Goal: Transaction & Acquisition: Book appointment/travel/reservation

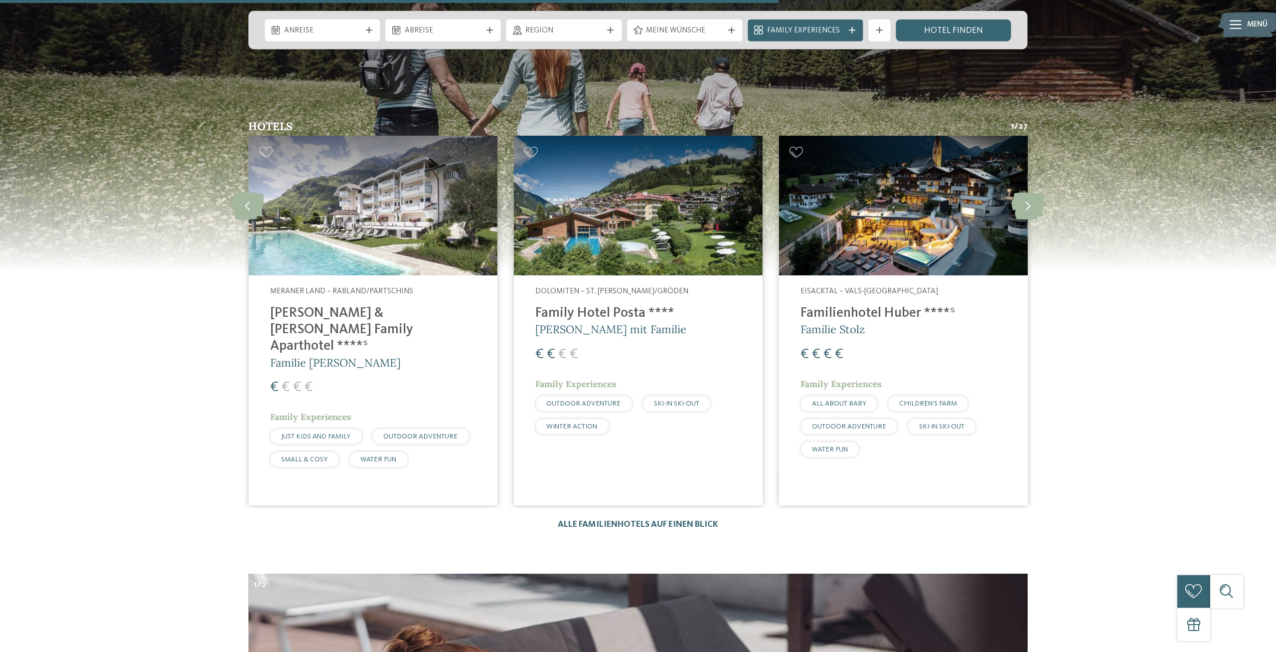
scroll to position [3008, 0]
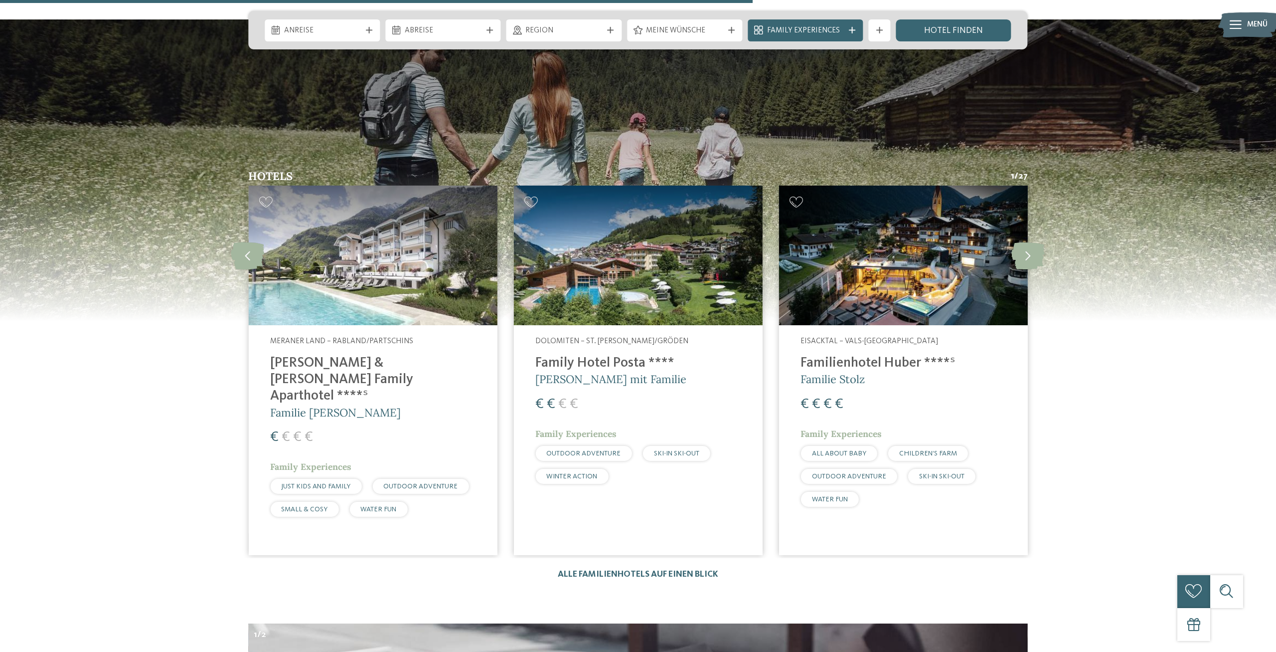
click at [355, 355] on h4 "[PERSON_NAME] & [PERSON_NAME] Family Aparthotel ****ˢ" at bounding box center [372, 379] width 205 height 49
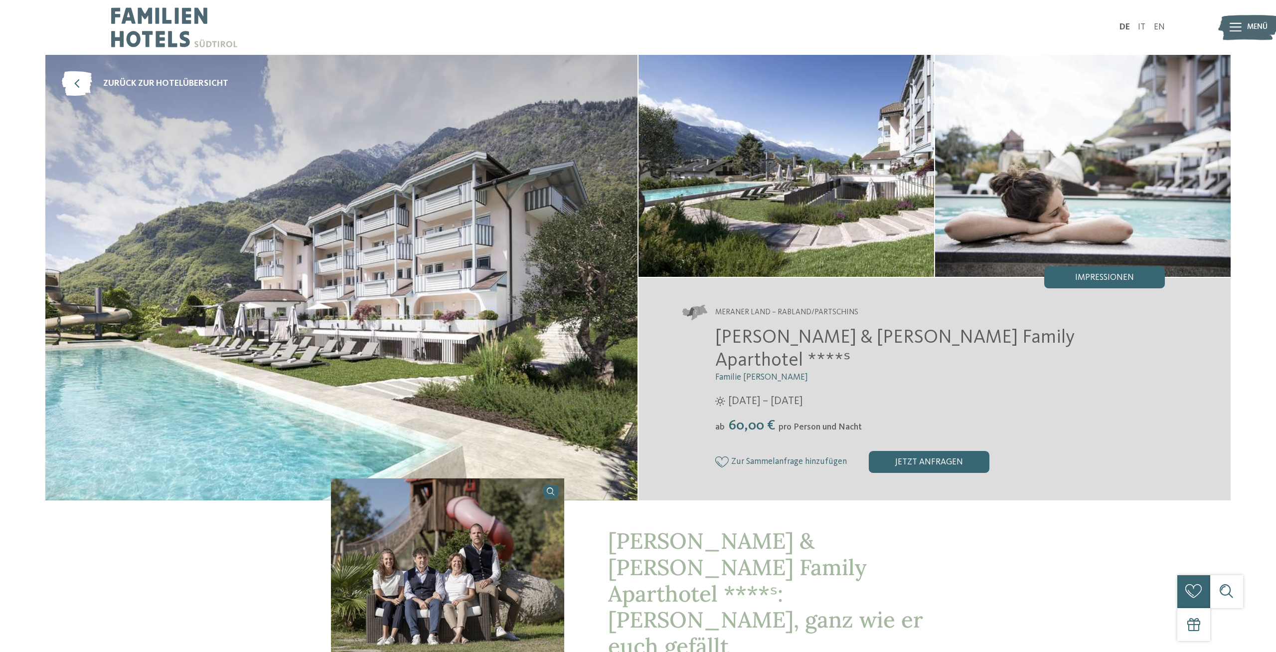
click at [1242, 25] on img at bounding box center [1249, 27] width 60 height 30
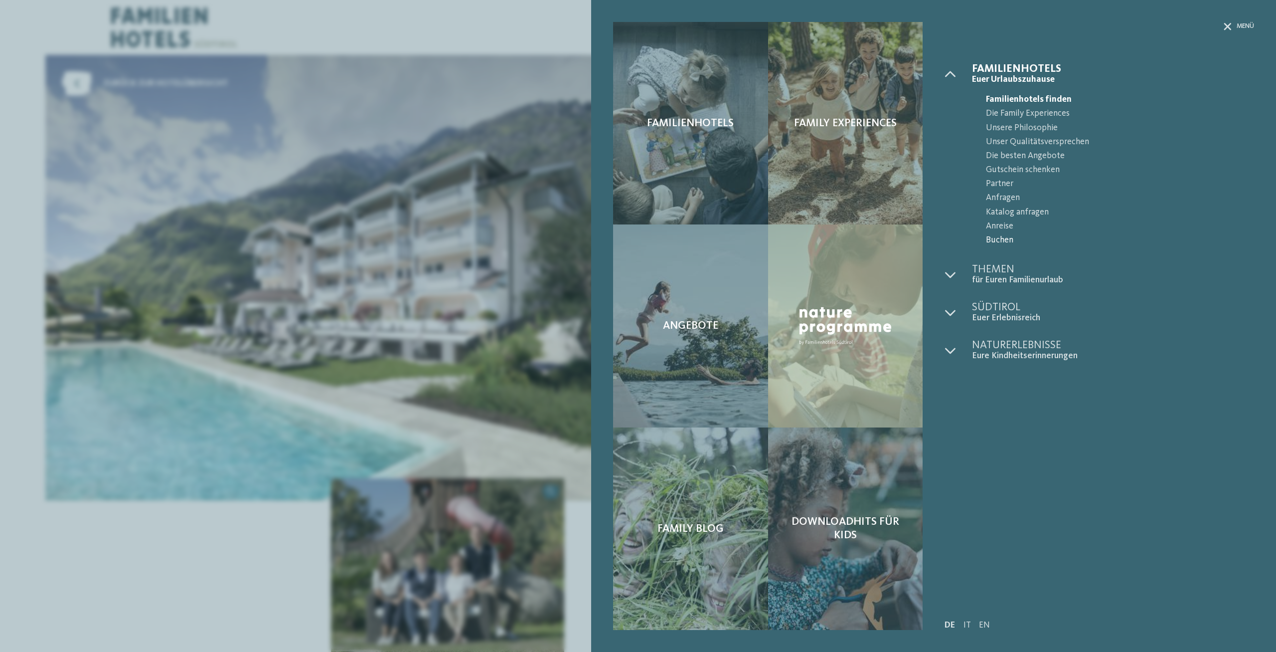
click at [1003, 238] on span "Buchen" at bounding box center [1120, 240] width 268 height 14
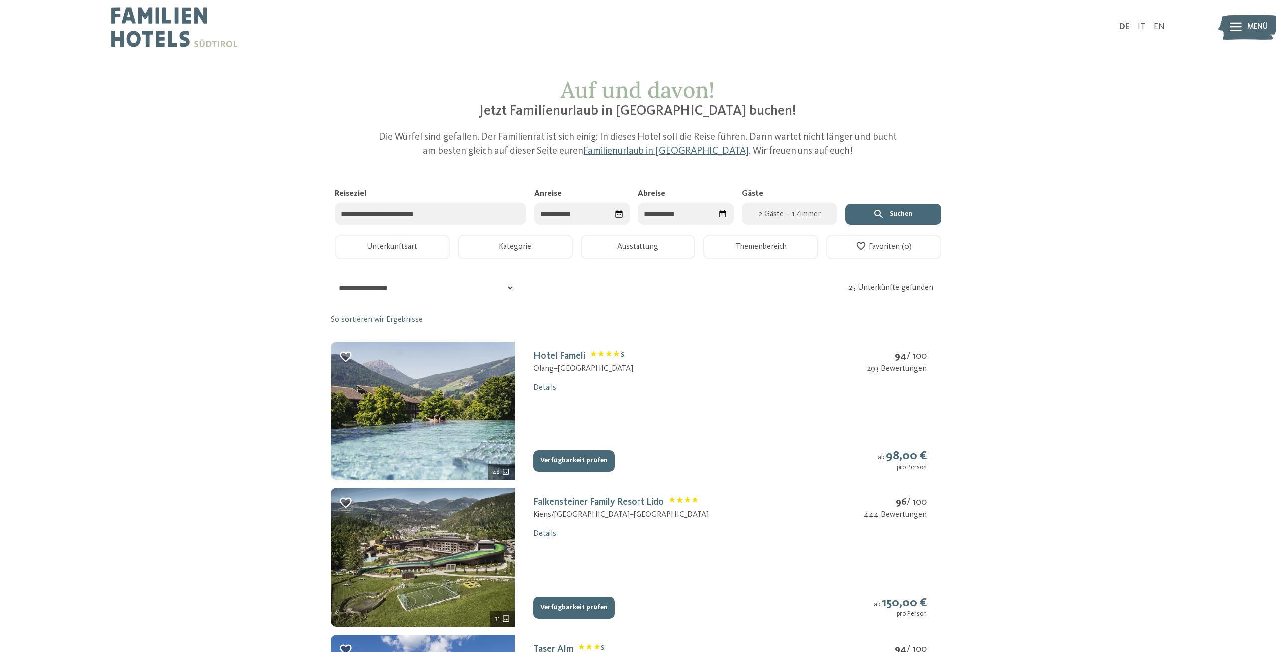
click at [614, 213] on div "Datum auswählen" at bounding box center [619, 213] width 16 height 16
click at [646, 238] on span "Nächster Monat" at bounding box center [647, 239] width 10 height 10
click at [646, 238] on span "Nächster Monat" at bounding box center [646, 239] width 10 height 10
click at [646, 238] on span "Nächster Monat" at bounding box center [647, 239] width 10 height 10
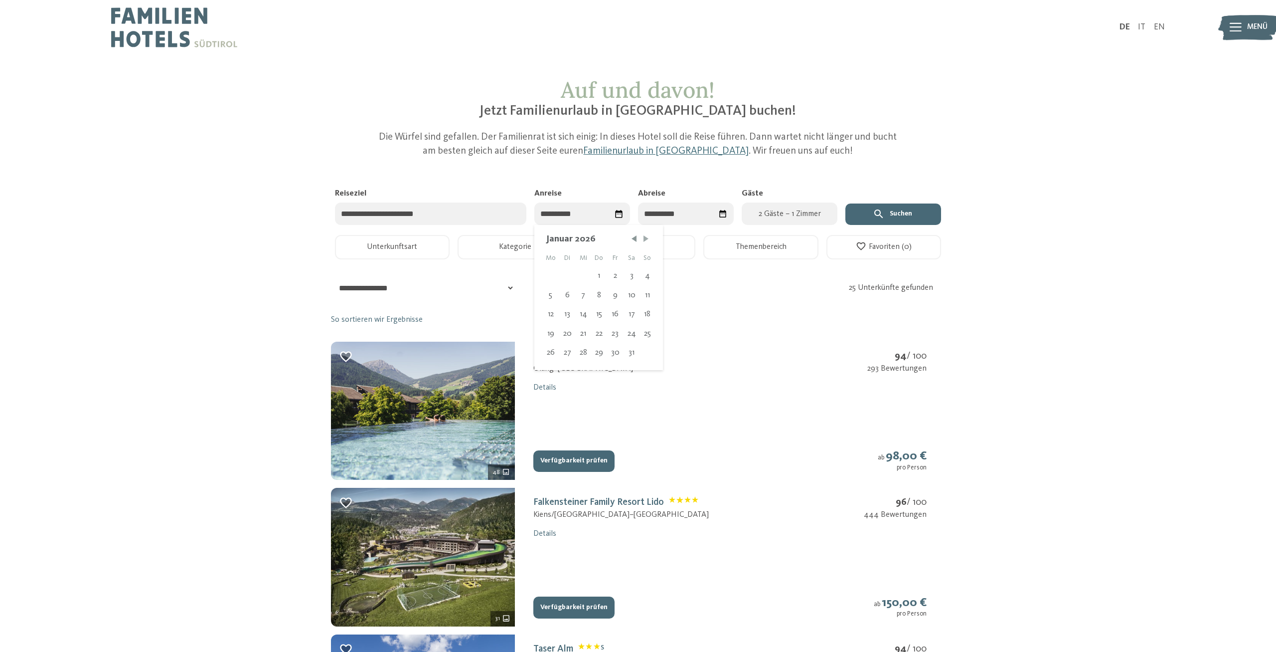
click at [646, 238] on span "Nächster Monat" at bounding box center [646, 239] width 10 height 10
click at [632, 353] on div "30" at bounding box center [631, 352] width 16 height 19
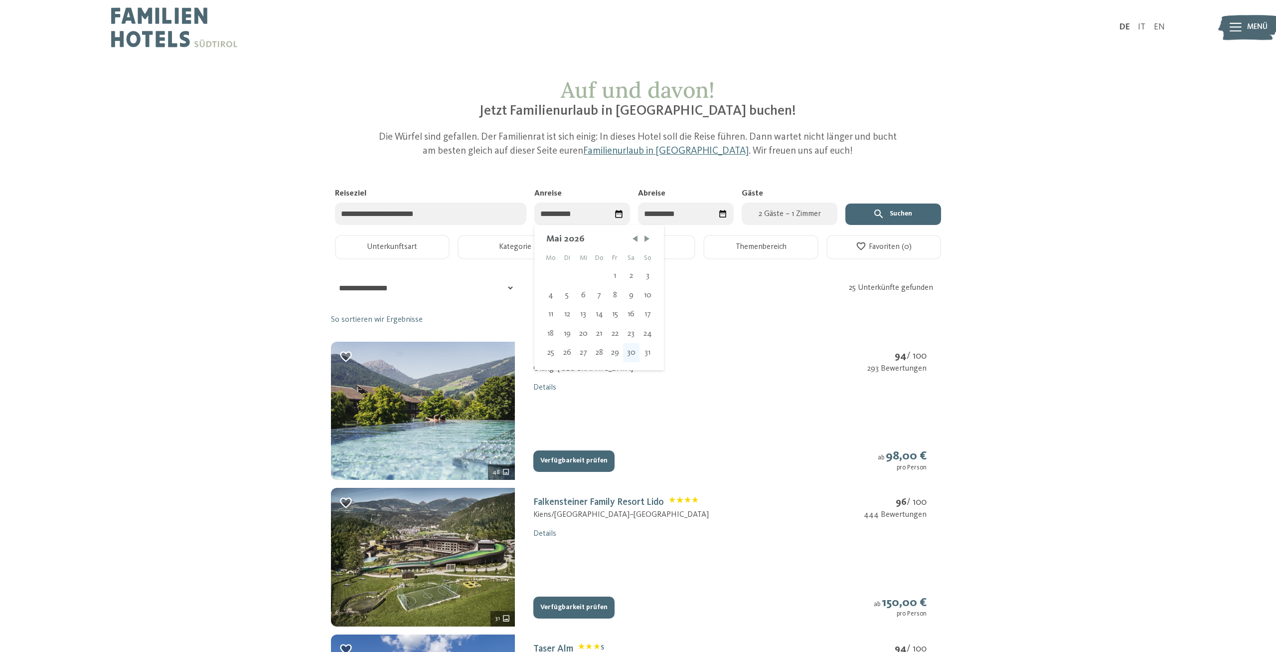
type input "**********"
click at [719, 238] on span "Nächster Monat" at bounding box center [717, 239] width 10 height 10
click at [702, 277] on div "6" at bounding box center [702, 275] width 16 height 19
type input "**********"
click at [779, 214] on span "2 Gäste – 1 Zimmer" at bounding box center [790, 214] width 84 height 12
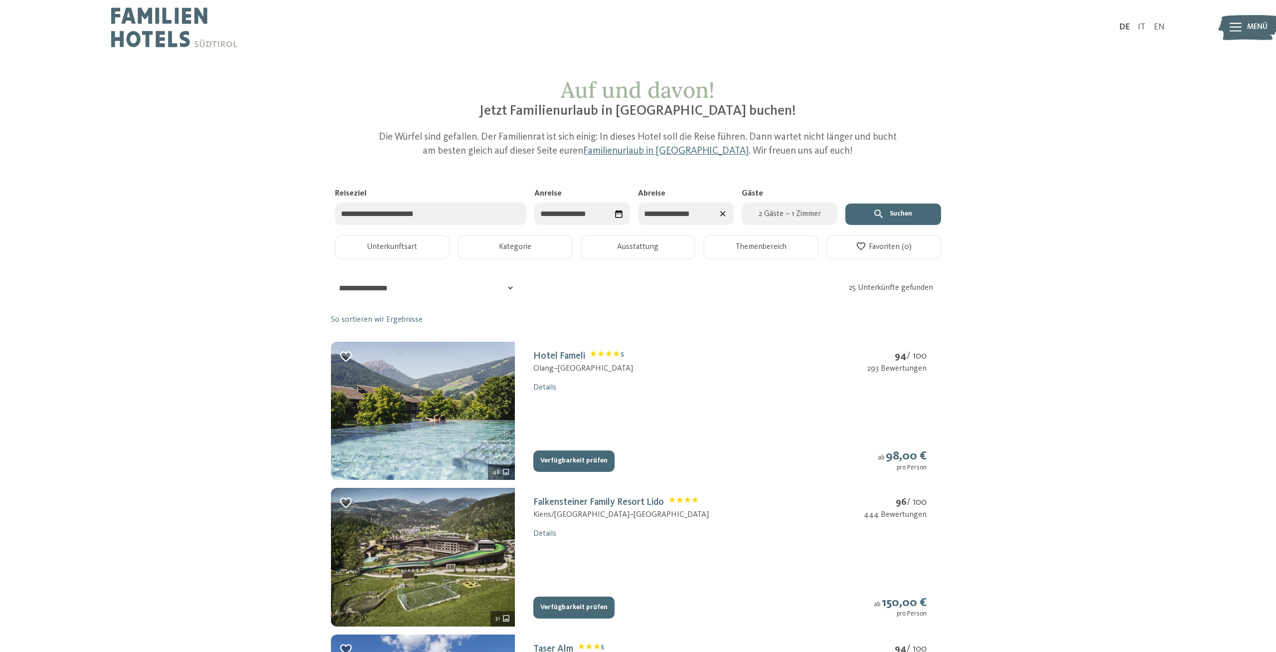
select select "*"
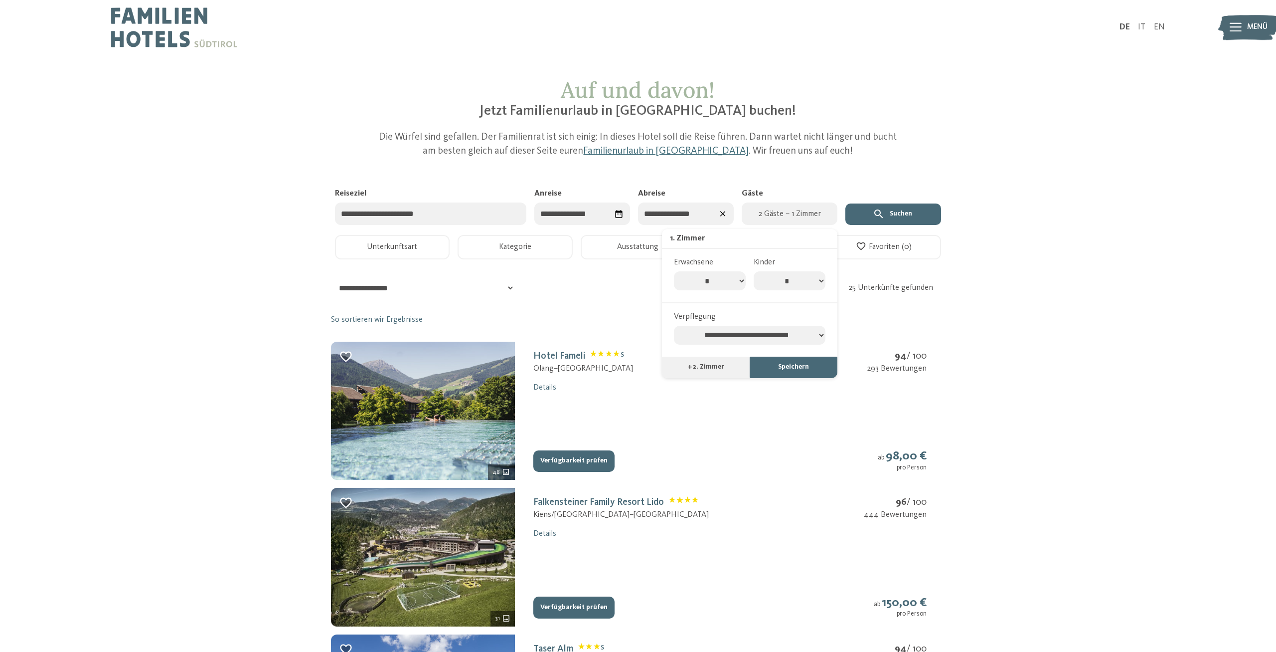
click at [754, 271] on select "* * * * * * * *" at bounding box center [790, 280] width 72 height 19
select select "*"
click option "*" at bounding box center [0, 0] width 0 height 0
select select "*"
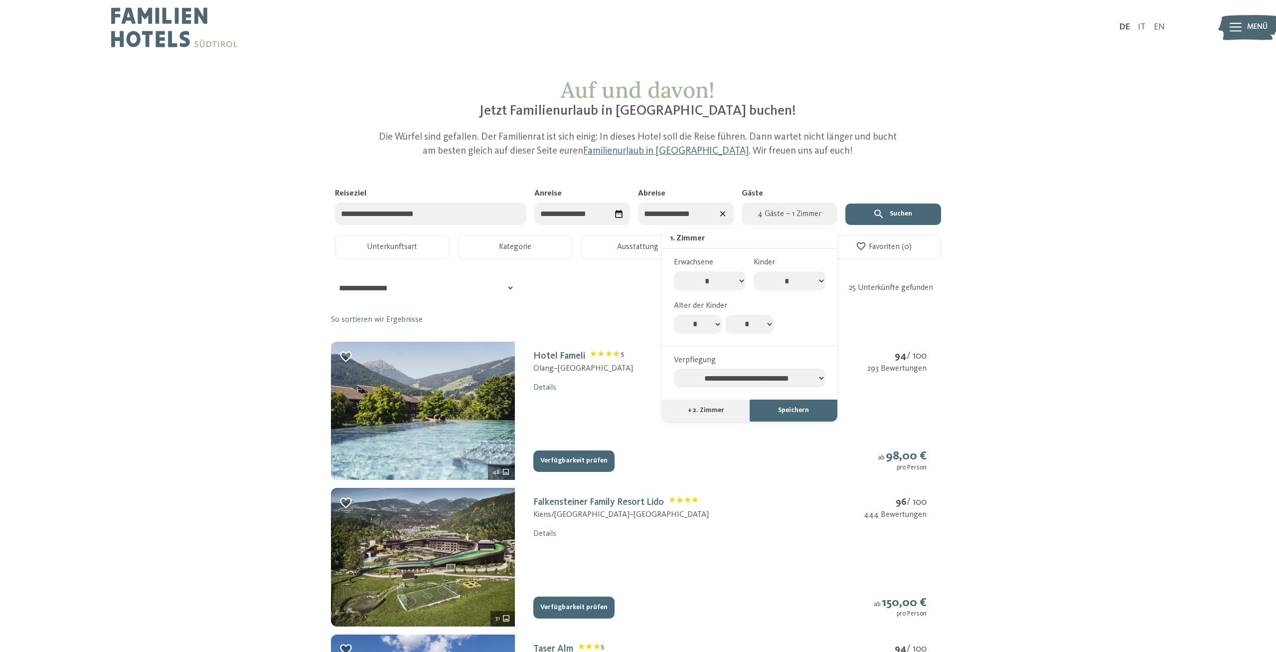
click at [674, 315] on select "* * * * * * * * * * ** ** ** ** ** ** ** **" at bounding box center [698, 324] width 48 height 19
select select "*"
click option "*" at bounding box center [0, 0] width 0 height 0
click at [726, 315] on select "* * * * * * * * * * ** ** ** ** ** ** ** **" at bounding box center [750, 324] width 48 height 19
select select "**"
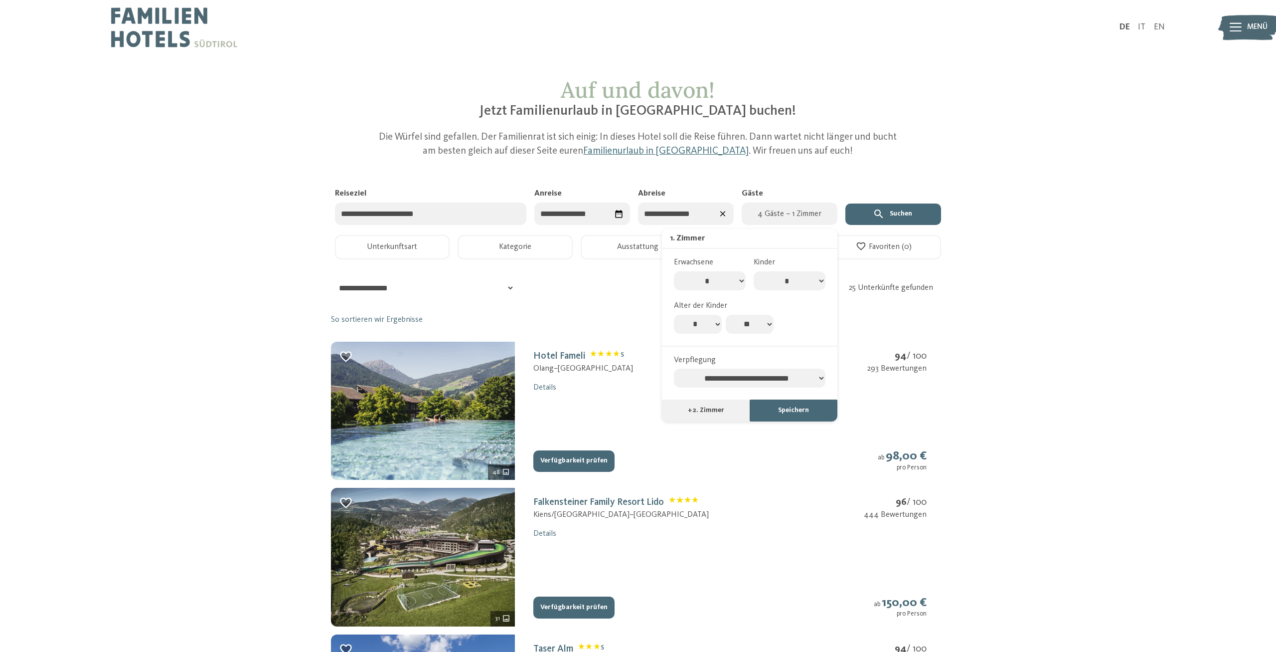
click option "**" at bounding box center [0, 0] width 0 height 0
click at [781, 417] on button "Speichern" at bounding box center [794, 410] width 88 height 22
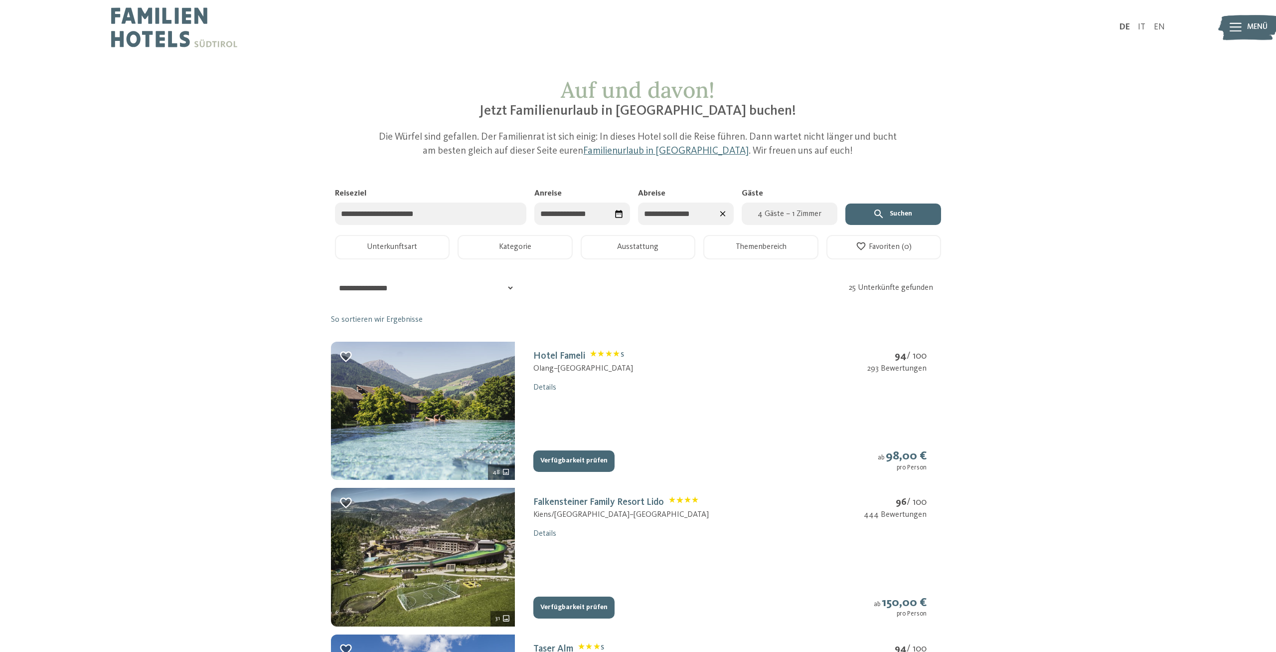
click at [894, 213] on button "Suchen" at bounding box center [894, 214] width 96 height 22
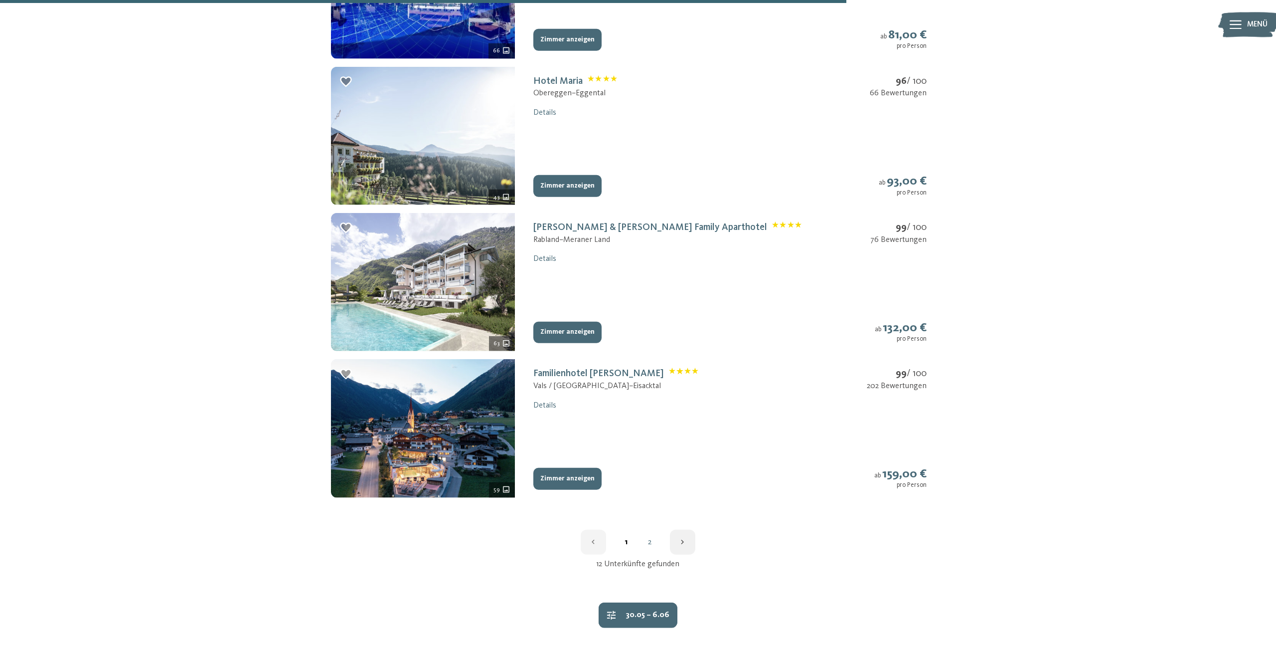
scroll to position [1348, 0]
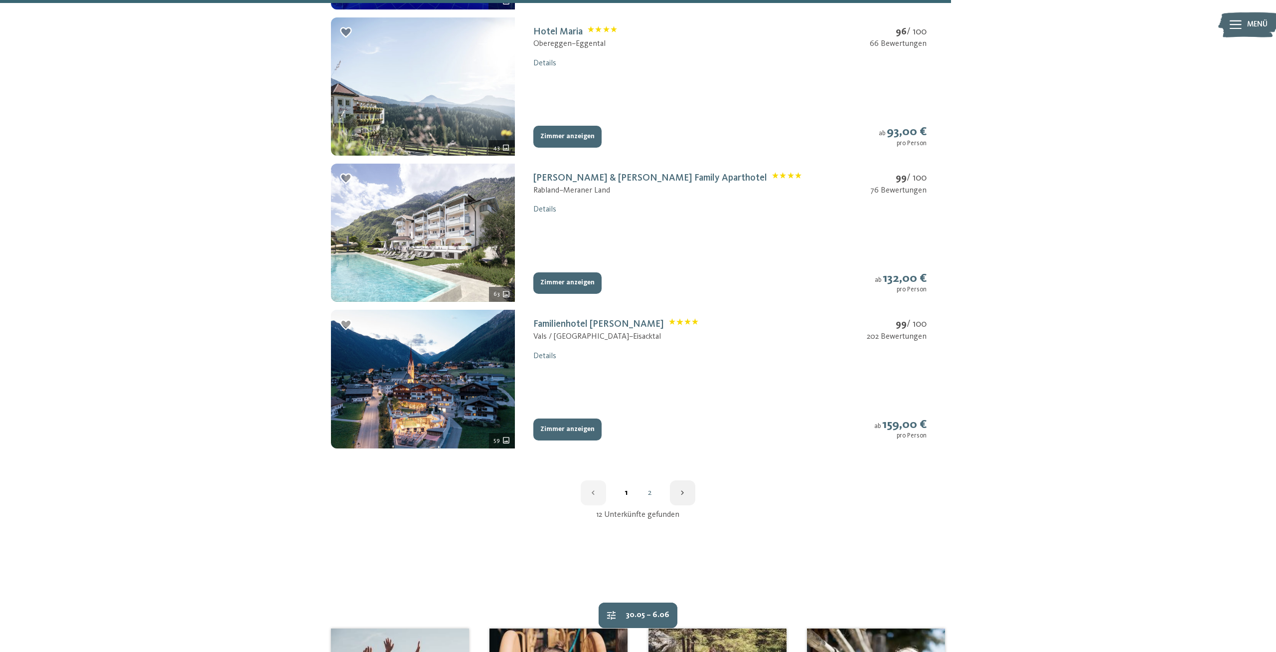
click at [679, 492] on icon "button" at bounding box center [682, 492] width 9 height 9
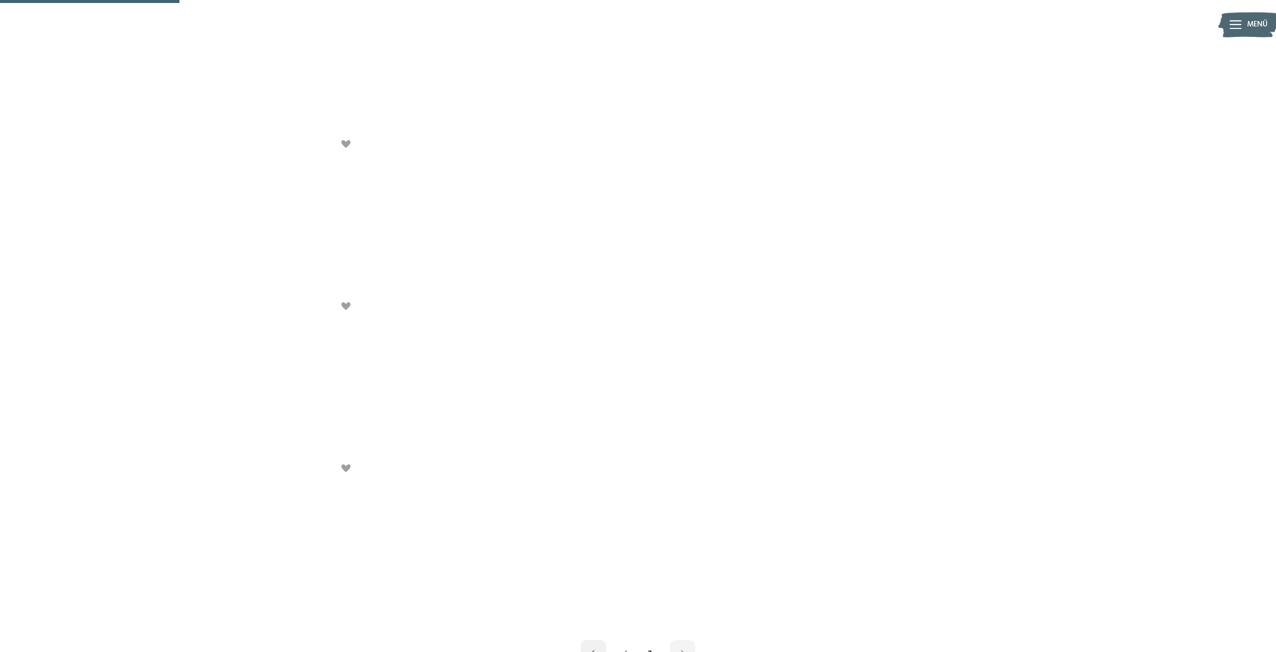
scroll to position [277, 0]
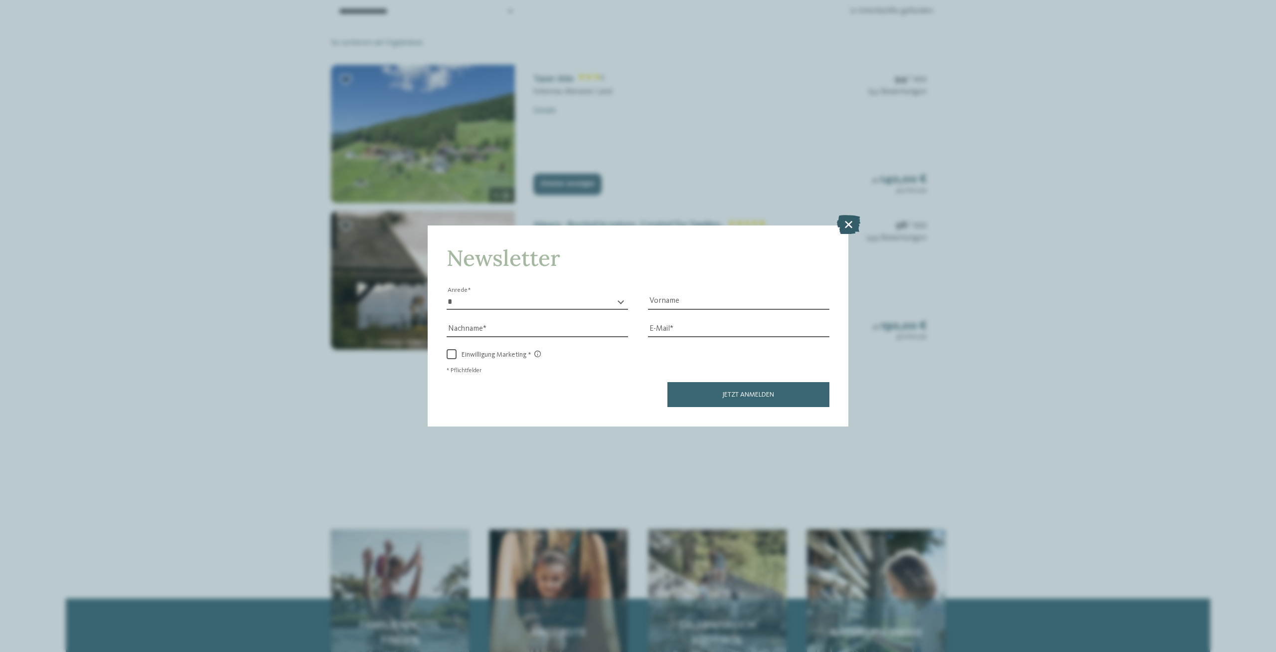
click at [855, 224] on icon at bounding box center [848, 224] width 23 height 19
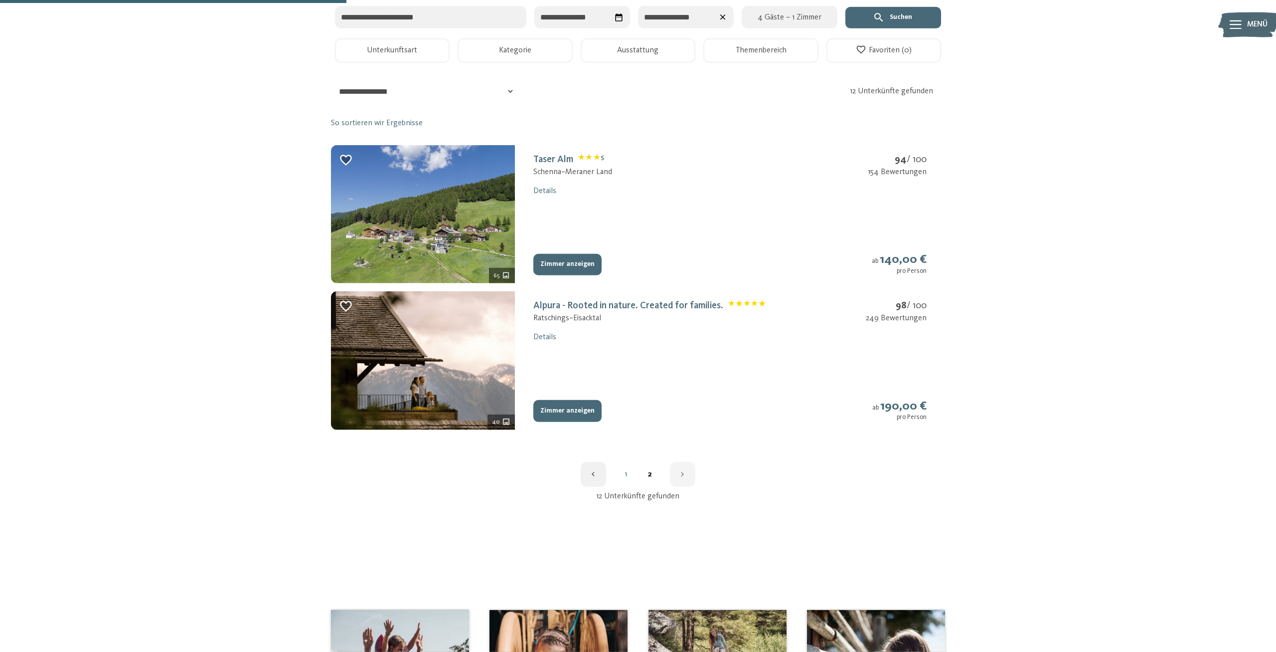
scroll to position [173, 0]
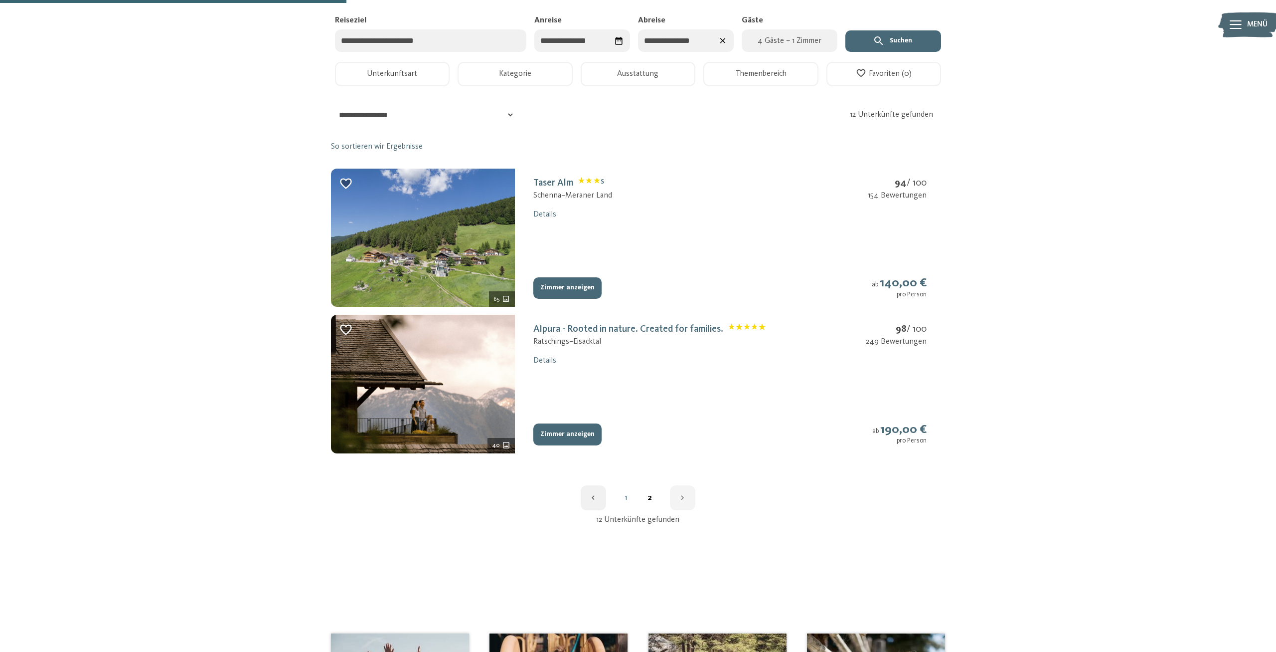
click at [627, 500] on link "1" at bounding box center [626, 498] width 24 height 8
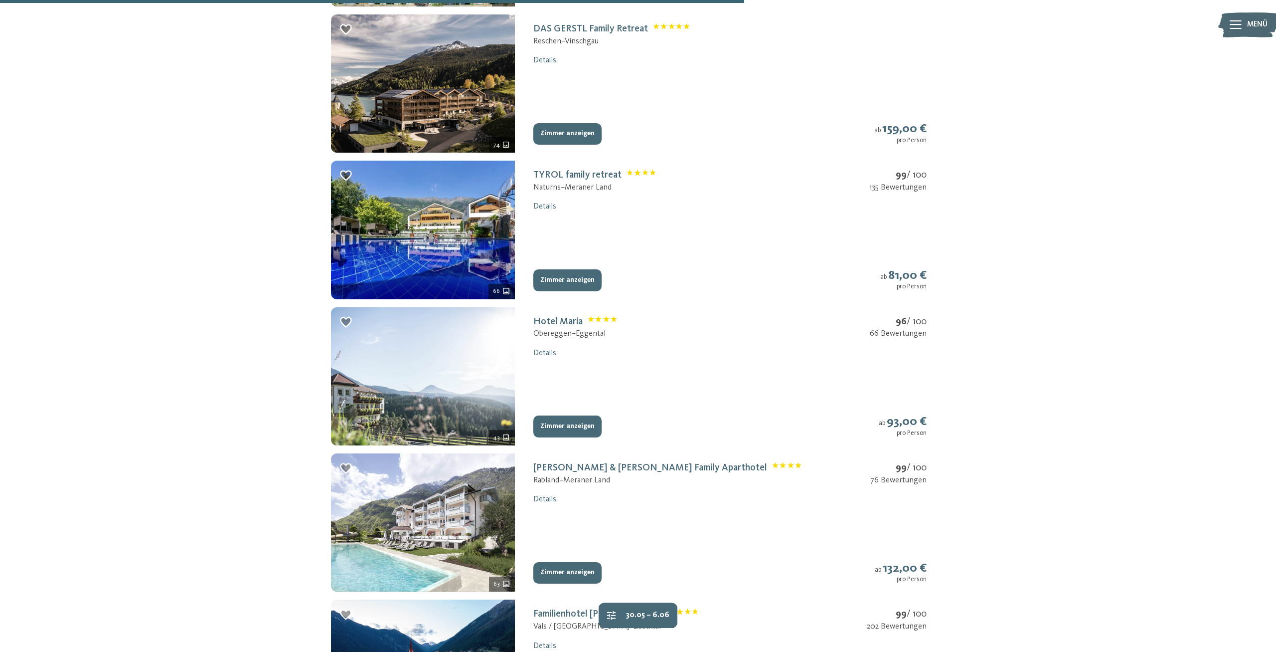
scroll to position [1366, 0]
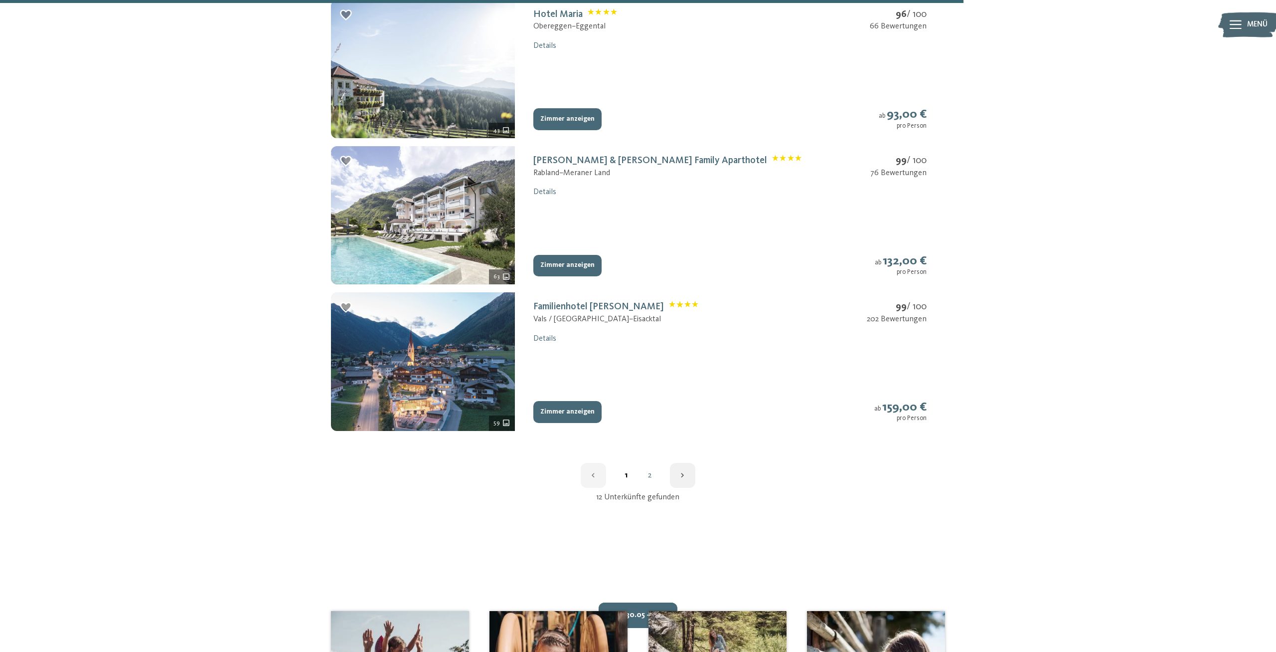
click at [458, 369] on img at bounding box center [423, 361] width 184 height 138
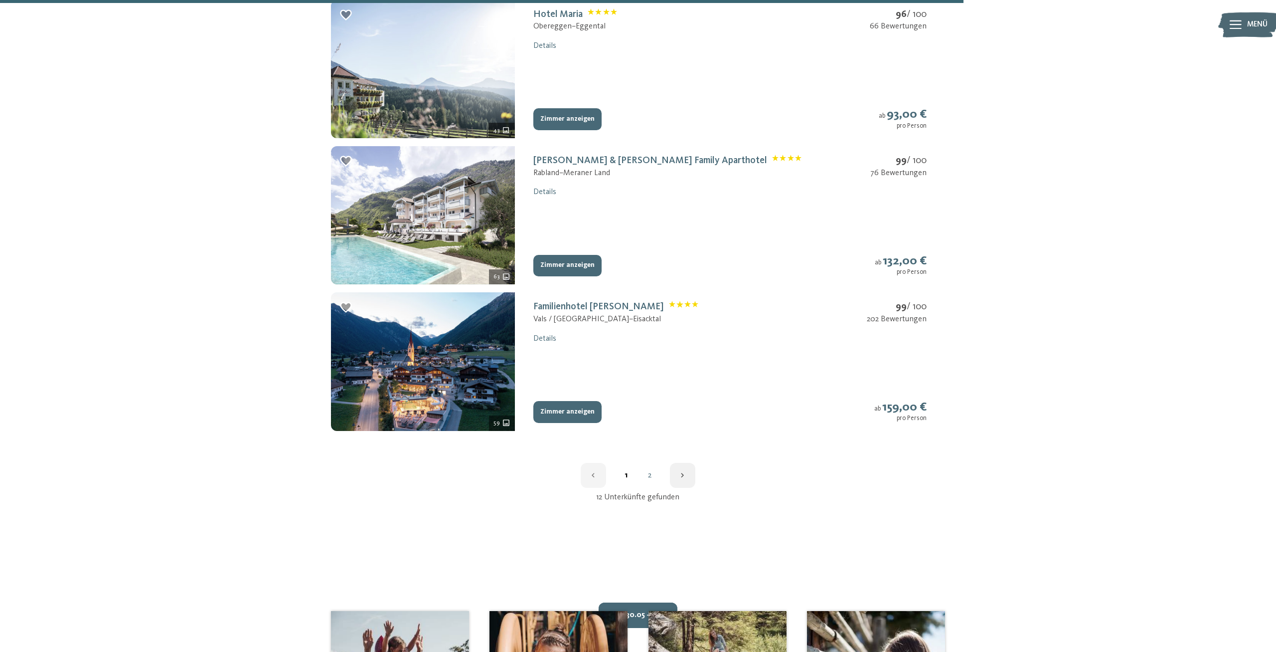
scroll to position [180, 0]
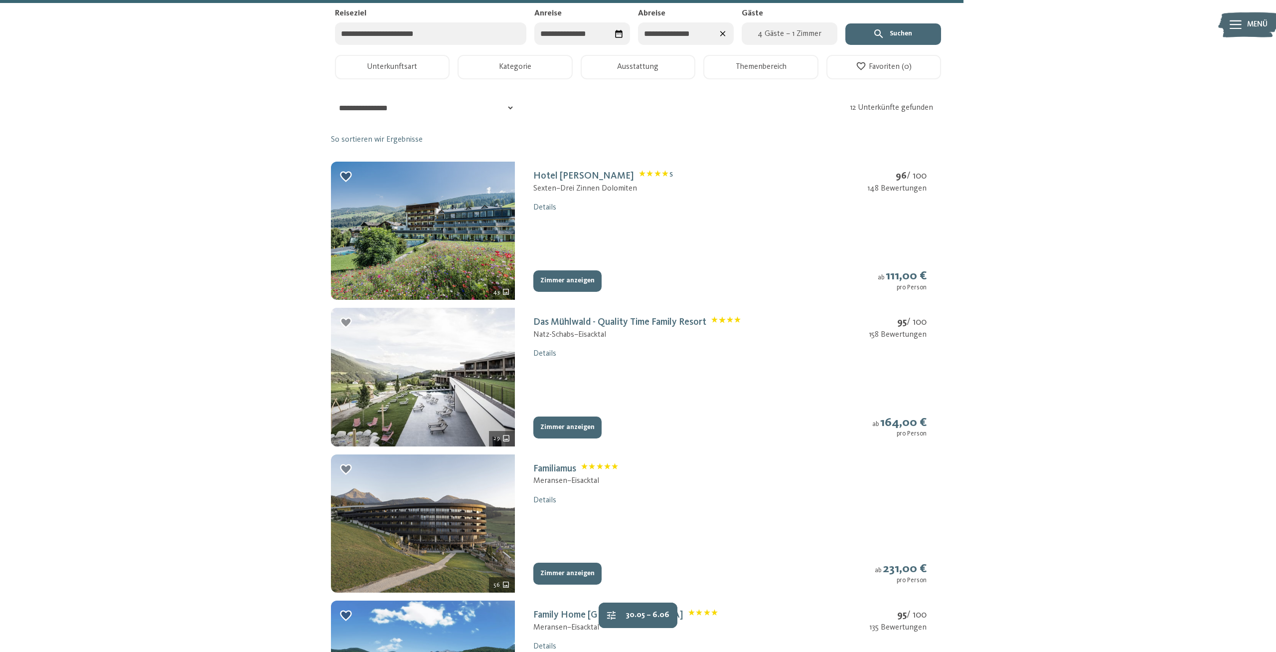
select select "*"
select select "**"
select select "**********"
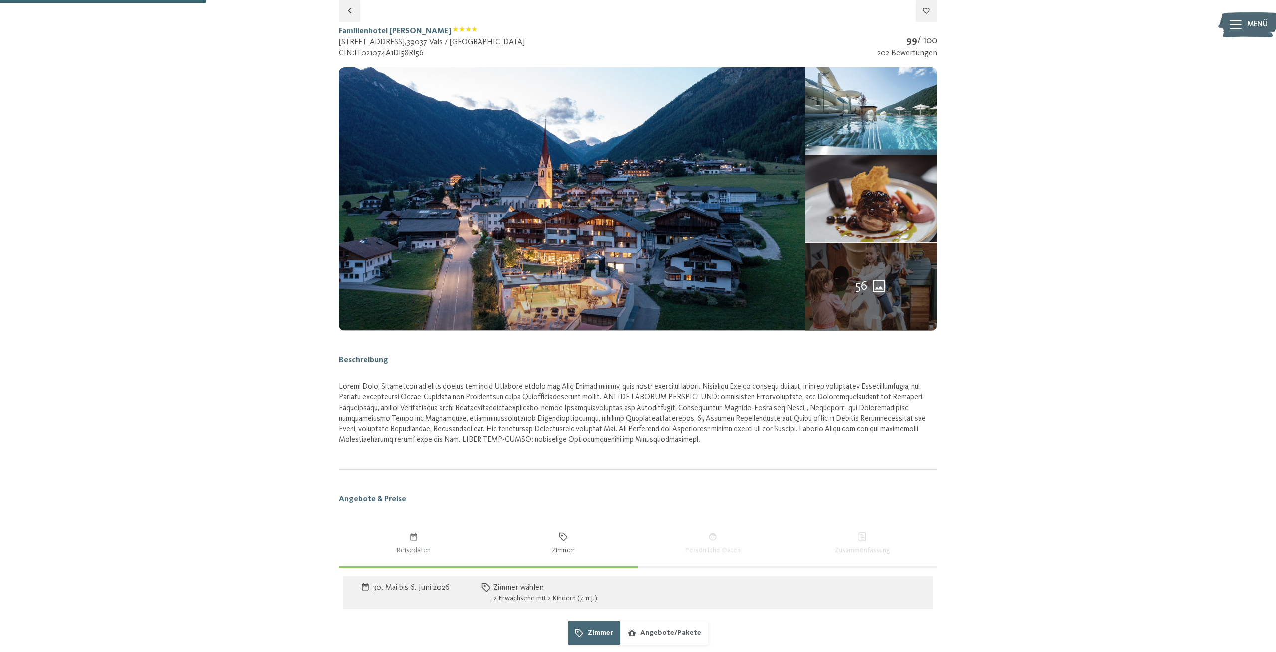
click at [867, 288] on span "56" at bounding box center [862, 287] width 12 height 18
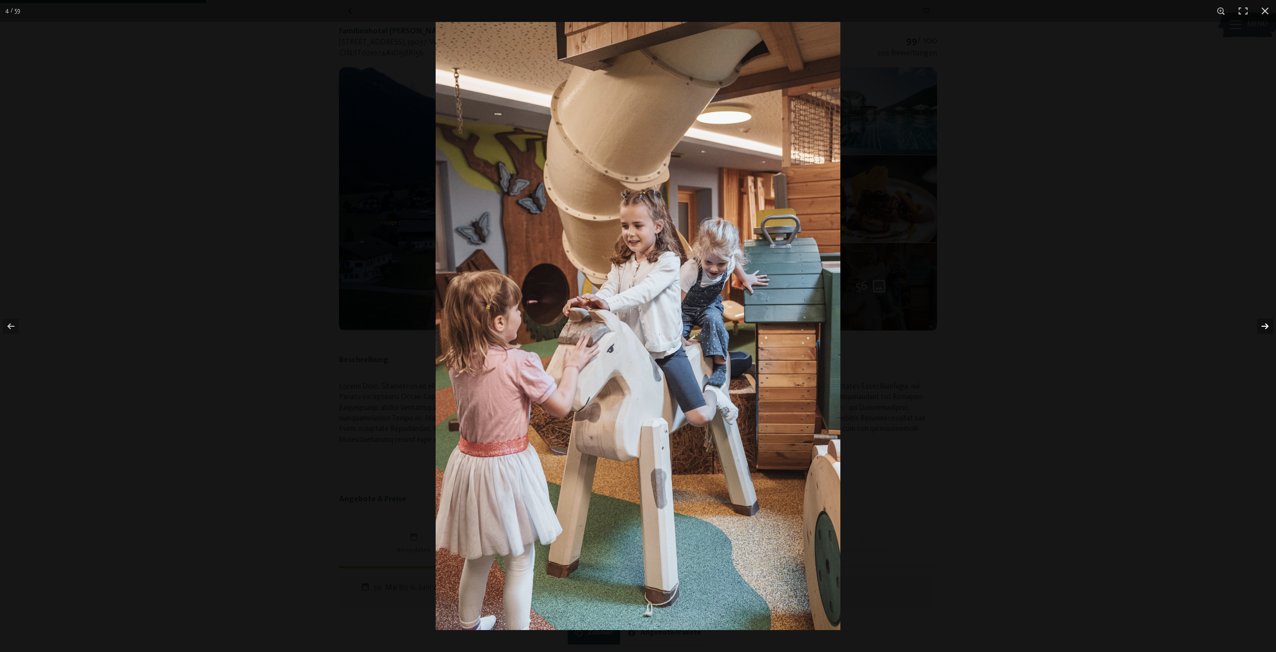
click at [1261, 326] on button "button" at bounding box center [1259, 326] width 35 height 50
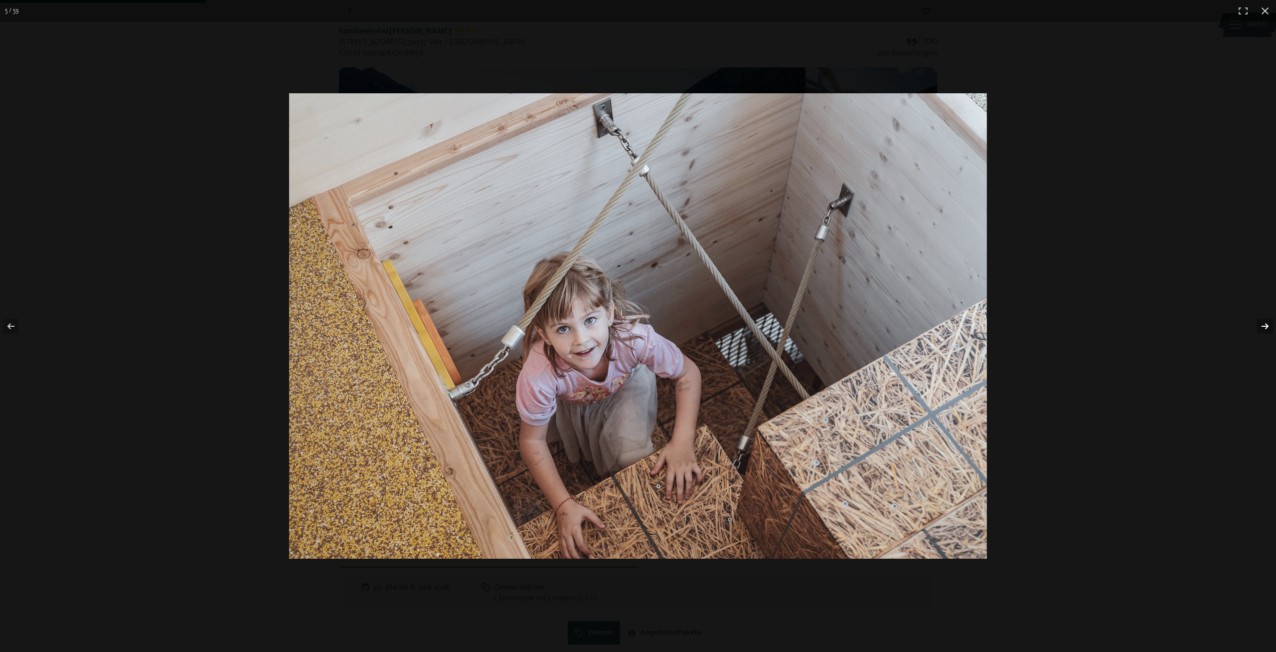
click at [1261, 326] on button "button" at bounding box center [1259, 326] width 35 height 50
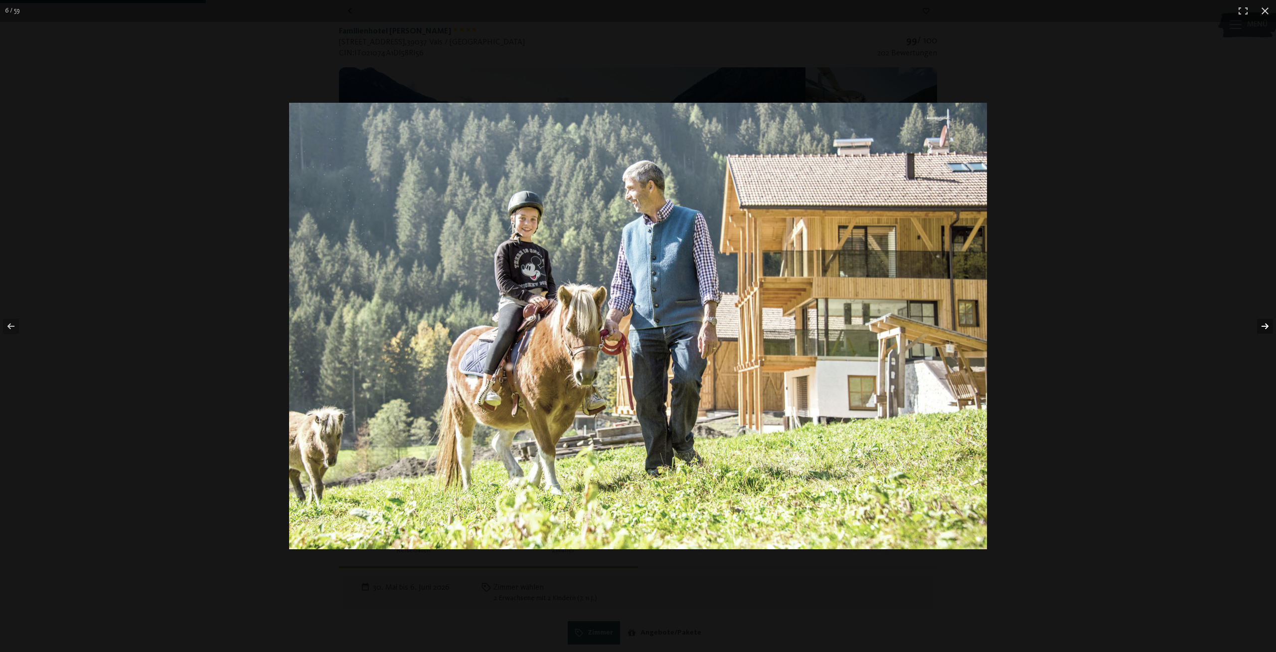
click at [1263, 325] on button "button" at bounding box center [1259, 326] width 35 height 50
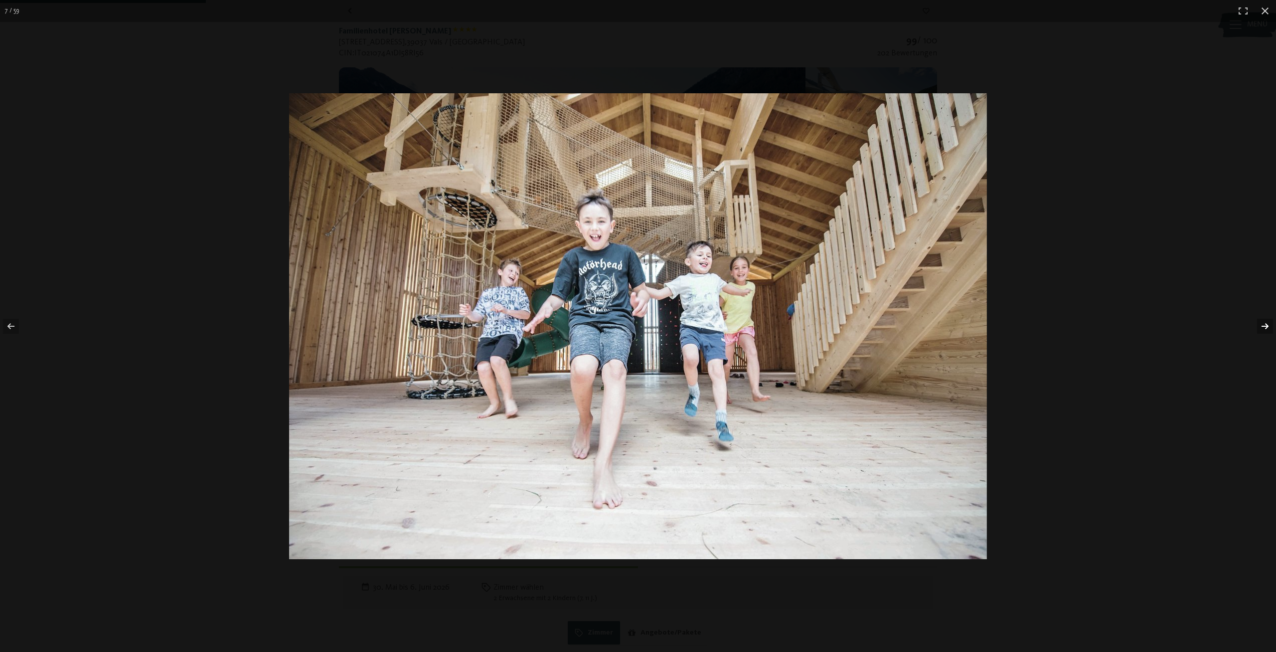
click at [1263, 325] on button "button" at bounding box center [1259, 326] width 35 height 50
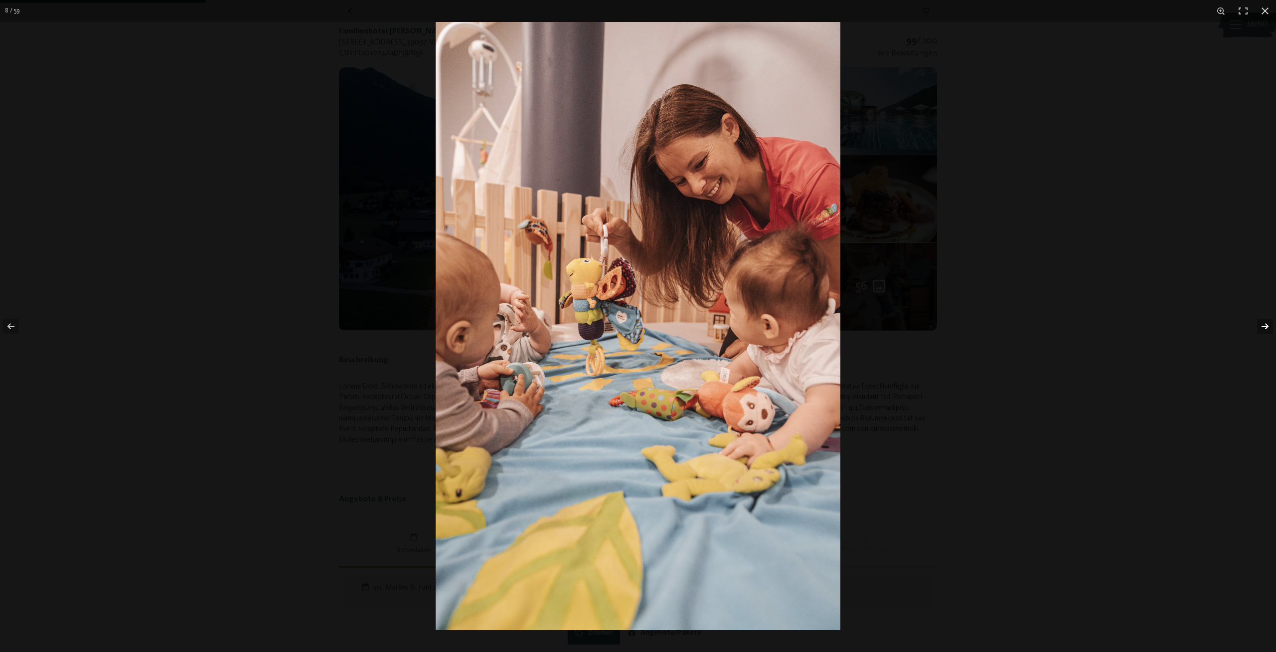
click at [1263, 325] on button "button" at bounding box center [1259, 326] width 35 height 50
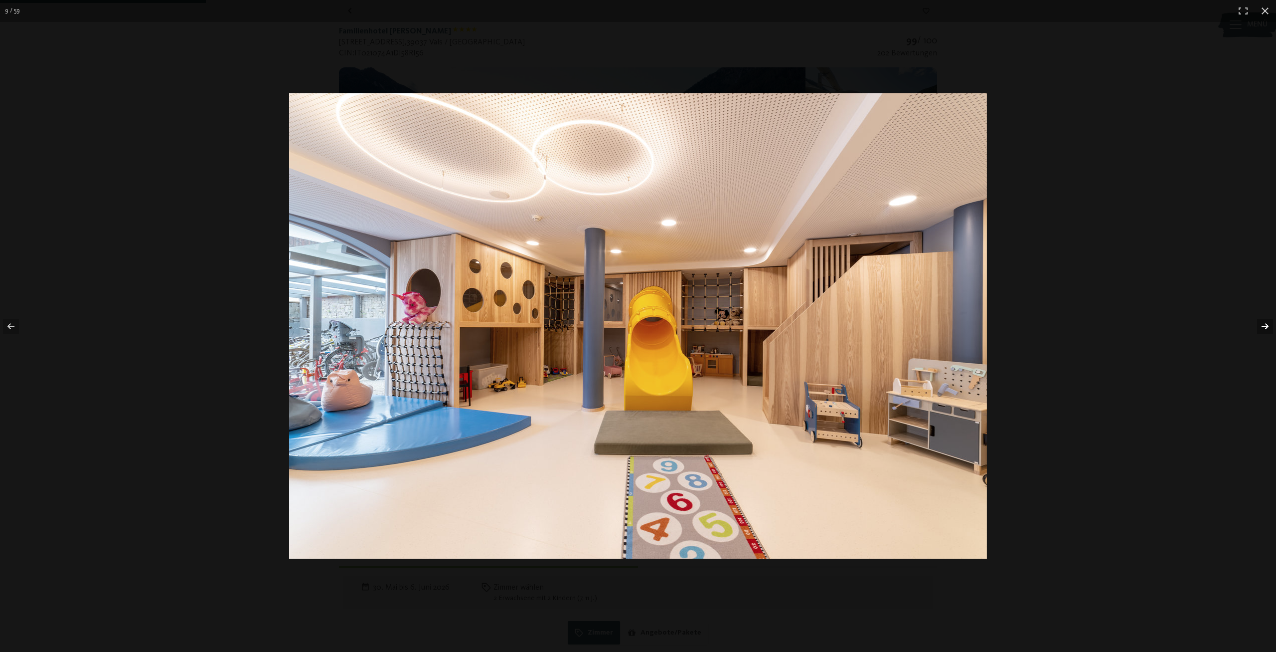
click at [1263, 325] on button "button" at bounding box center [1259, 326] width 35 height 50
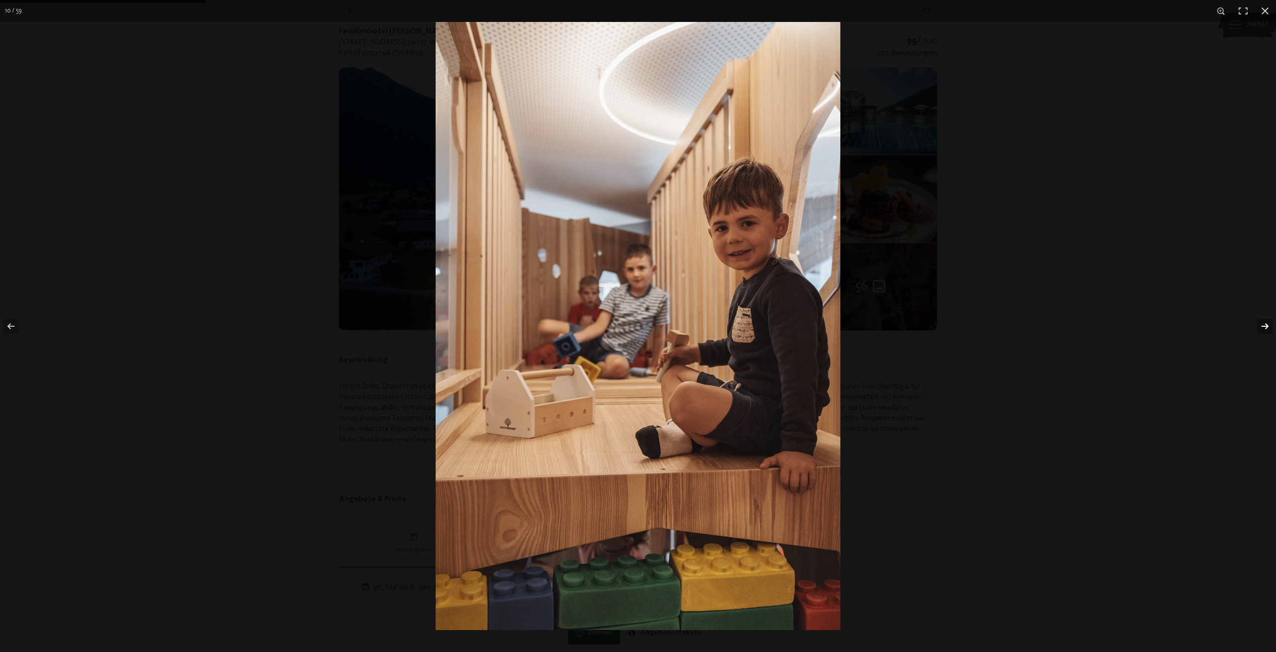
click at [1263, 325] on button "button" at bounding box center [1259, 326] width 35 height 50
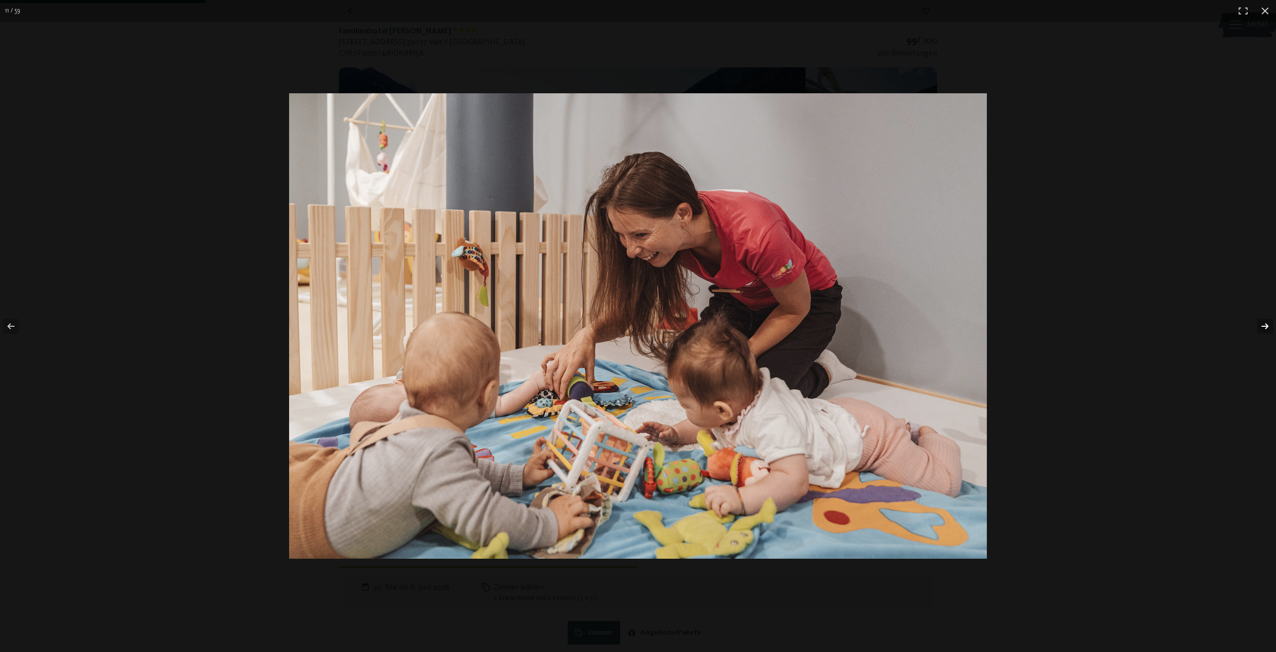
click at [1263, 325] on button "button" at bounding box center [1259, 326] width 35 height 50
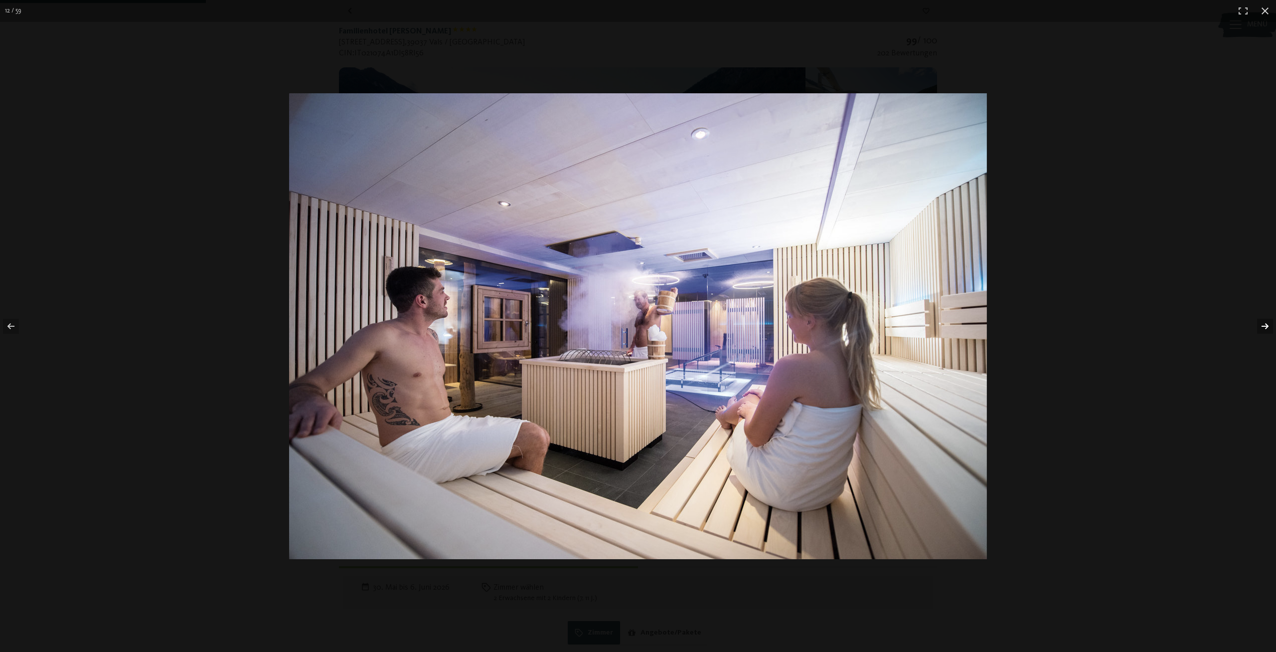
click at [1263, 325] on button "button" at bounding box center [1259, 326] width 35 height 50
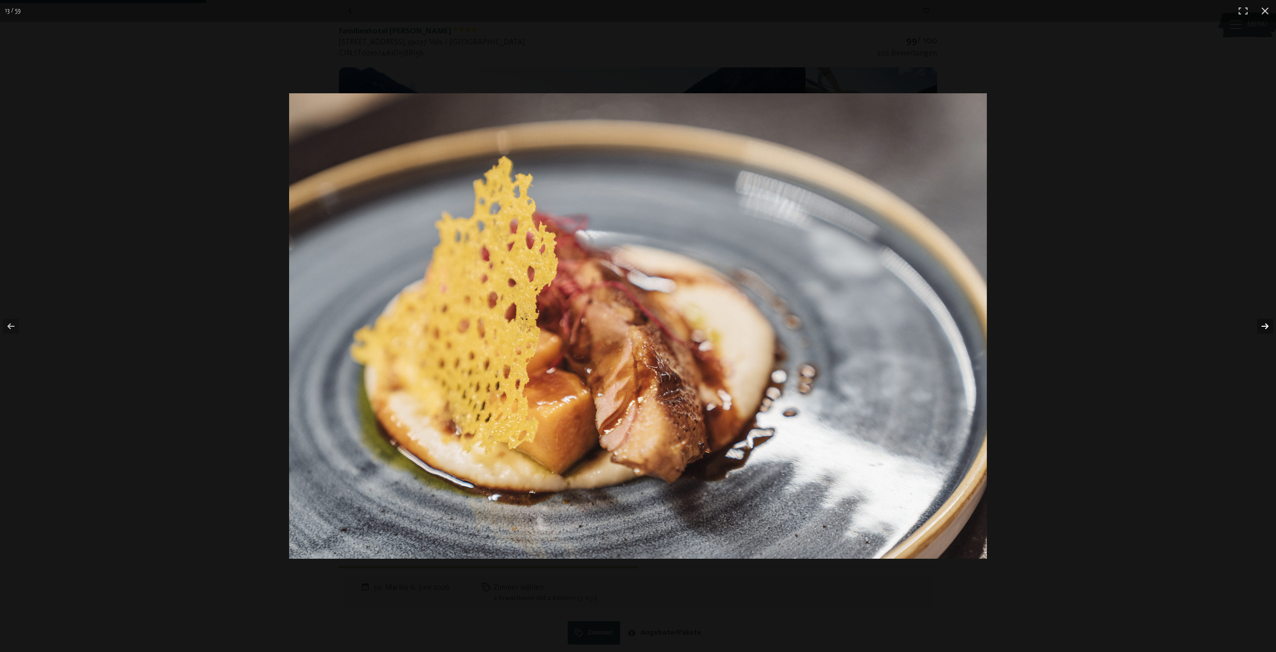
click at [1263, 325] on button "button" at bounding box center [1259, 326] width 35 height 50
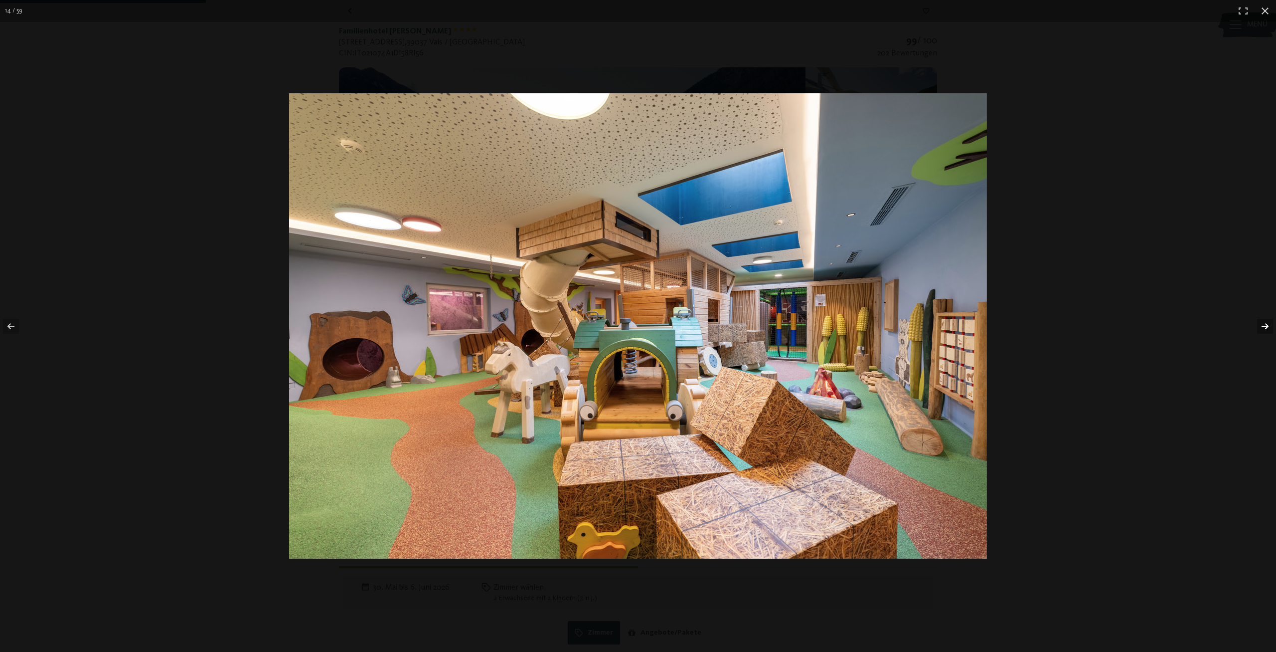
click at [1263, 325] on button "button" at bounding box center [1259, 326] width 35 height 50
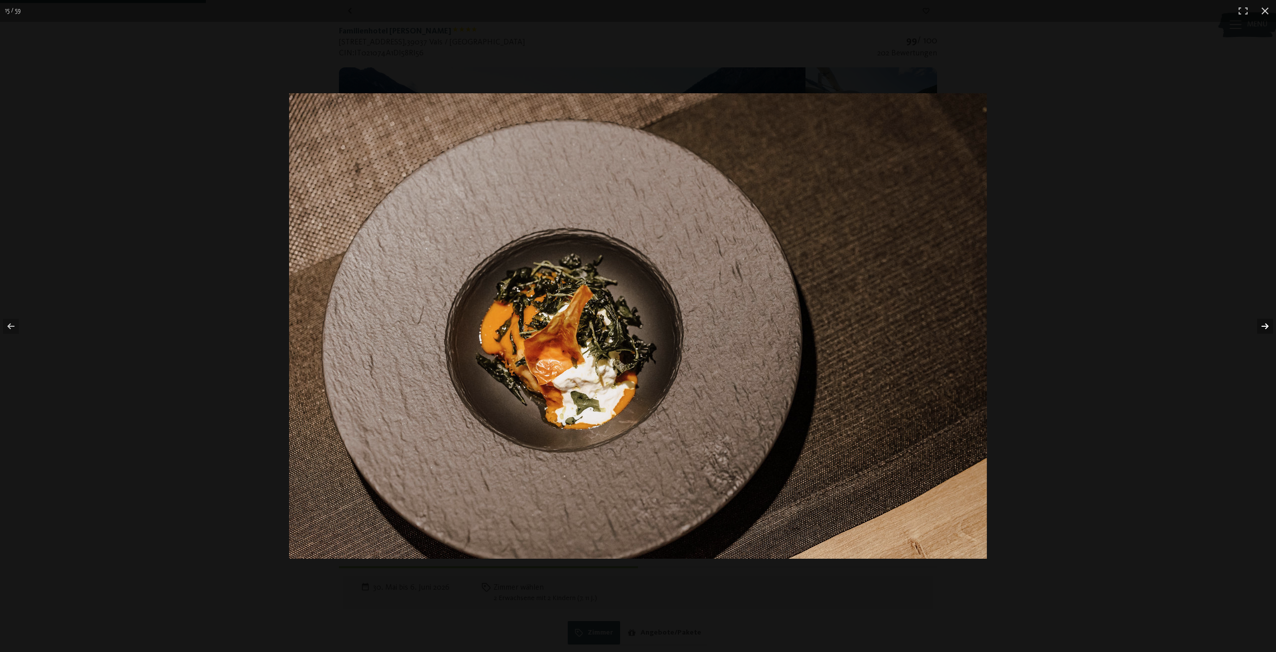
click at [1263, 325] on button "button" at bounding box center [1259, 326] width 35 height 50
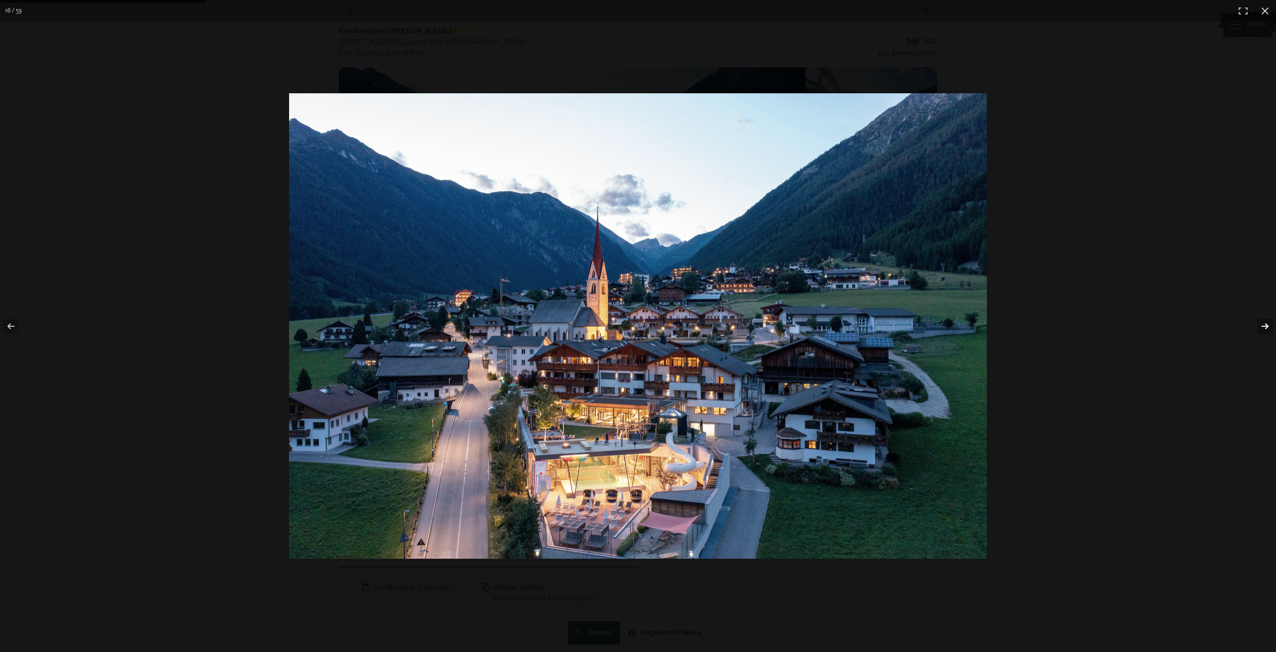
click at [1263, 325] on button "button" at bounding box center [1259, 326] width 35 height 50
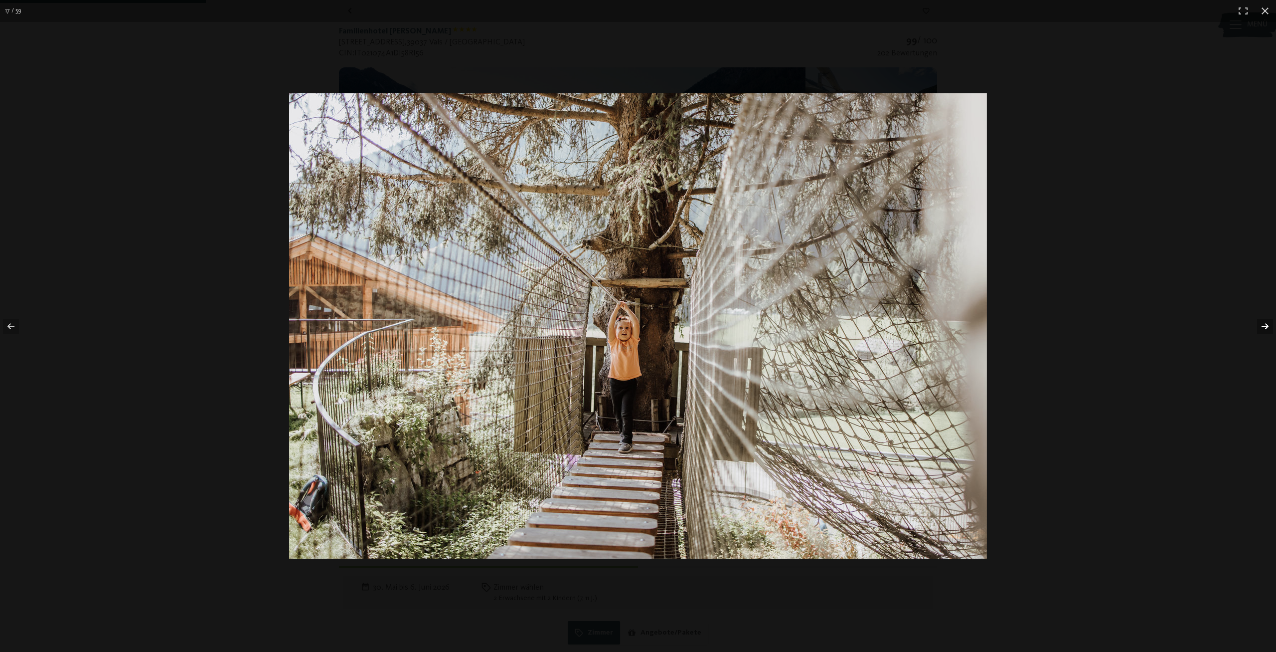
click at [1263, 325] on button "button" at bounding box center [1259, 326] width 35 height 50
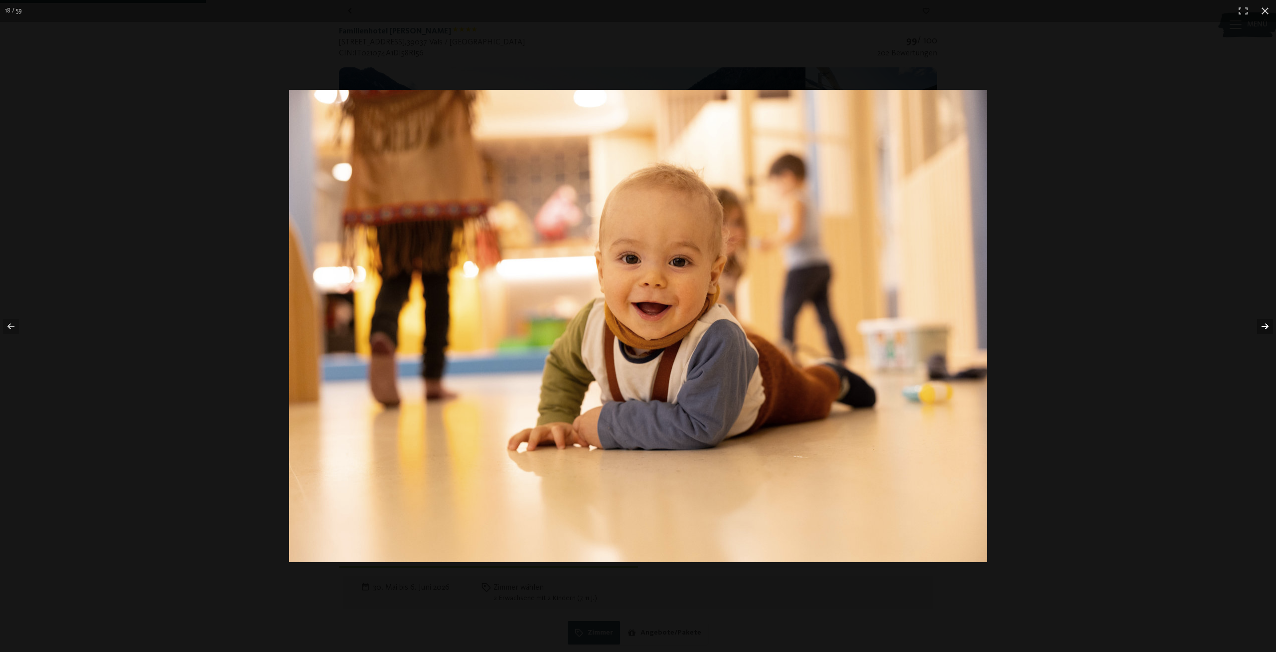
click at [1263, 325] on button "button" at bounding box center [1259, 326] width 35 height 50
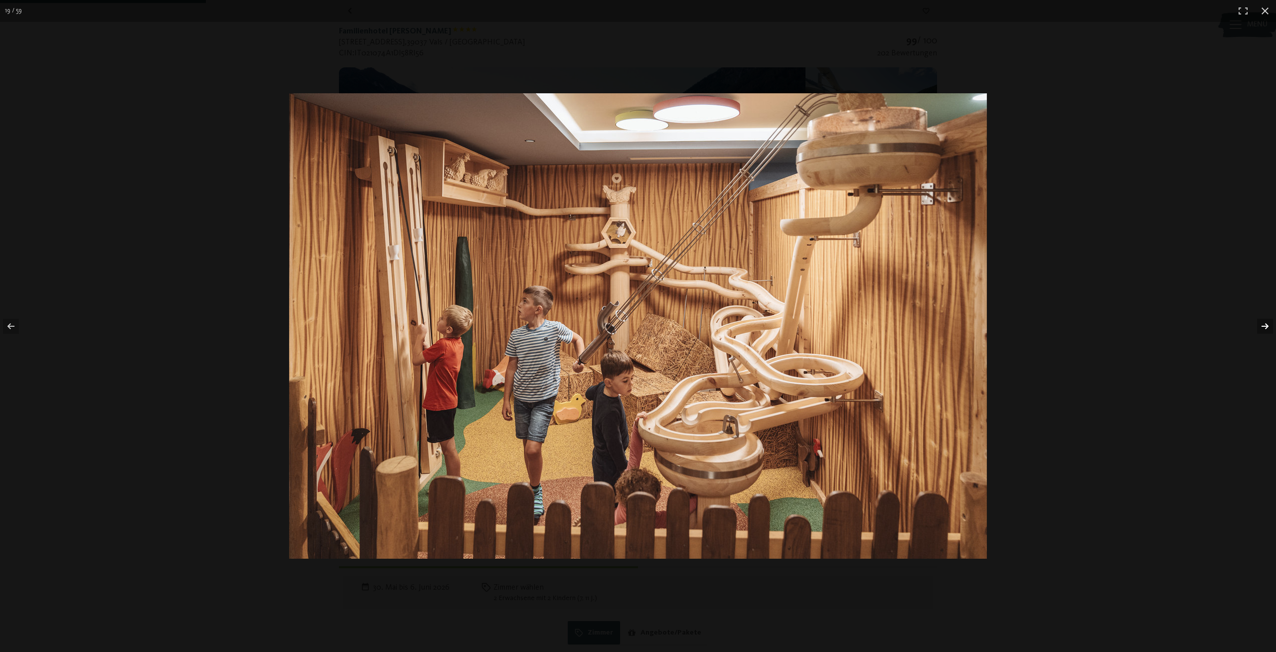
click at [1263, 325] on button "button" at bounding box center [1259, 326] width 35 height 50
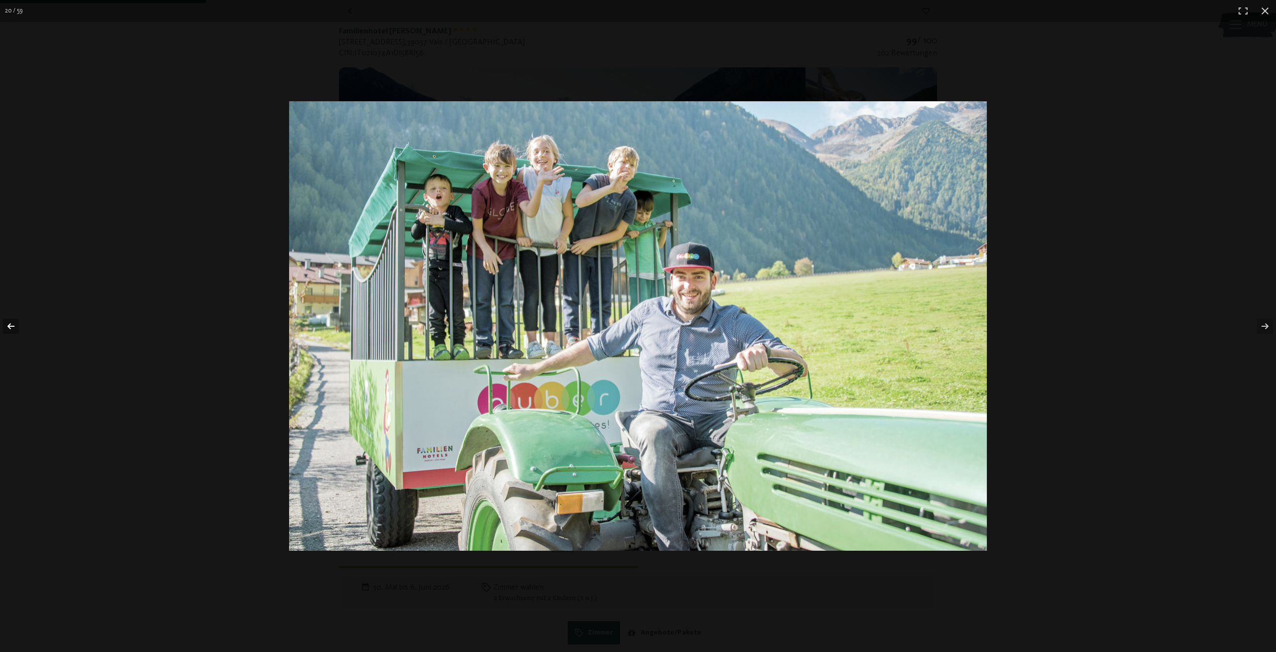
click at [17, 323] on button "button" at bounding box center [17, 326] width 35 height 50
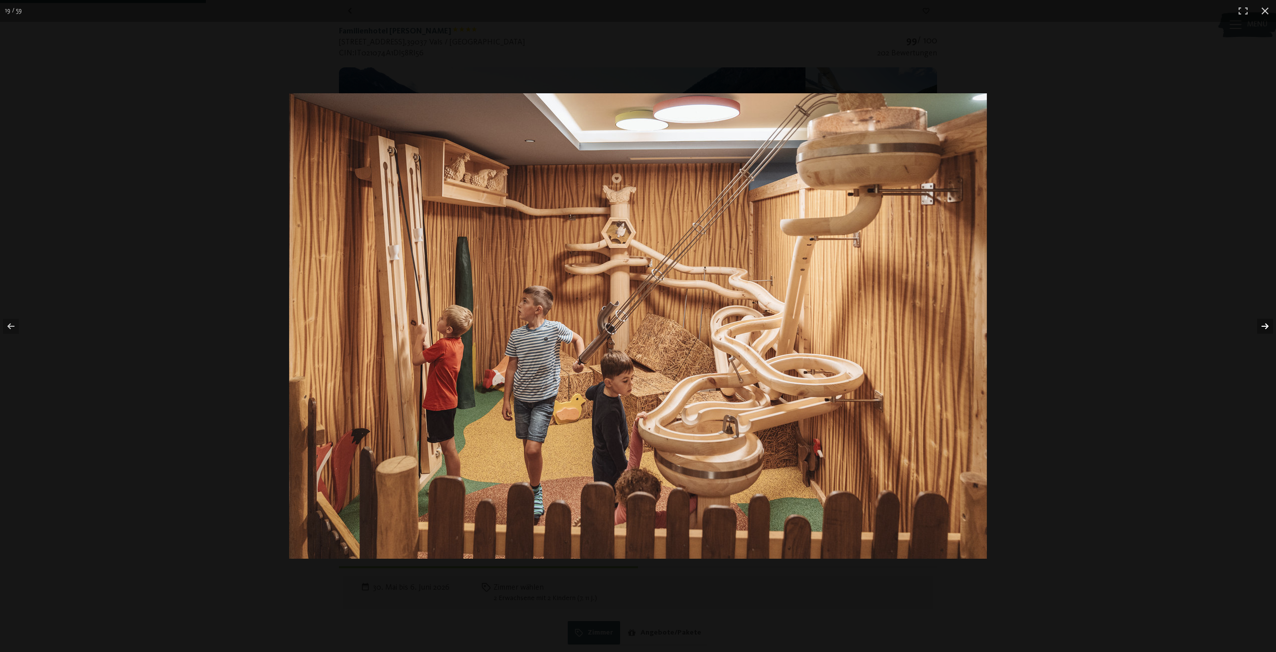
click at [1262, 328] on button "button" at bounding box center [1259, 326] width 35 height 50
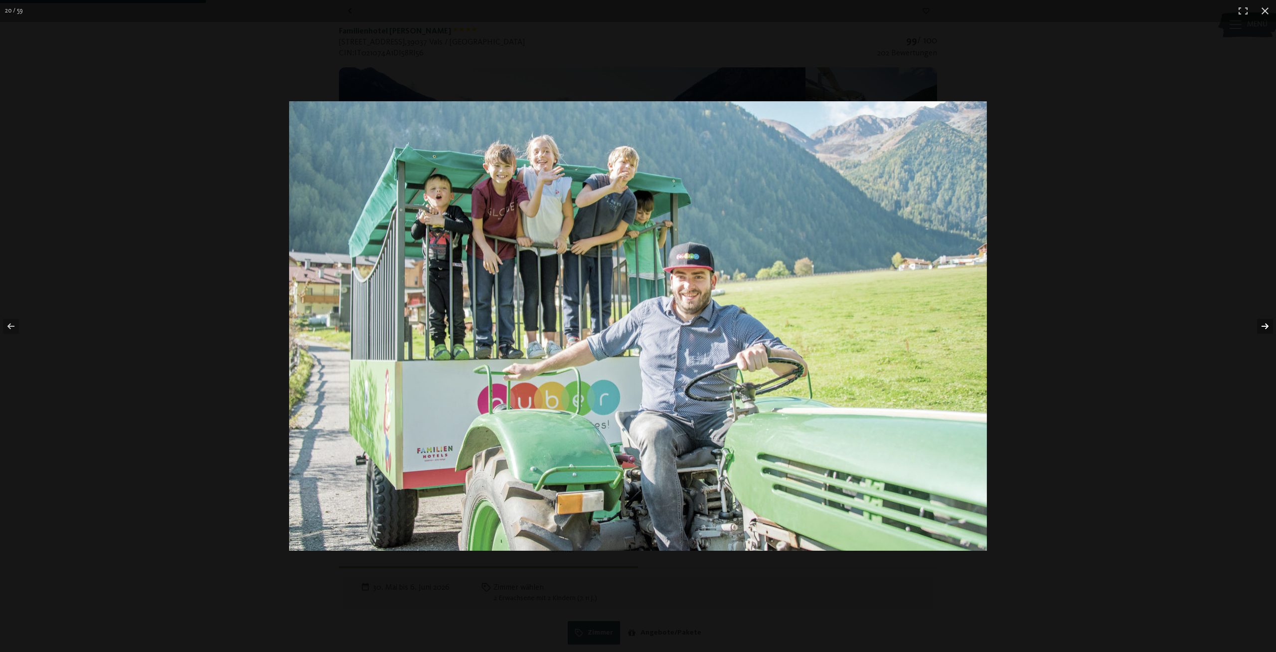
click at [1262, 328] on button "button" at bounding box center [1259, 326] width 35 height 50
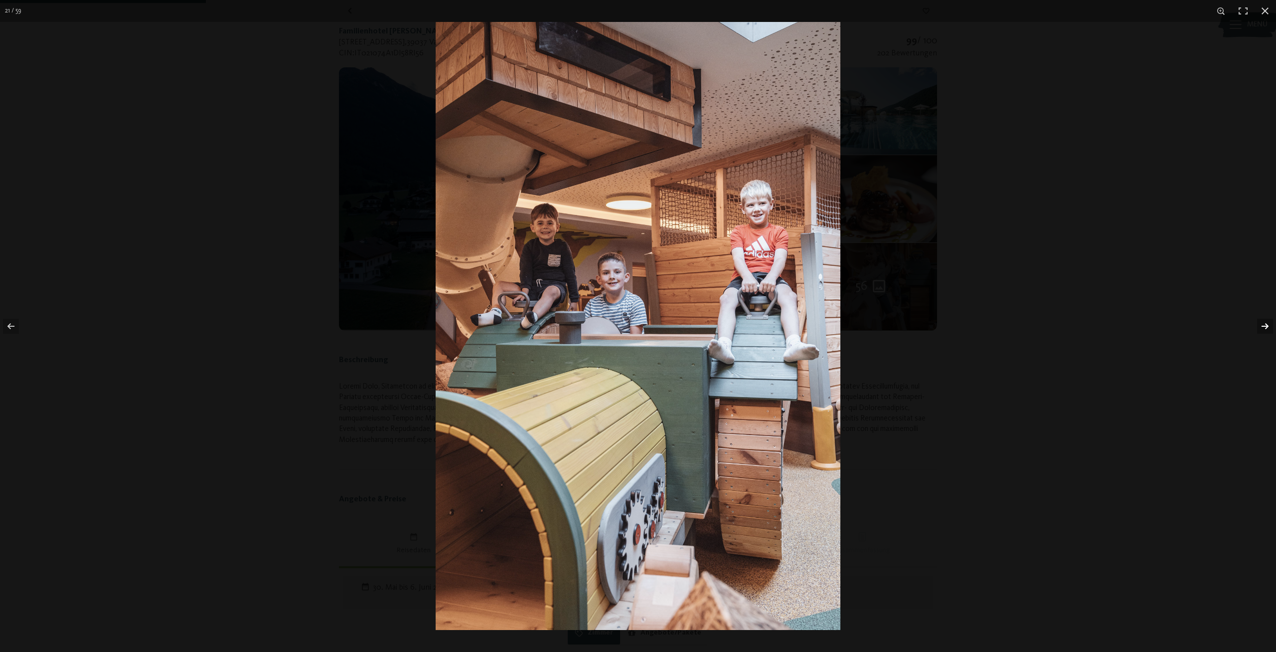
click at [1262, 328] on button "button" at bounding box center [1259, 326] width 35 height 50
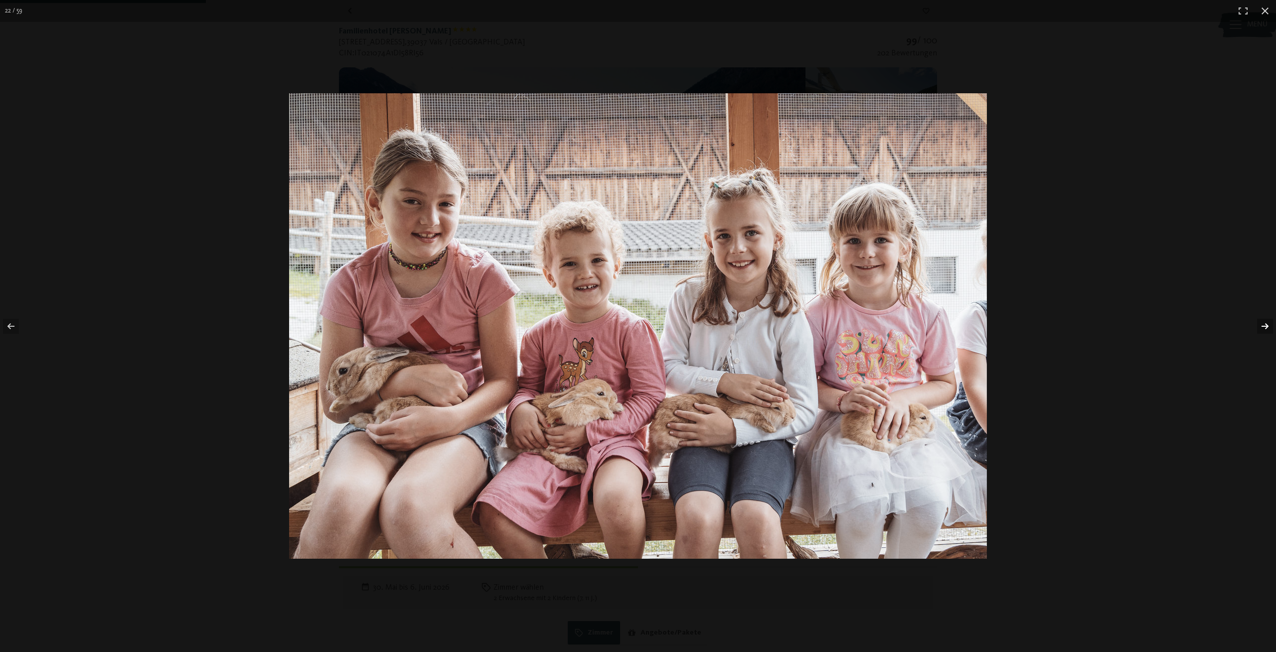
click at [1262, 328] on button "button" at bounding box center [1259, 326] width 35 height 50
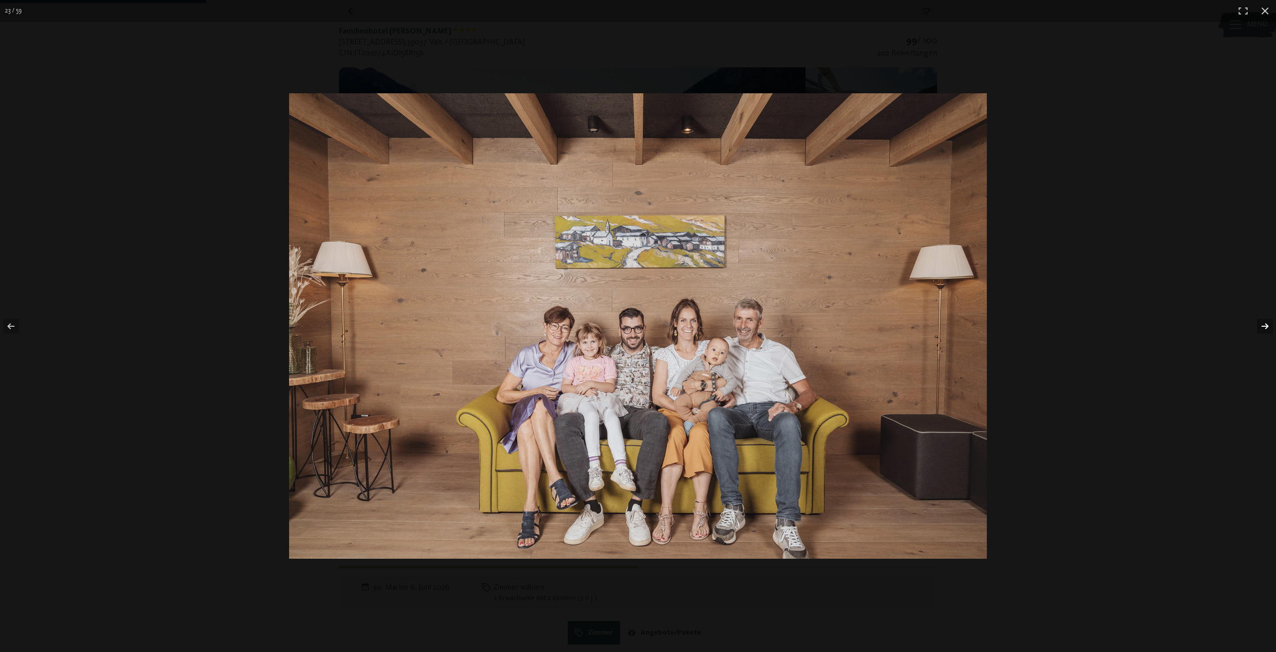
click at [1262, 328] on button "button" at bounding box center [1259, 326] width 35 height 50
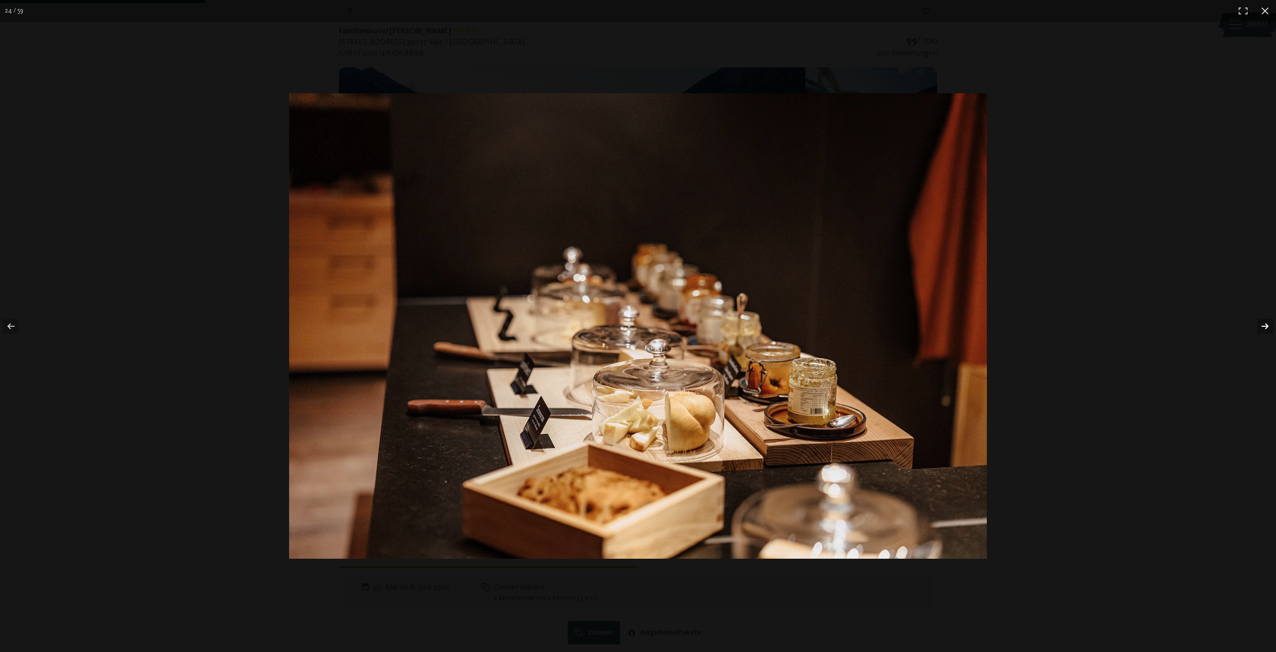
click at [1262, 328] on button "button" at bounding box center [1259, 326] width 35 height 50
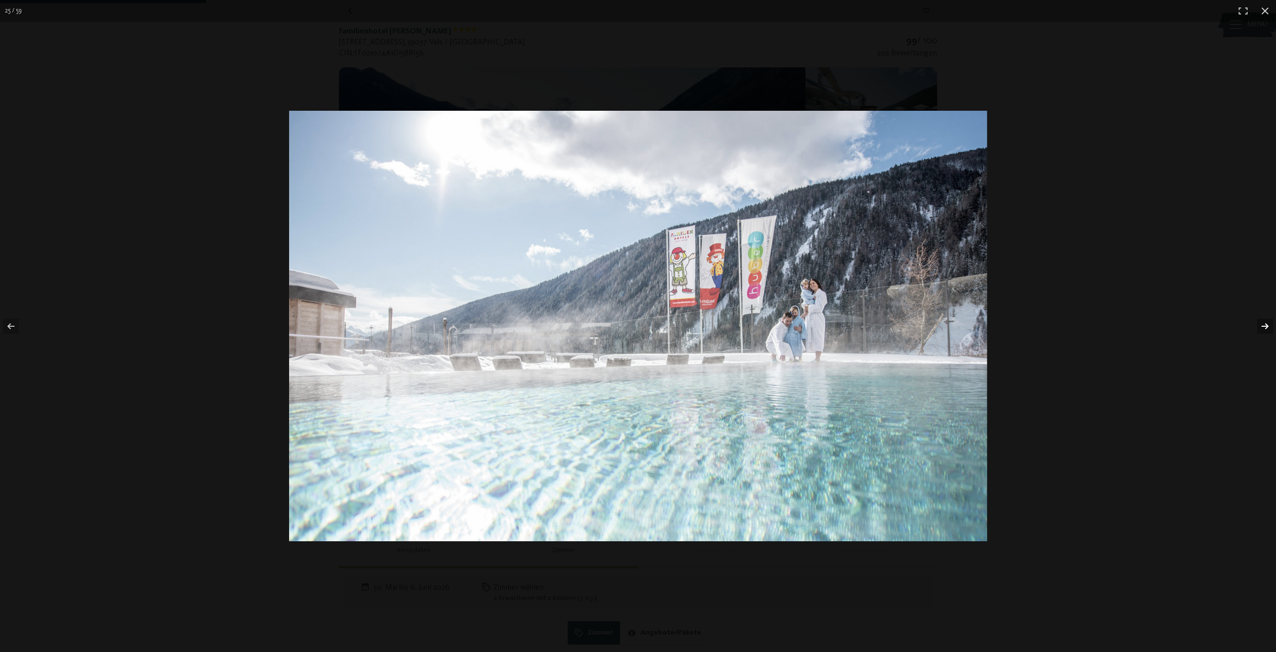
click at [1262, 328] on button "button" at bounding box center [1259, 326] width 35 height 50
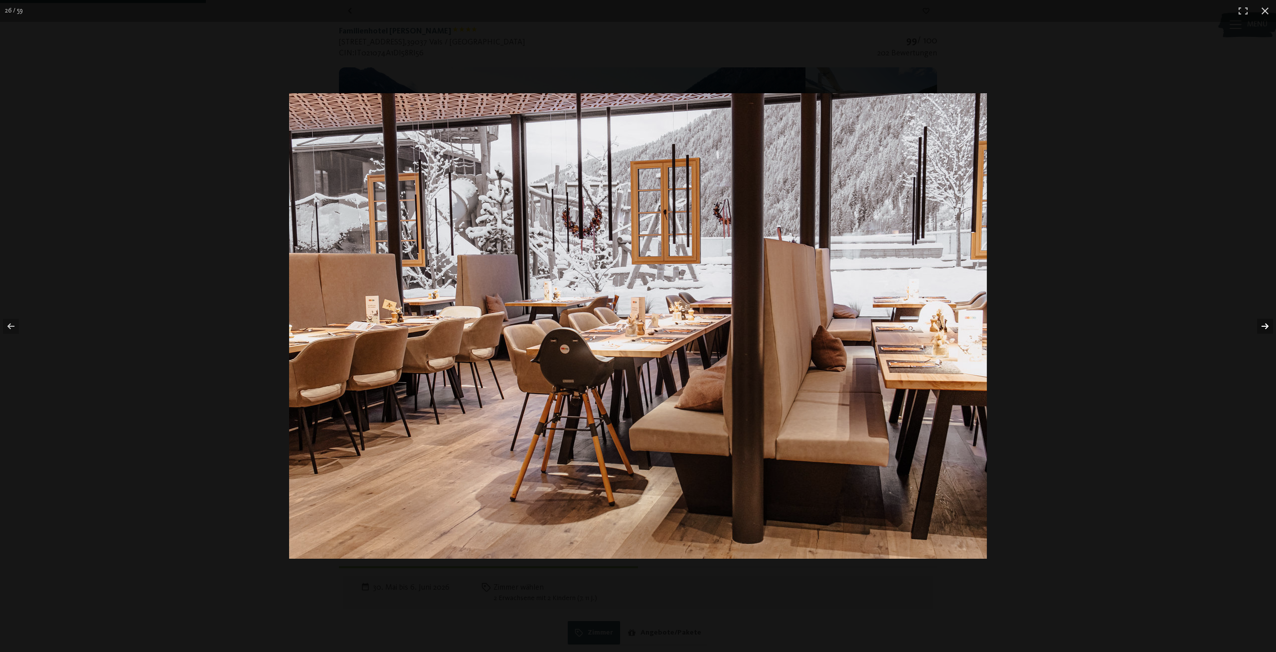
click at [1262, 328] on button "button" at bounding box center [1259, 326] width 35 height 50
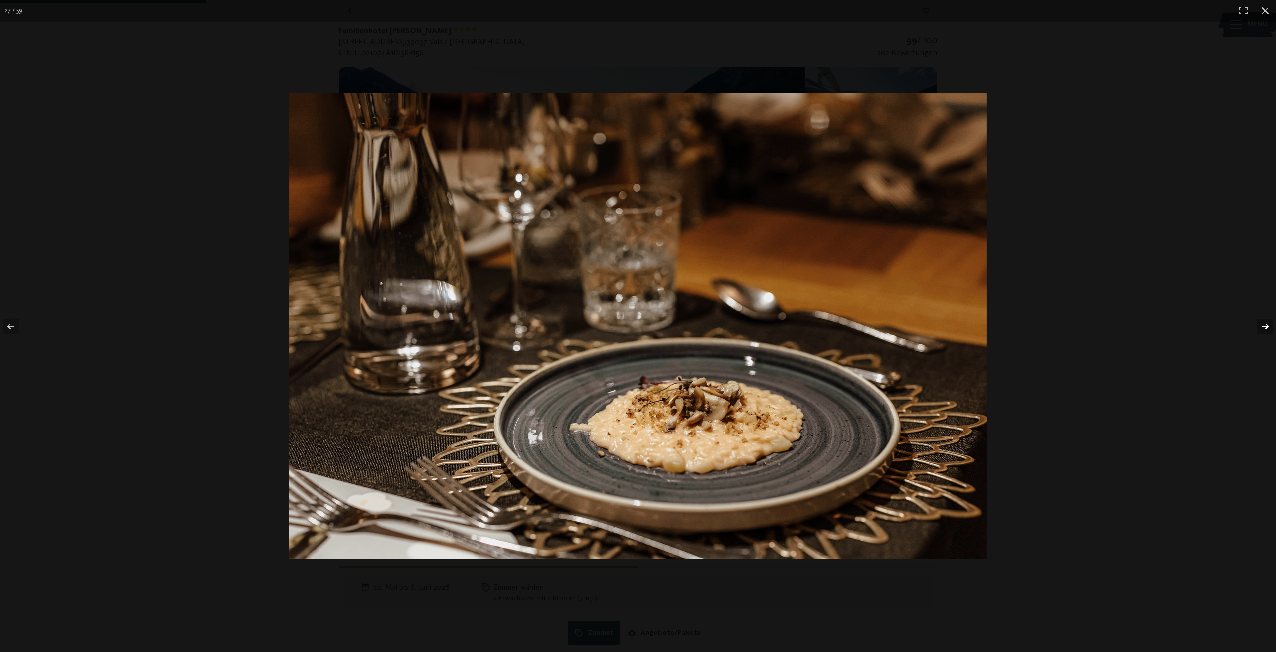
click at [1262, 328] on button "button" at bounding box center [1259, 326] width 35 height 50
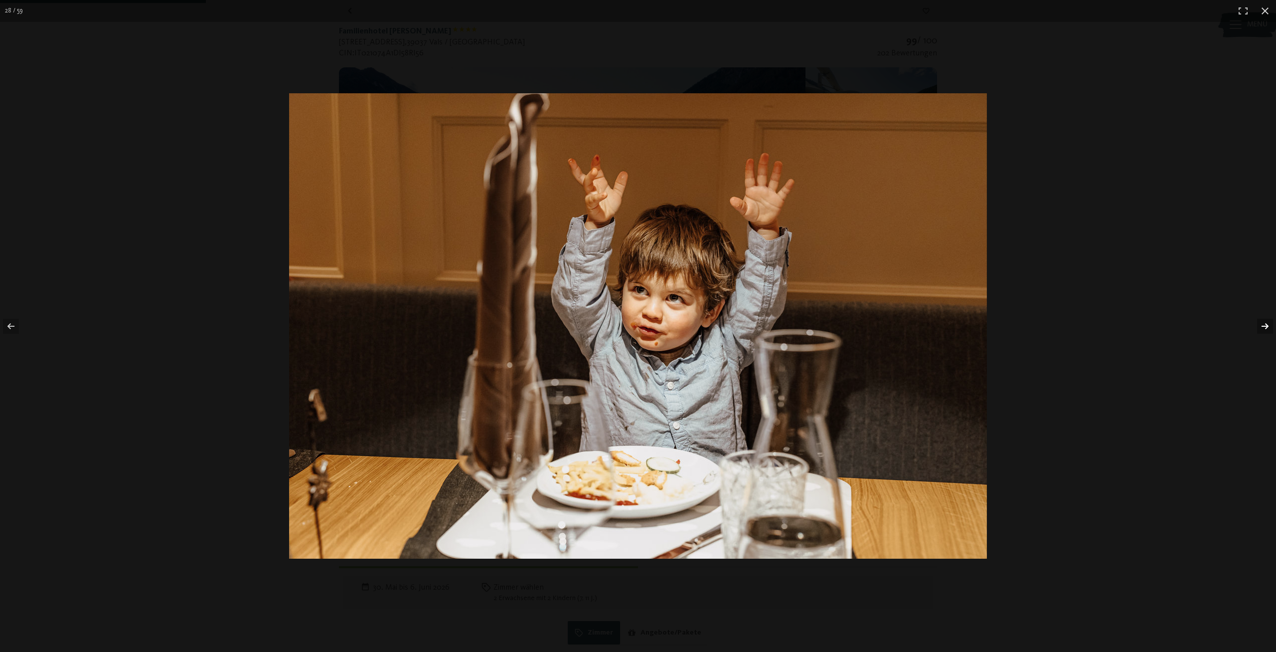
click at [1262, 328] on button "button" at bounding box center [1259, 326] width 35 height 50
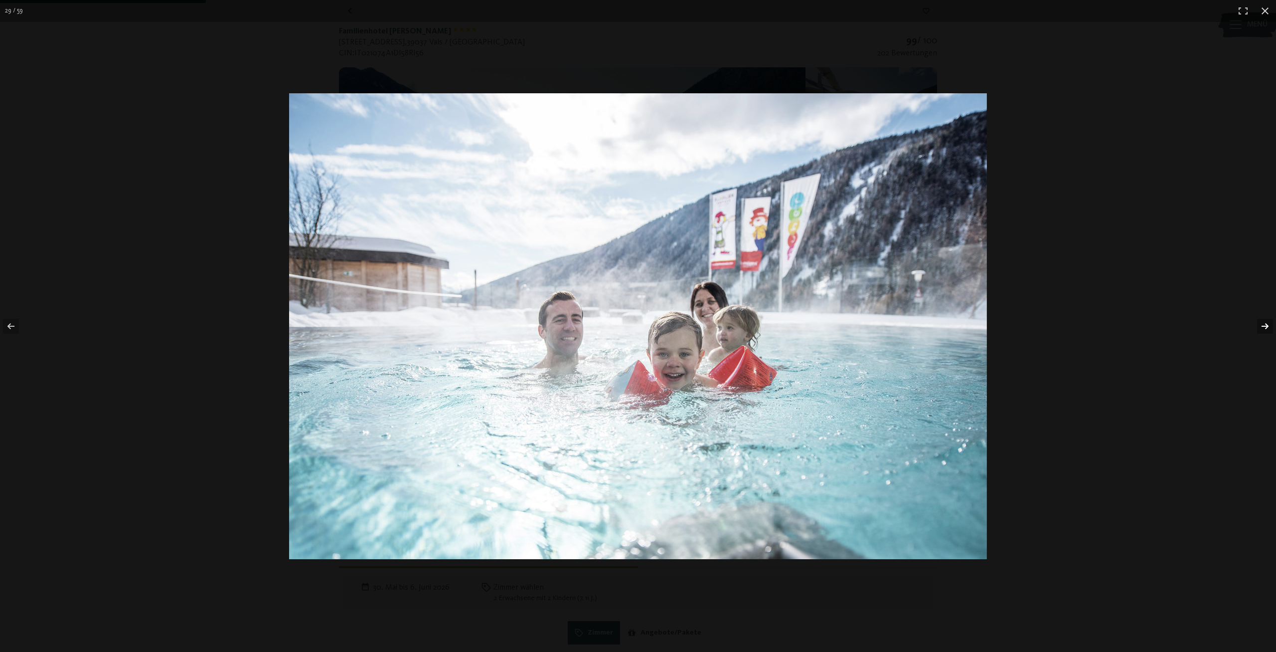
click at [1262, 328] on button "button" at bounding box center [1259, 326] width 35 height 50
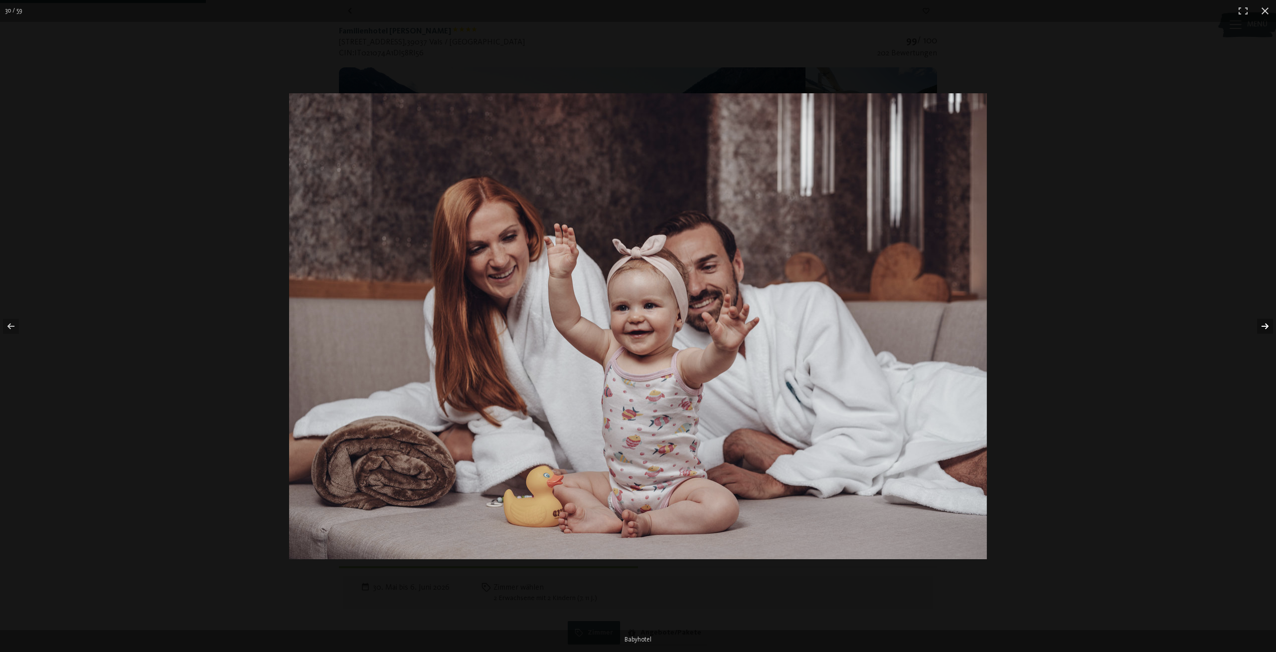
click at [1262, 328] on button "button" at bounding box center [1259, 326] width 35 height 50
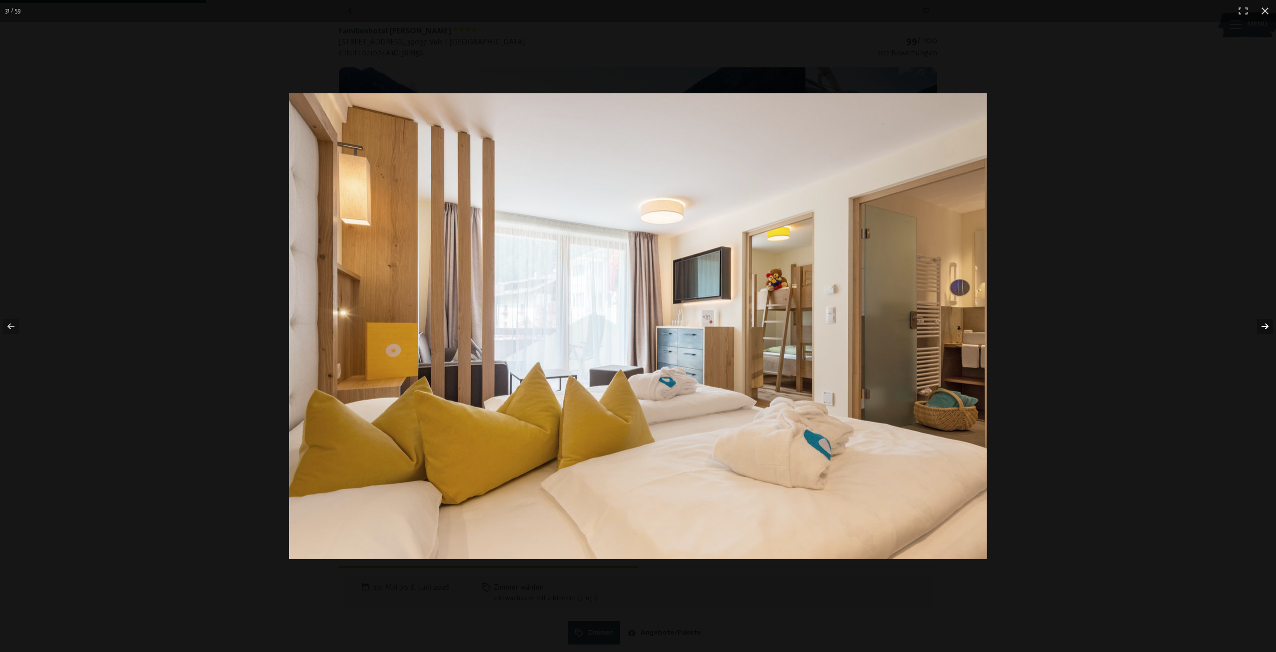
click at [1262, 328] on button "button" at bounding box center [1259, 326] width 35 height 50
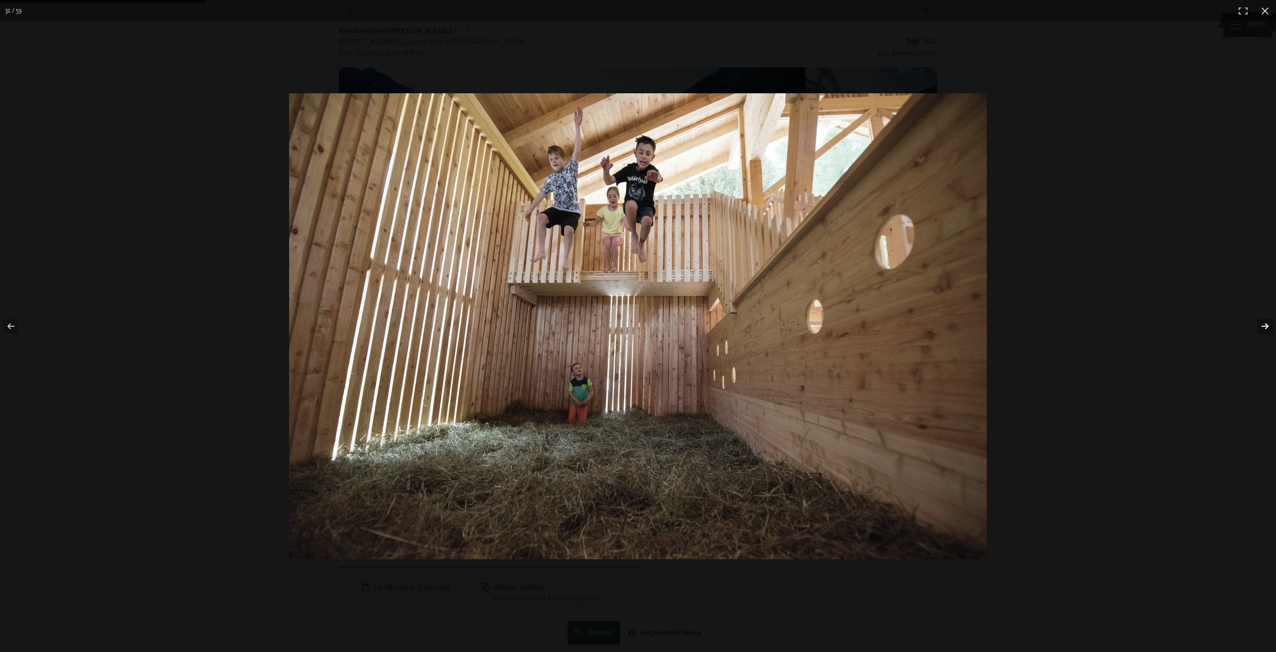
click at [1262, 328] on button "button" at bounding box center [1259, 326] width 35 height 50
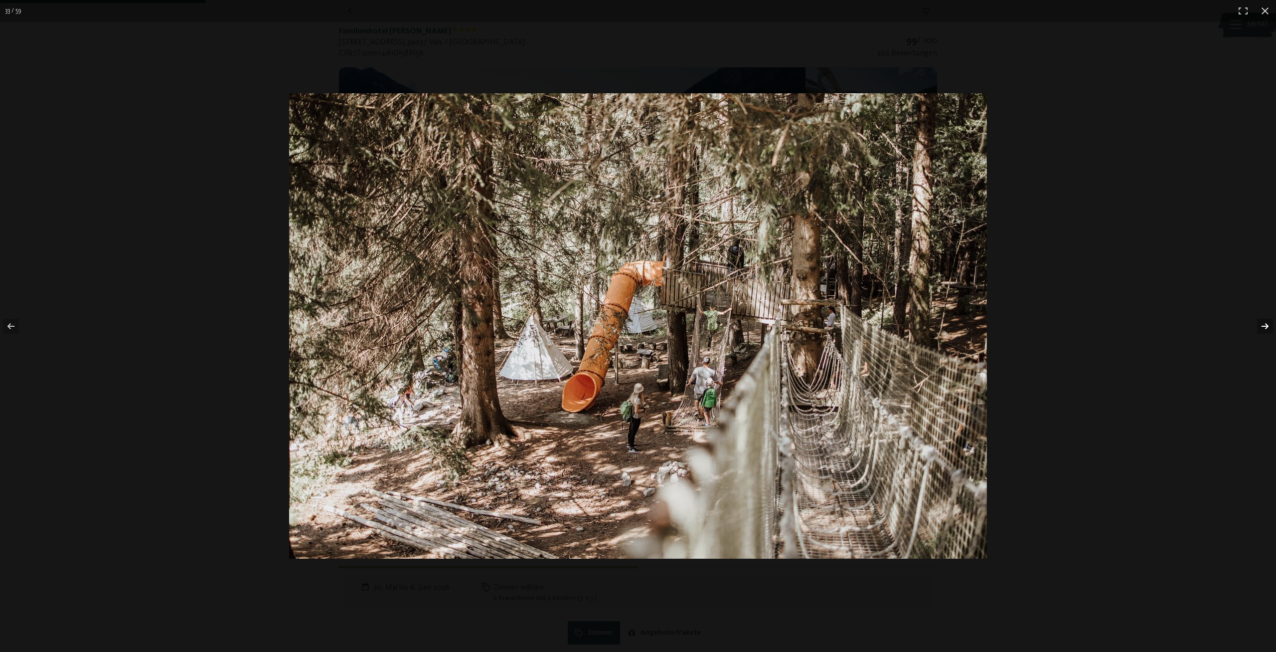
click at [1262, 328] on button "button" at bounding box center [1259, 326] width 35 height 50
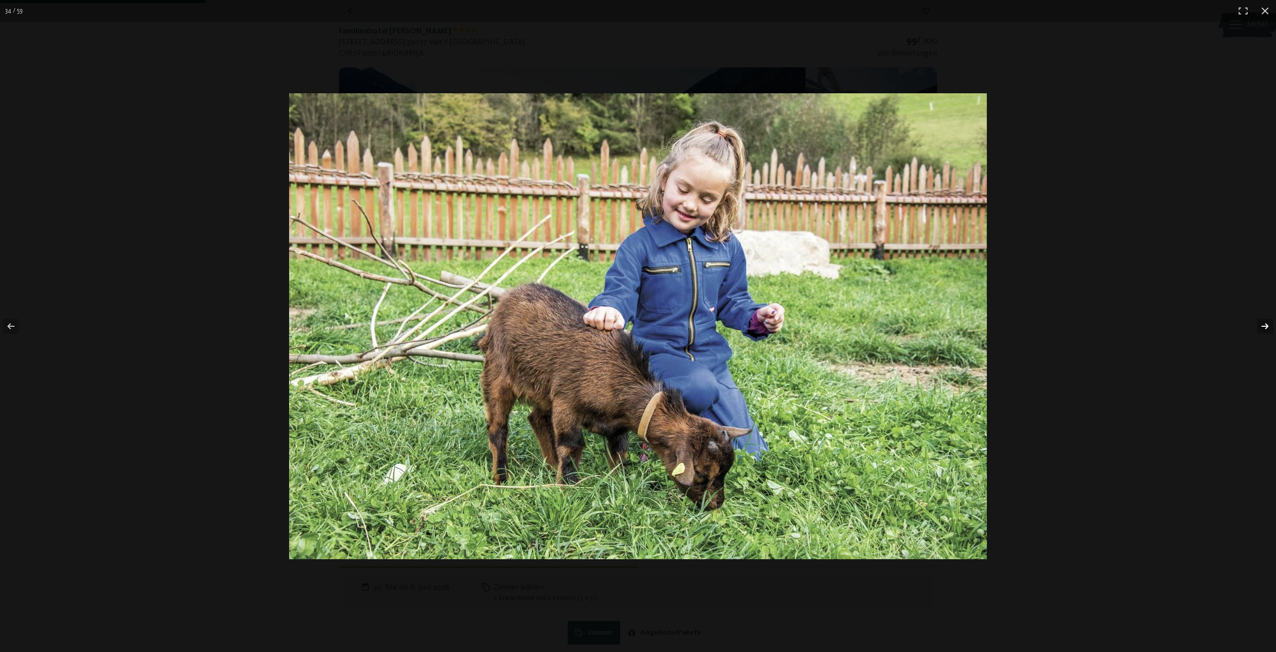
click at [1262, 328] on button "button" at bounding box center [1259, 326] width 35 height 50
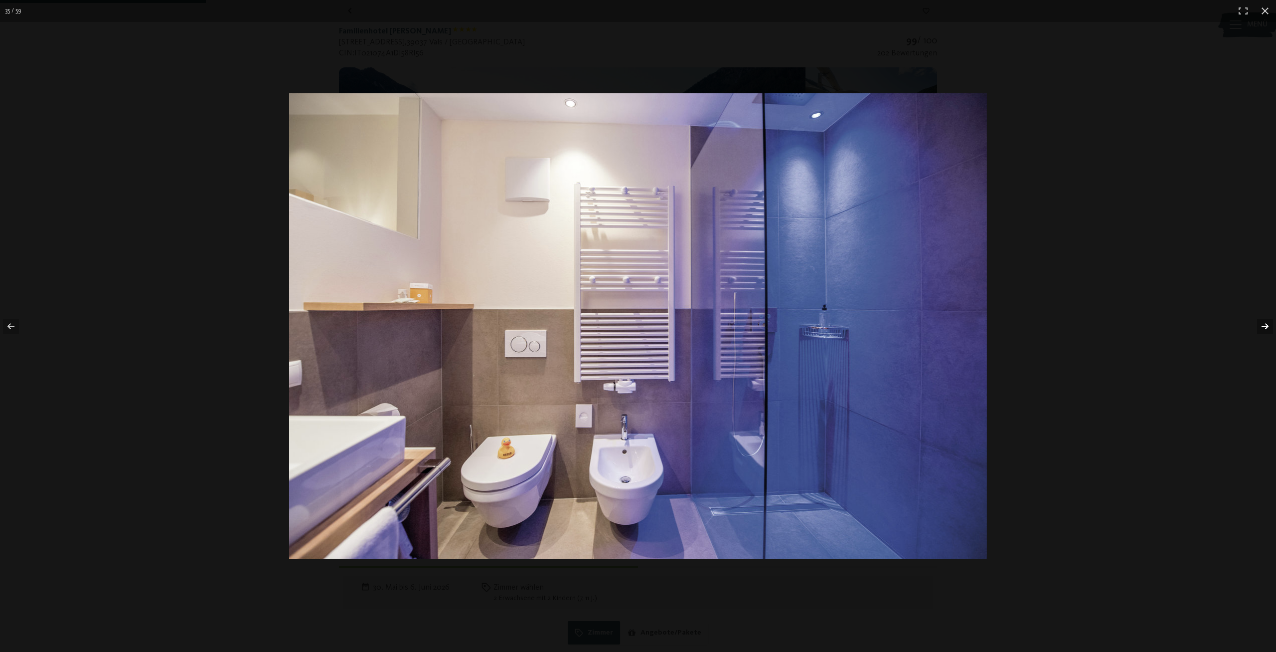
click at [1262, 328] on button "button" at bounding box center [1259, 326] width 35 height 50
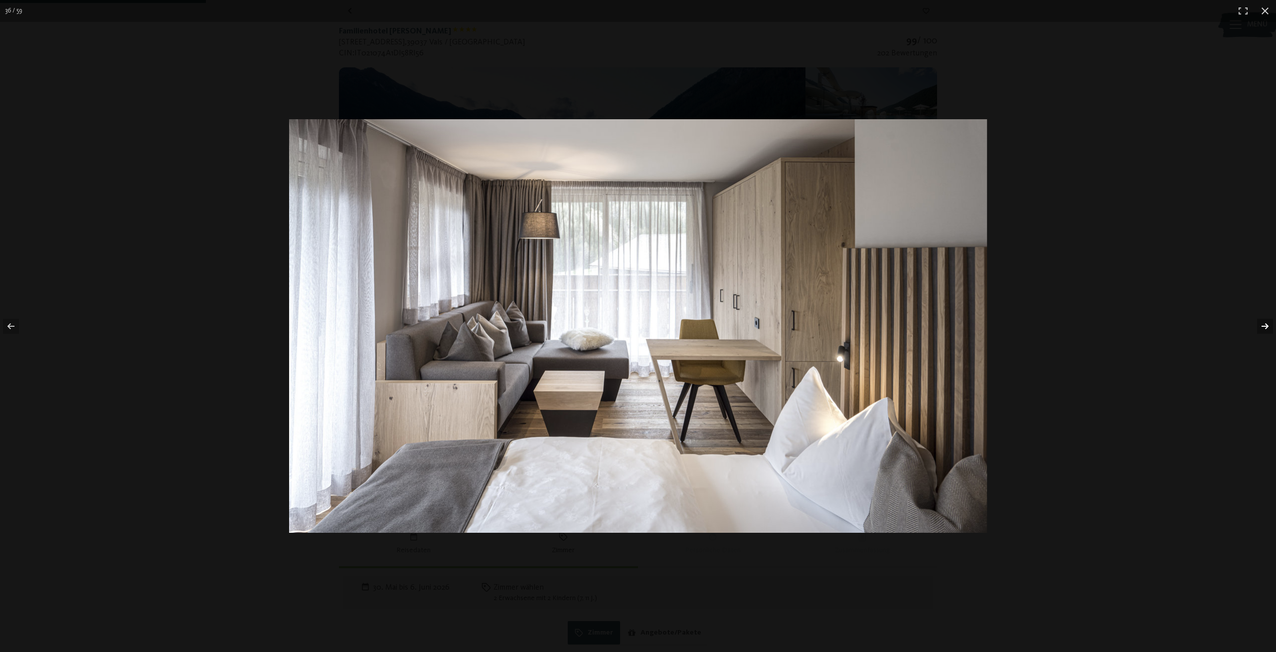
click at [1262, 328] on button "button" at bounding box center [1259, 326] width 35 height 50
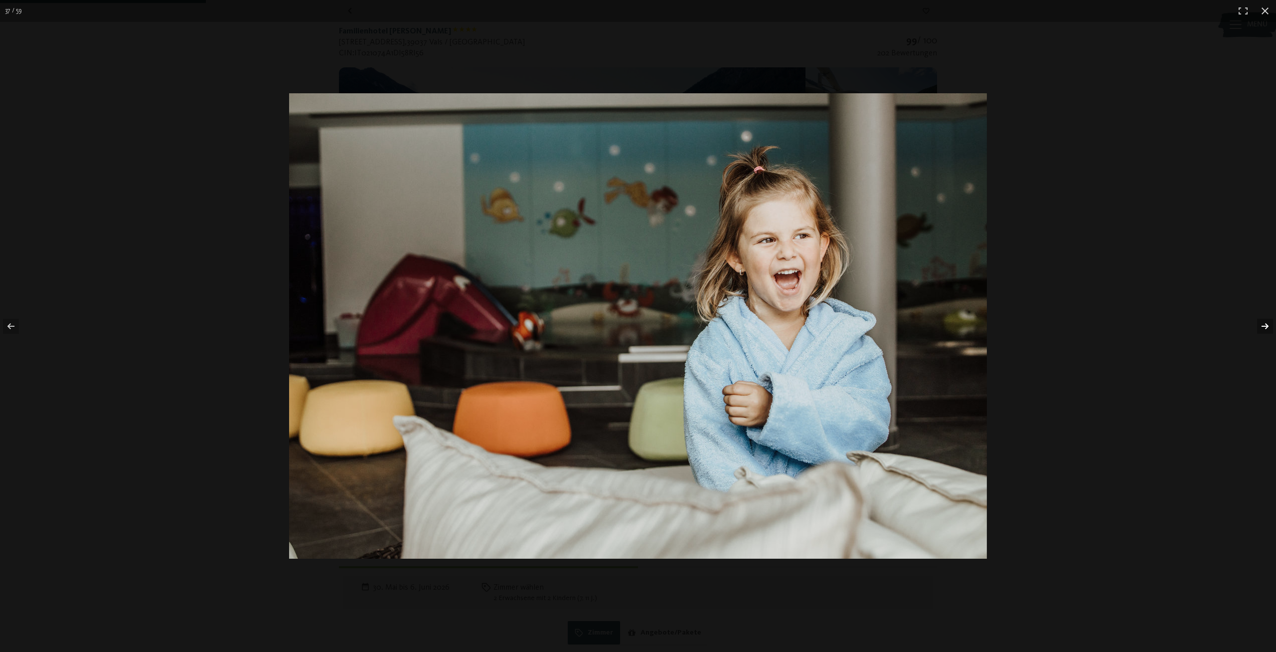
click at [1262, 328] on button "button" at bounding box center [1259, 326] width 35 height 50
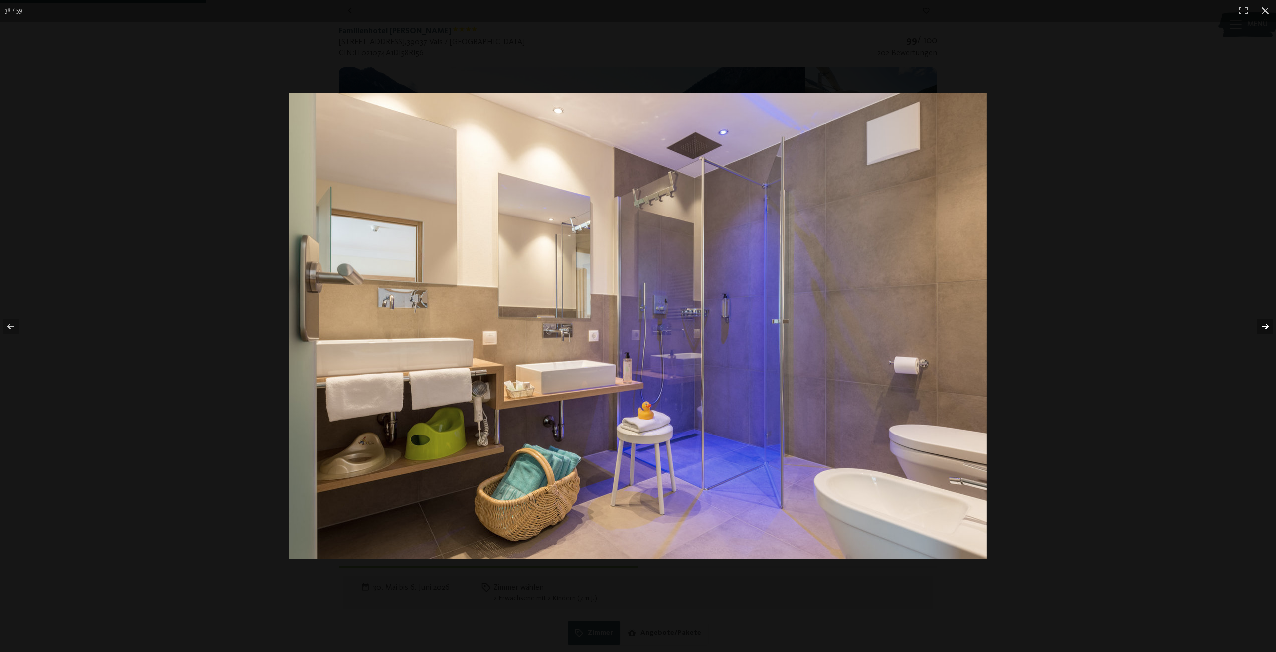
click at [1262, 328] on button "button" at bounding box center [1259, 326] width 35 height 50
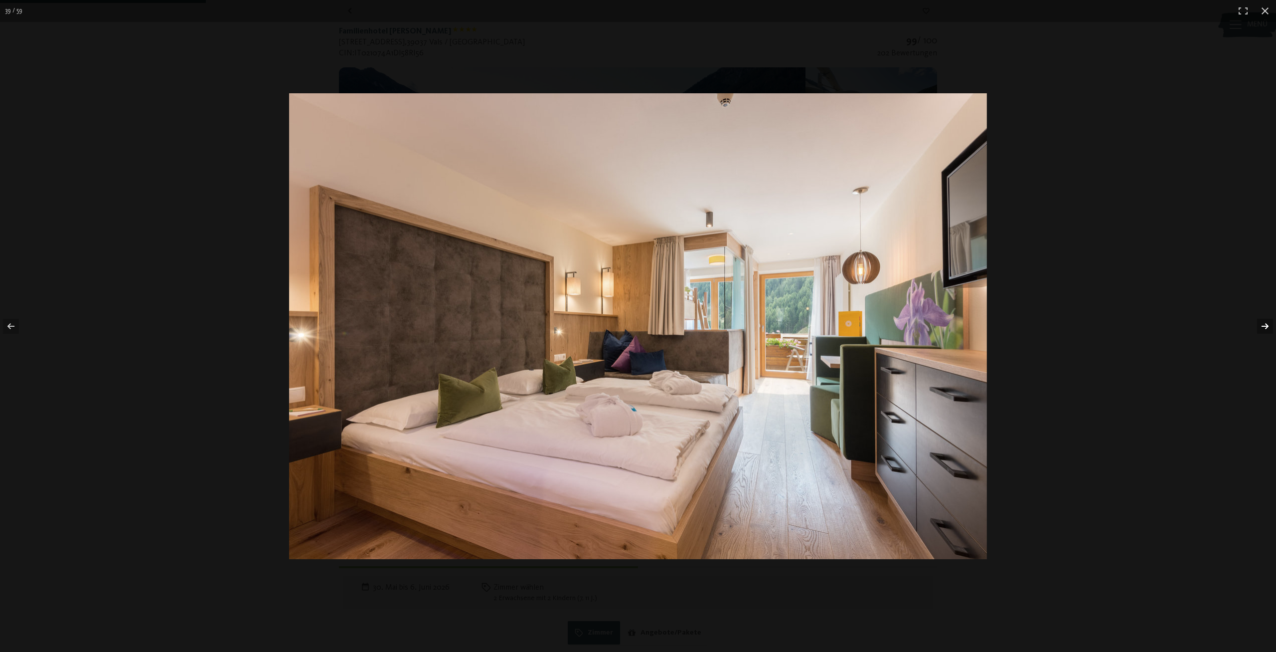
click at [1262, 328] on button "button" at bounding box center [1259, 326] width 35 height 50
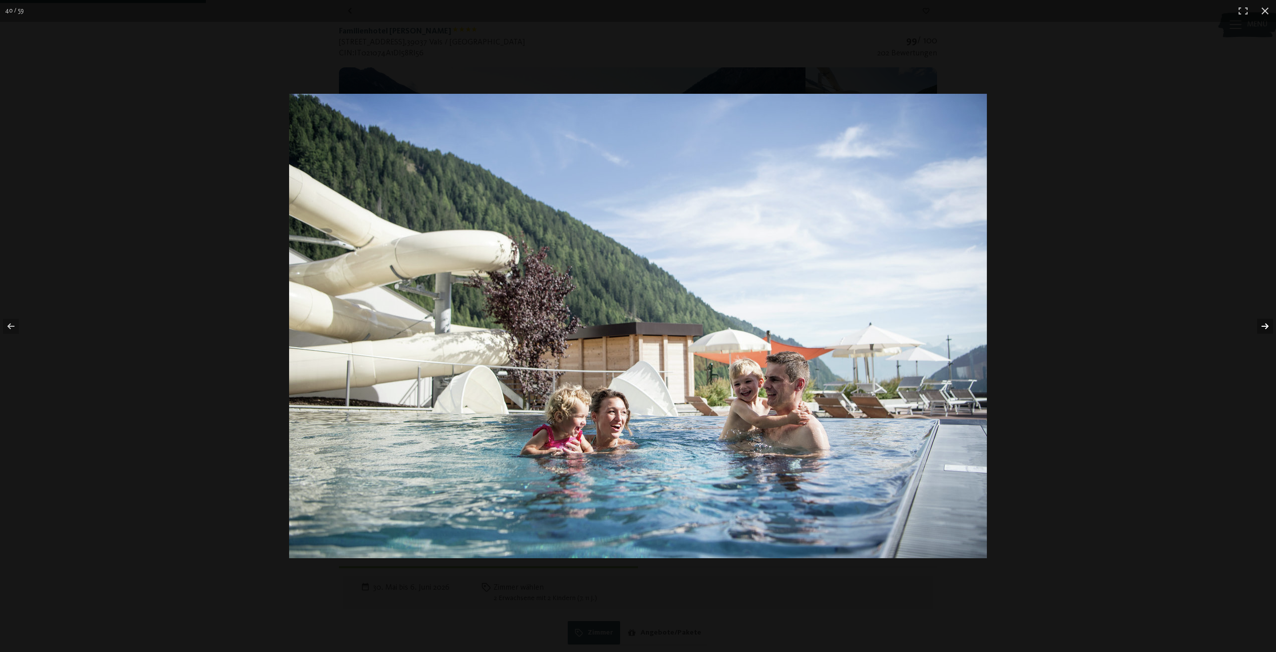
click at [1262, 328] on button "button" at bounding box center [1259, 326] width 35 height 50
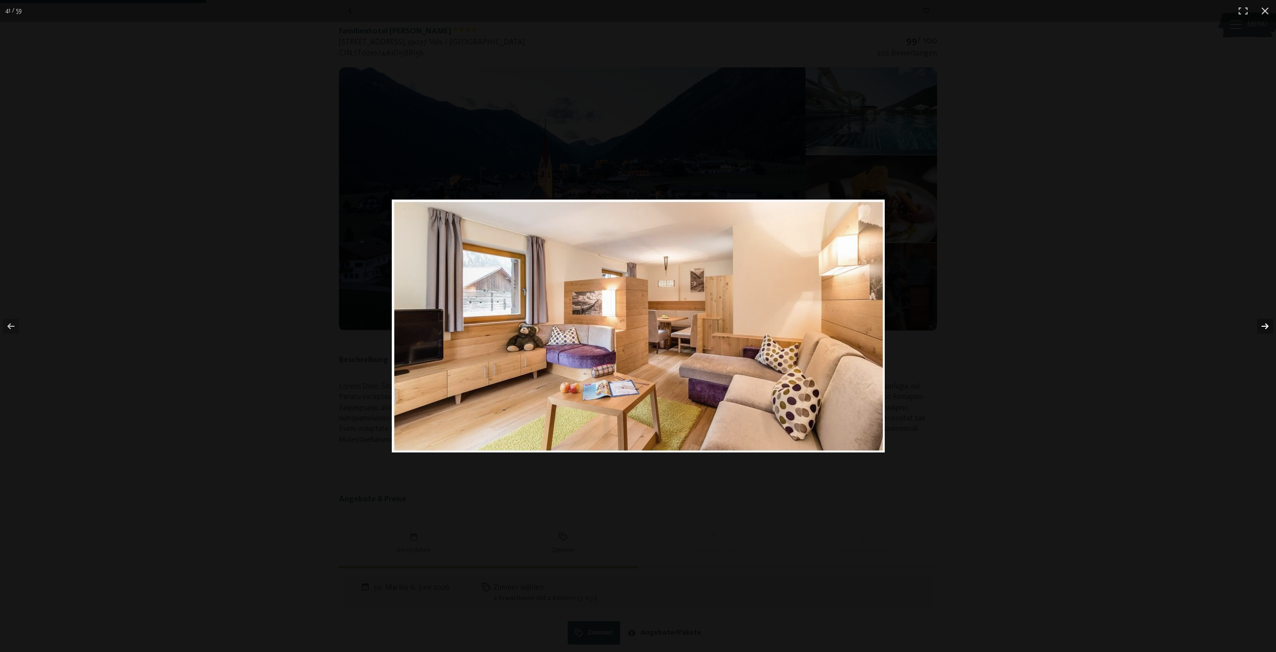
click at [1262, 328] on button "button" at bounding box center [1259, 326] width 35 height 50
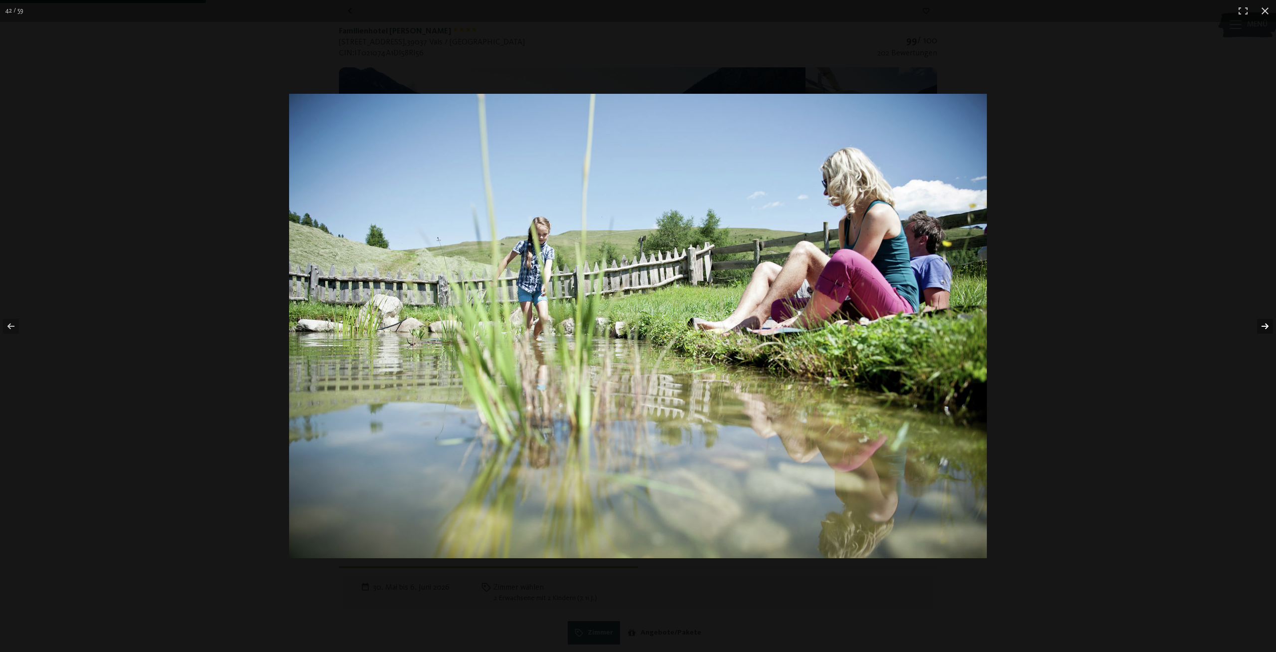
click at [1262, 328] on button "button" at bounding box center [1259, 326] width 35 height 50
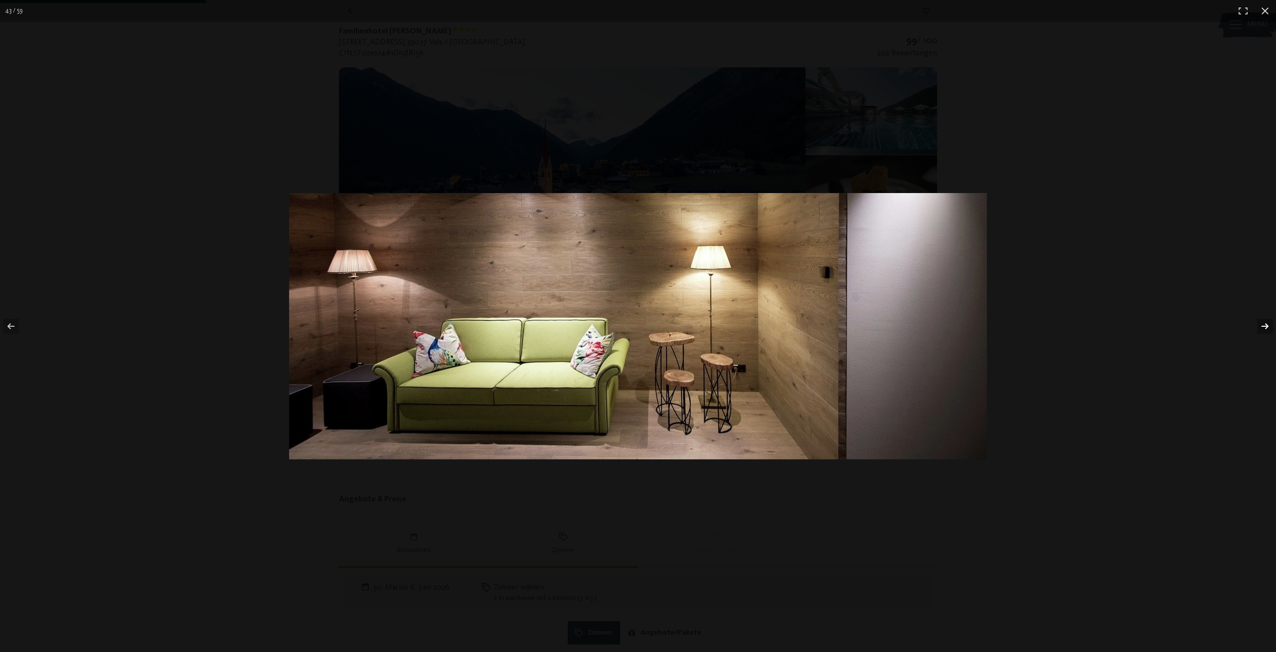
click at [1262, 328] on button "button" at bounding box center [1259, 326] width 35 height 50
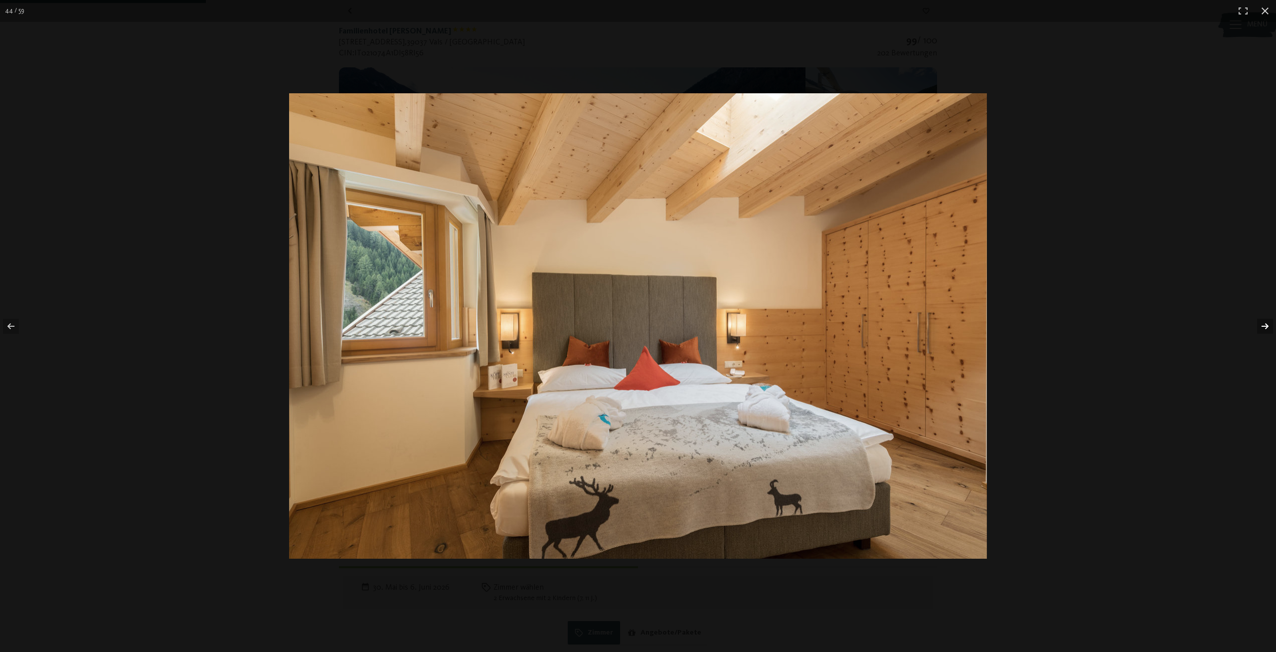
click at [1262, 328] on button "button" at bounding box center [1259, 326] width 35 height 50
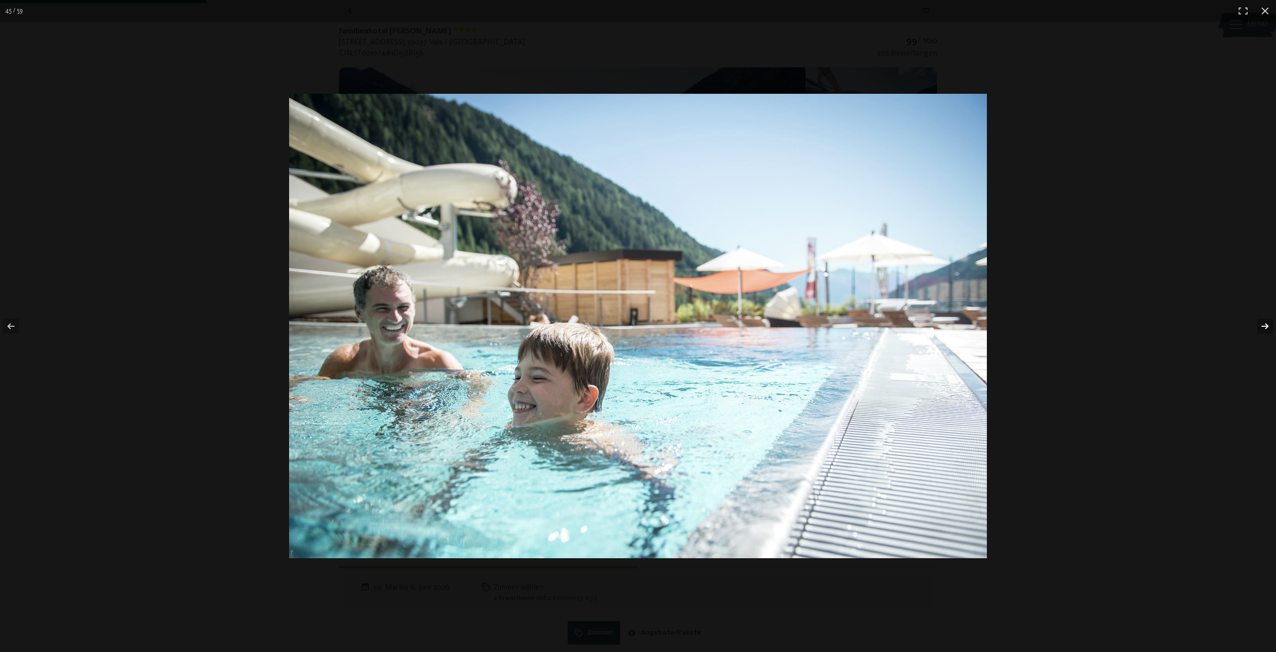
click at [1262, 328] on button "button" at bounding box center [1259, 326] width 35 height 50
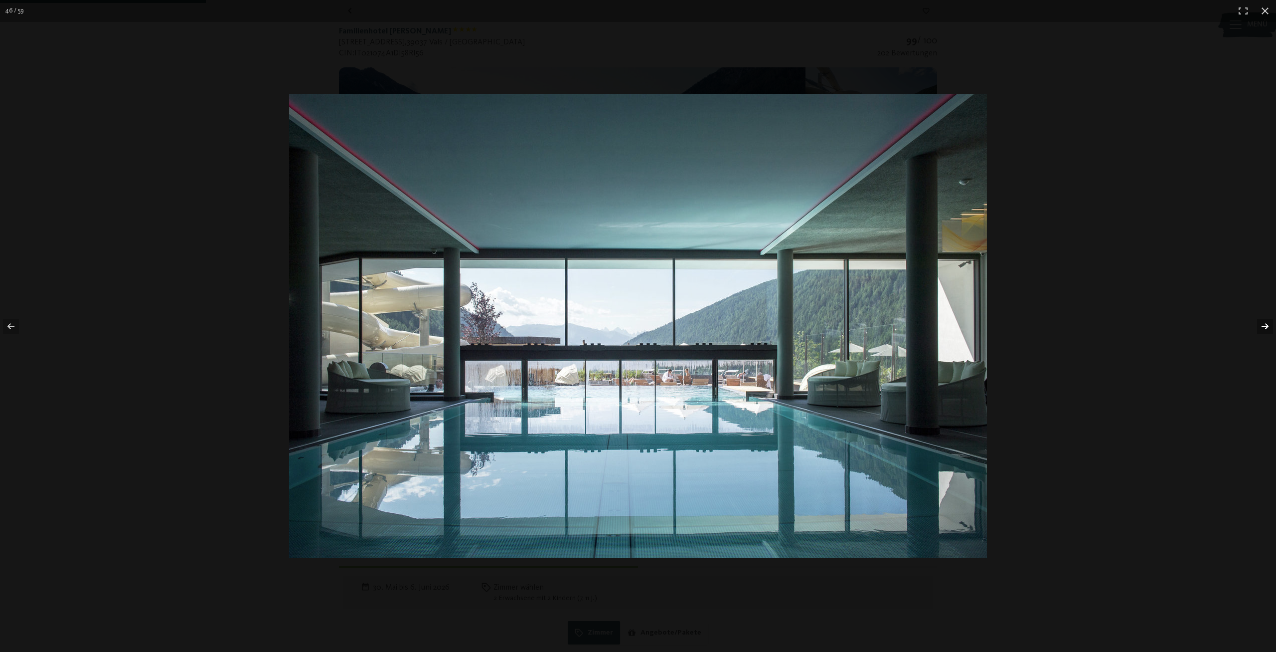
click at [1262, 328] on button "button" at bounding box center [1259, 326] width 35 height 50
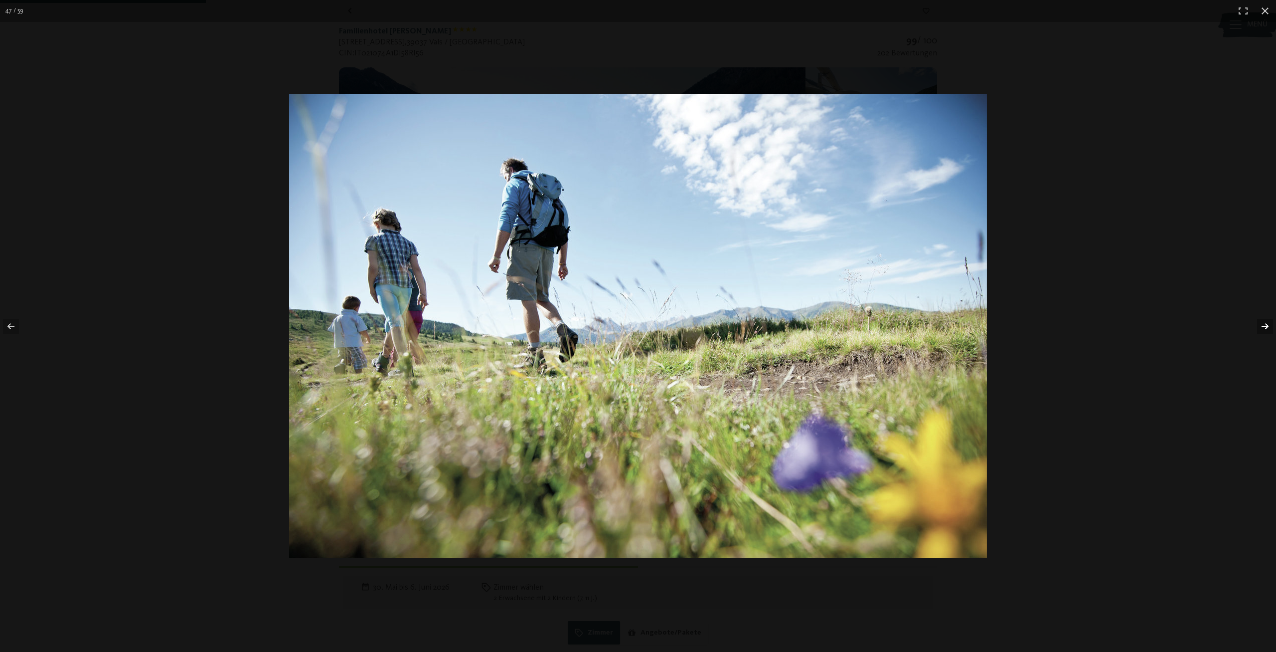
click at [1262, 328] on button "button" at bounding box center [1259, 326] width 35 height 50
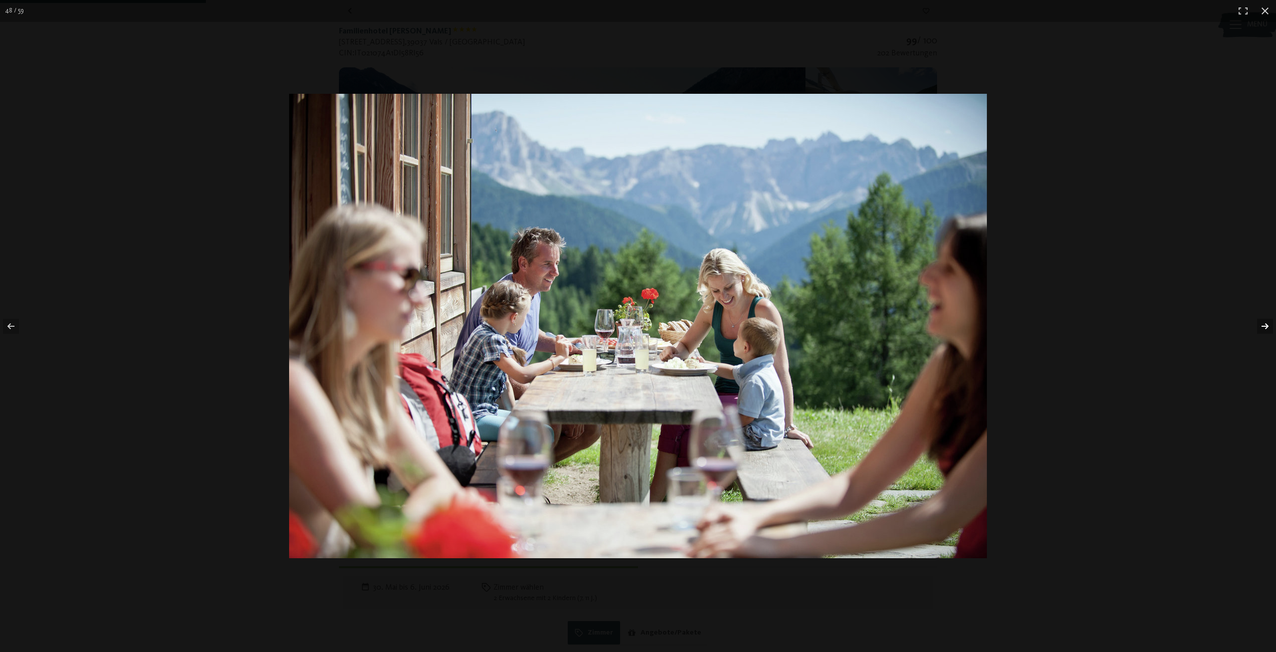
click at [1262, 328] on button "button" at bounding box center [1259, 326] width 35 height 50
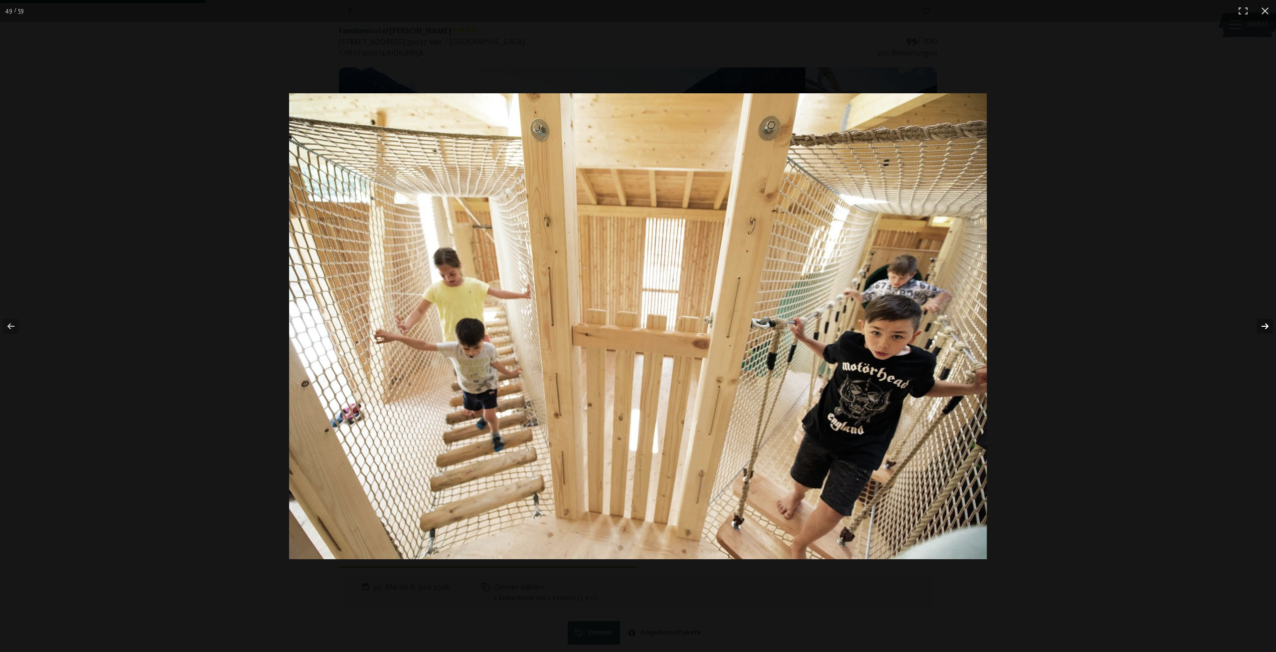
click at [1262, 328] on button "button" at bounding box center [1259, 326] width 35 height 50
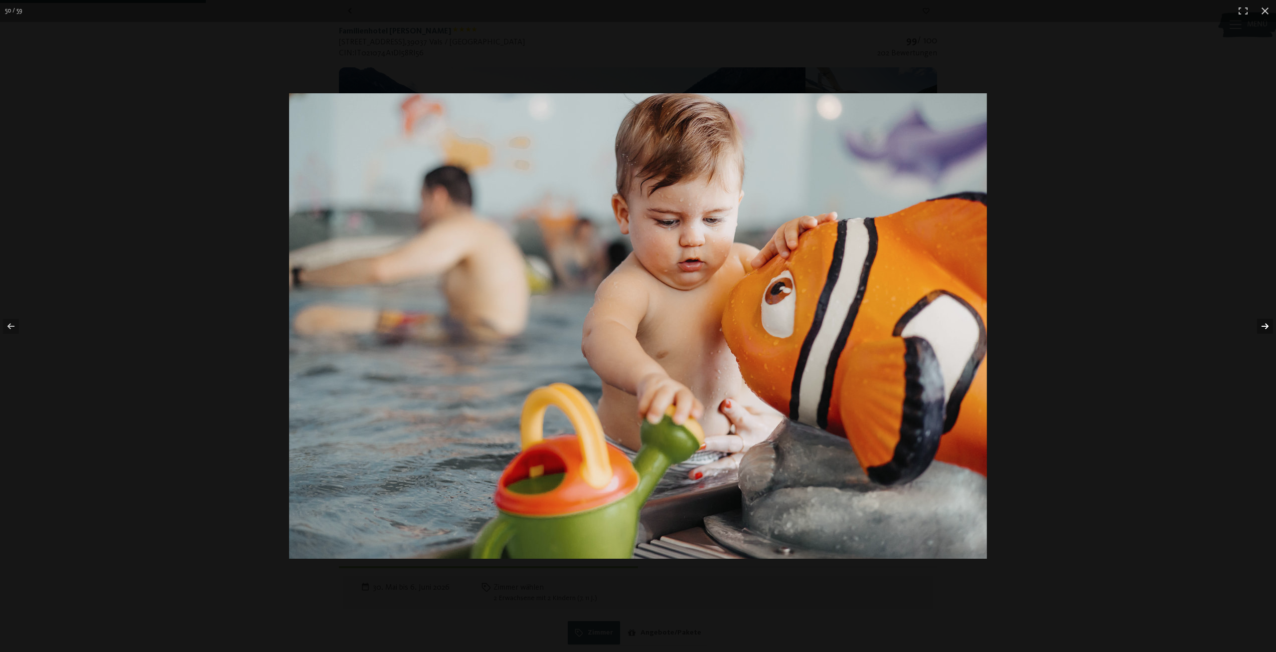
click at [1262, 328] on button "button" at bounding box center [1259, 326] width 35 height 50
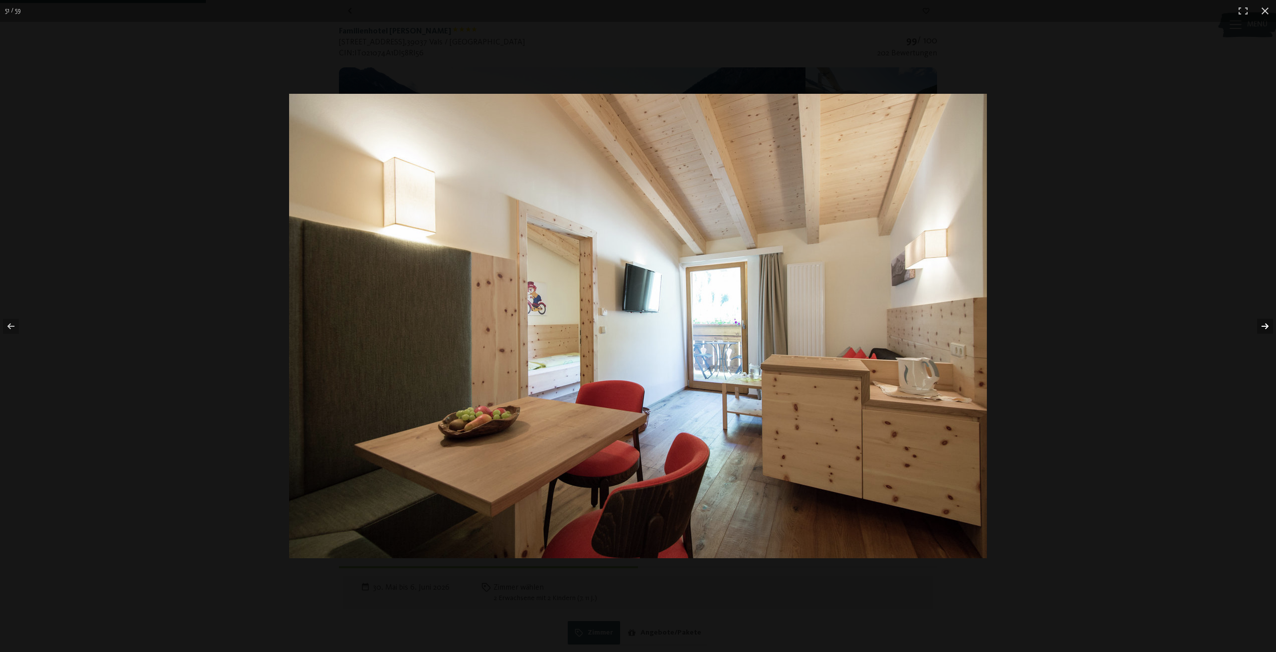
click at [1262, 328] on button "button" at bounding box center [1259, 326] width 35 height 50
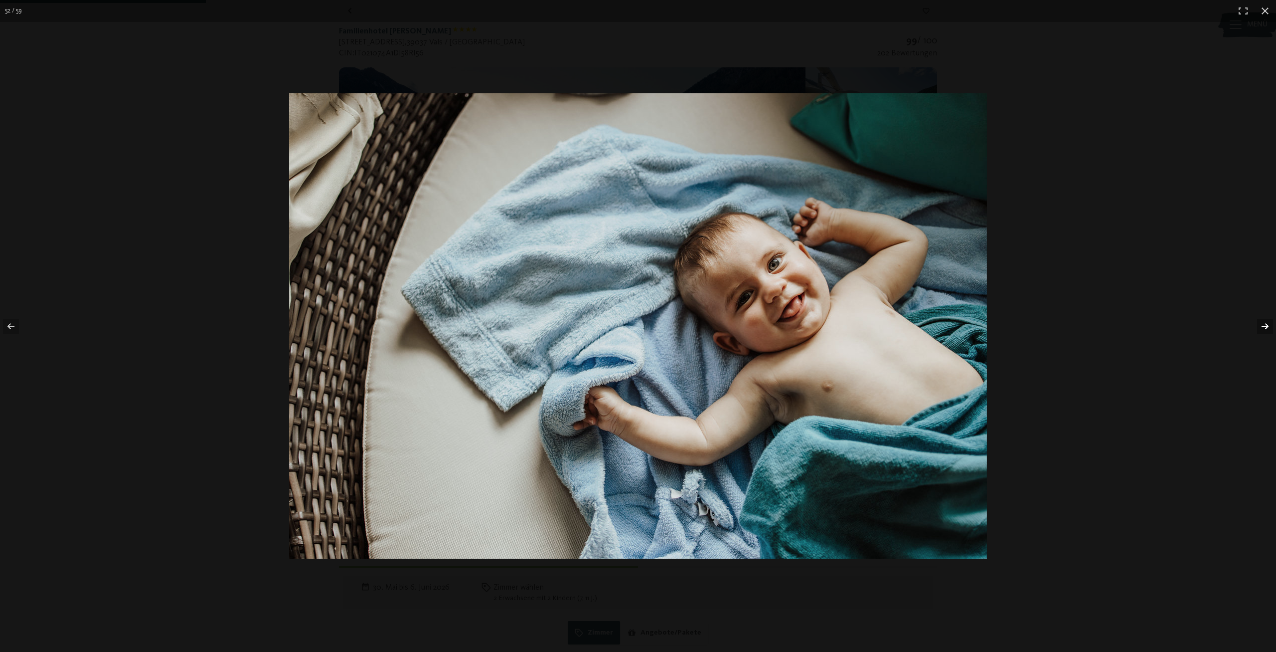
click at [1262, 328] on button "button" at bounding box center [1259, 326] width 35 height 50
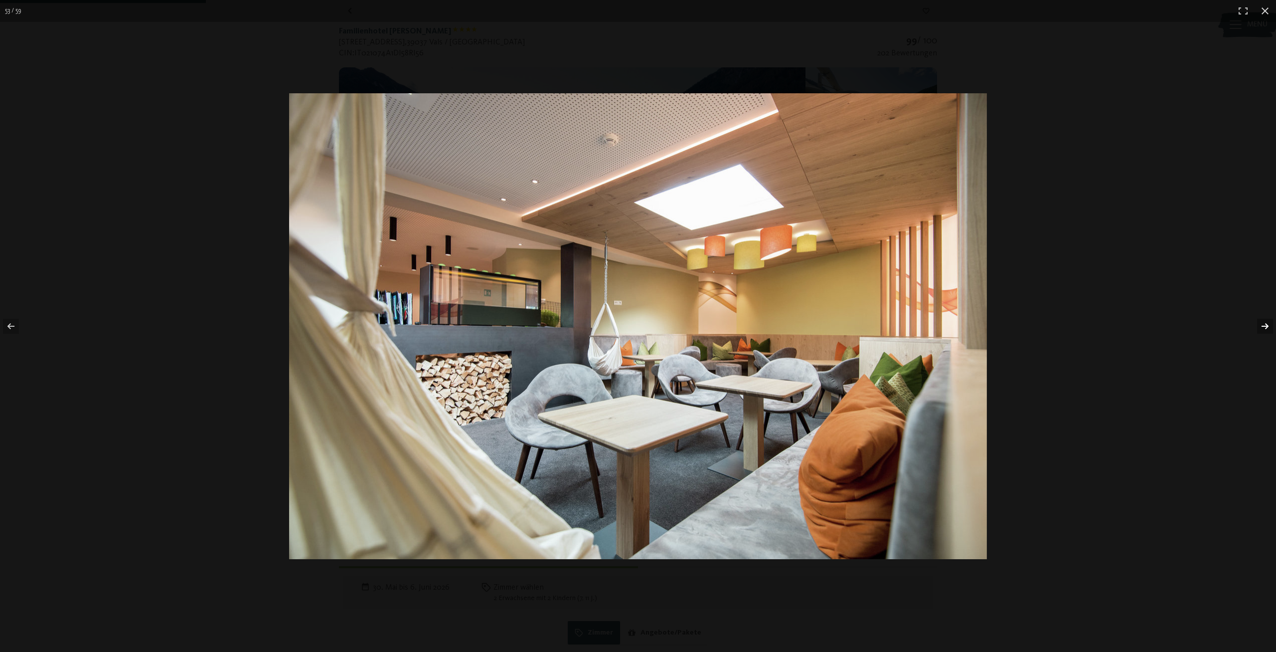
click at [1262, 328] on button "button" at bounding box center [1259, 326] width 35 height 50
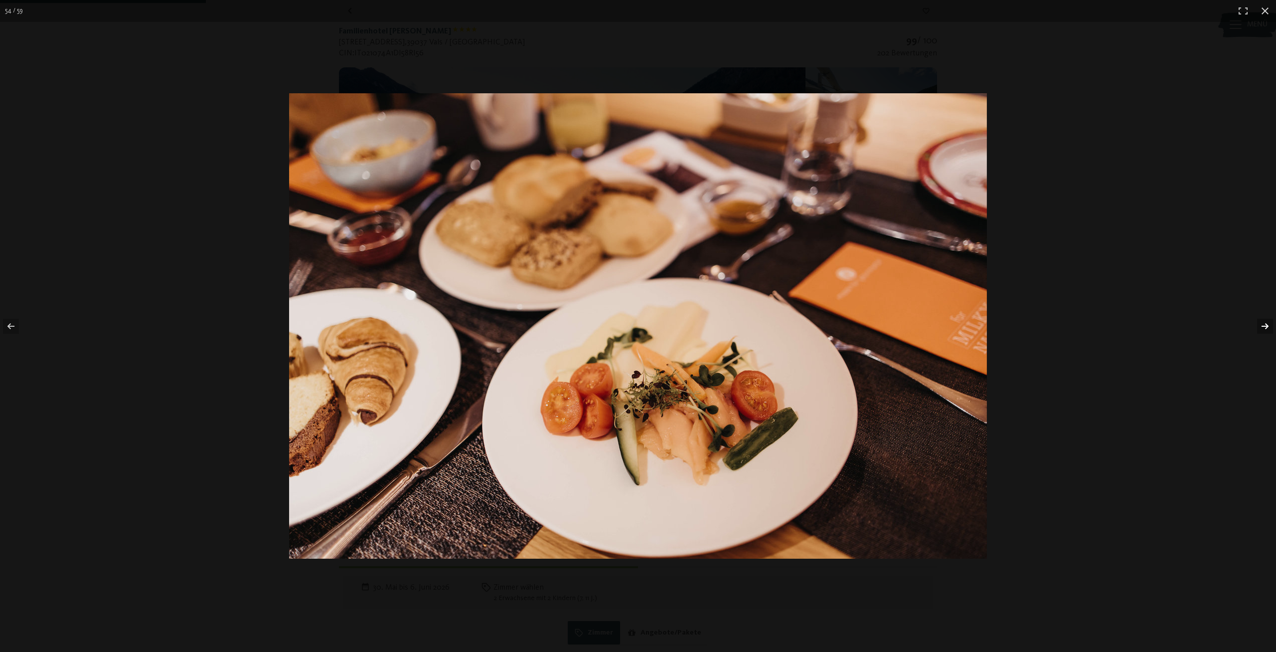
click at [1262, 328] on button "button" at bounding box center [1259, 326] width 35 height 50
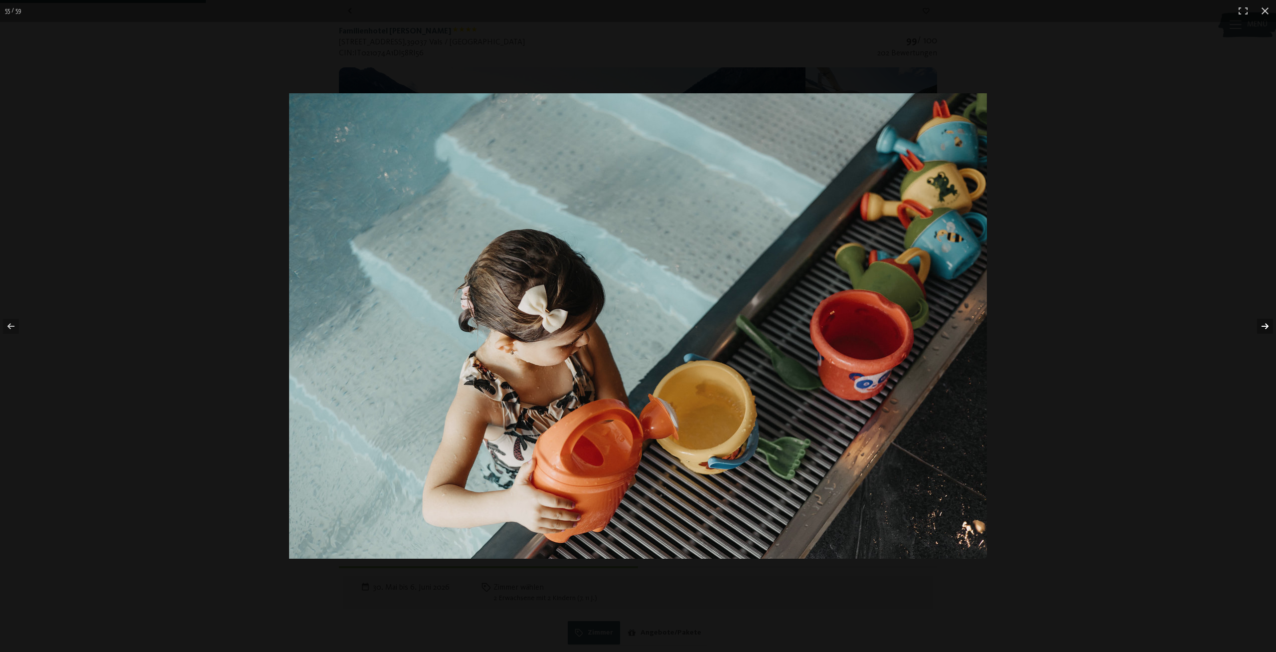
click at [1262, 328] on button "button" at bounding box center [1259, 326] width 35 height 50
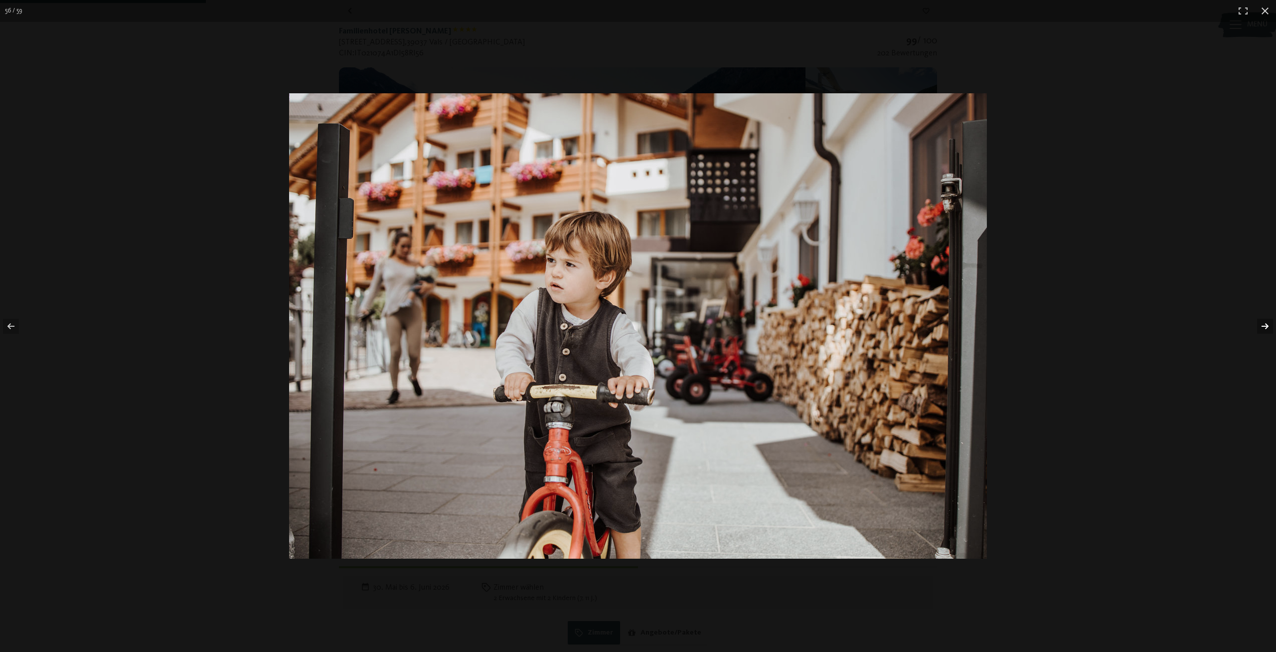
click at [1262, 328] on button "button" at bounding box center [1259, 326] width 35 height 50
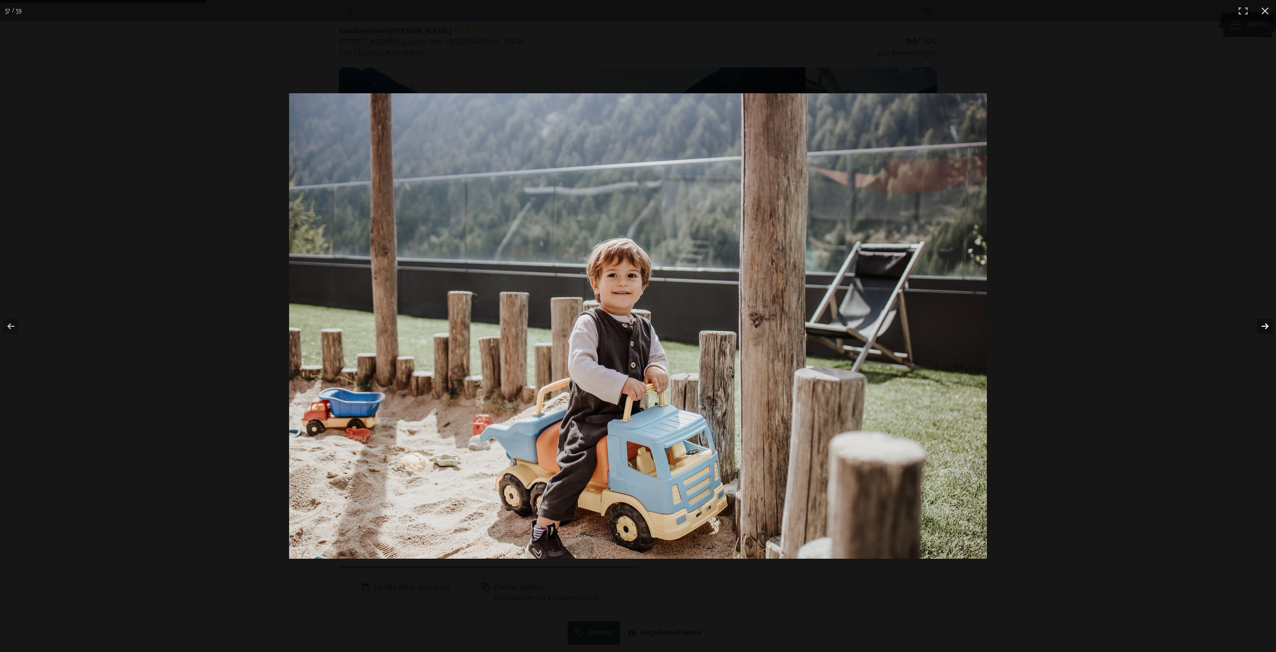
click at [1262, 328] on button "button" at bounding box center [1259, 326] width 35 height 50
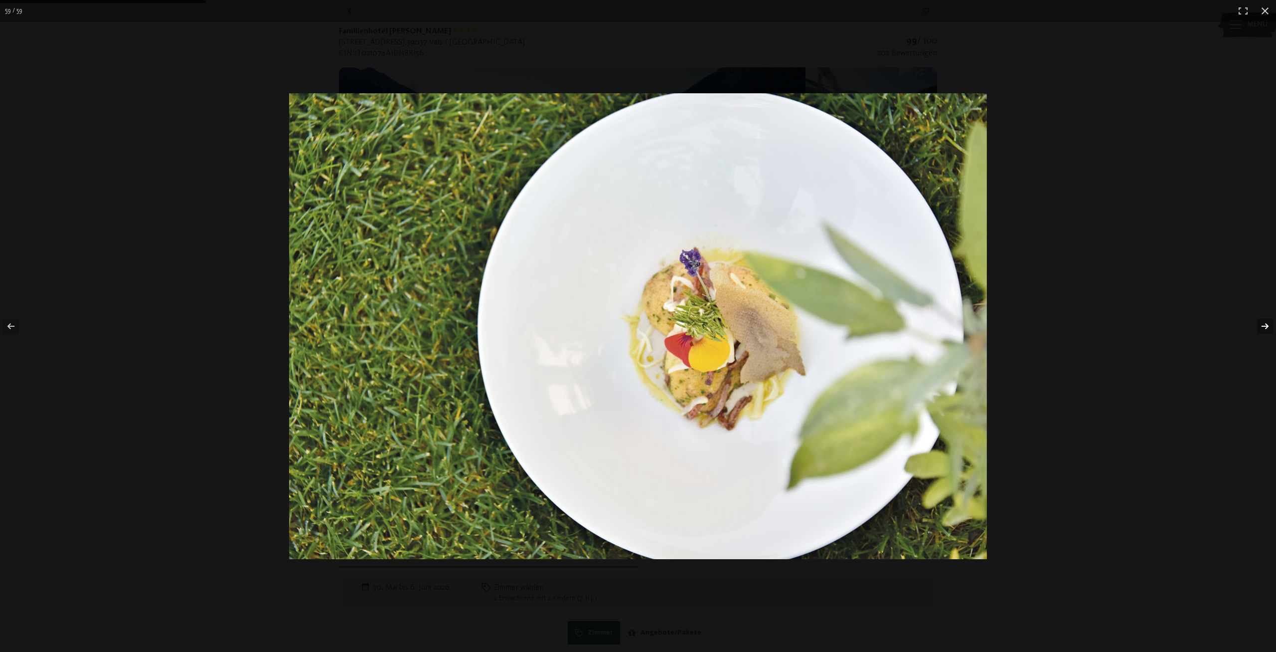
click at [1262, 328] on button "button" at bounding box center [1259, 326] width 35 height 50
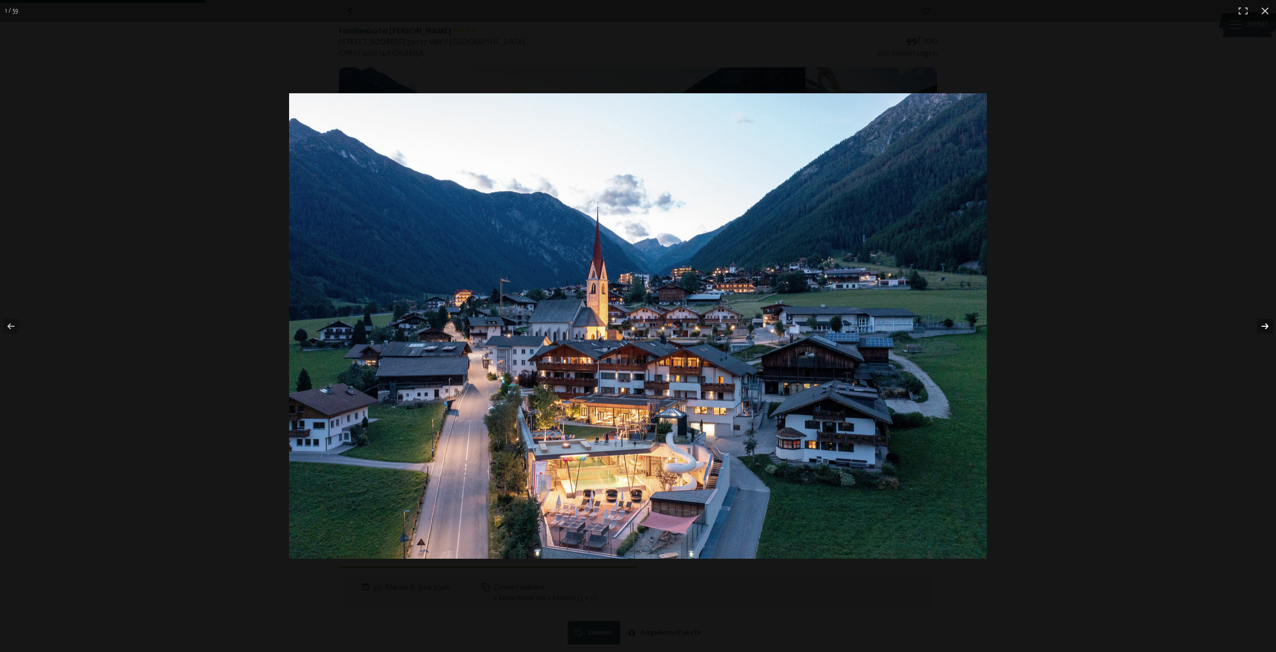
click at [1262, 328] on button "button" at bounding box center [1259, 326] width 35 height 50
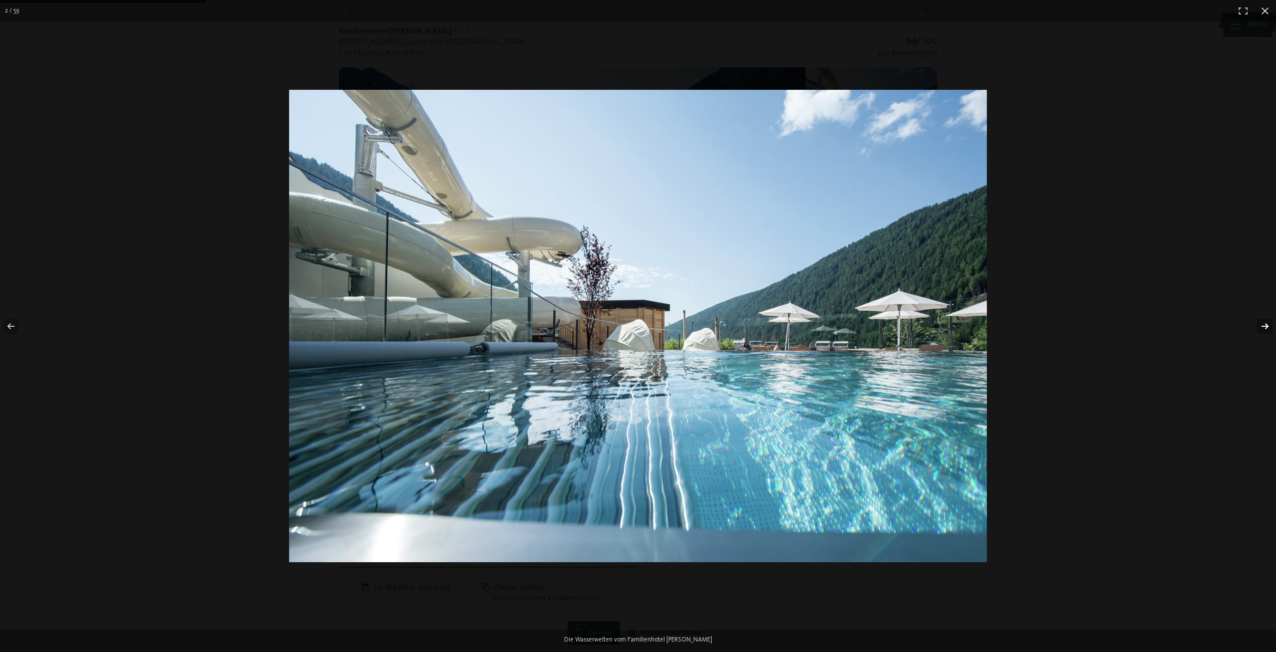
click at [1262, 328] on button "button" at bounding box center [1259, 326] width 35 height 50
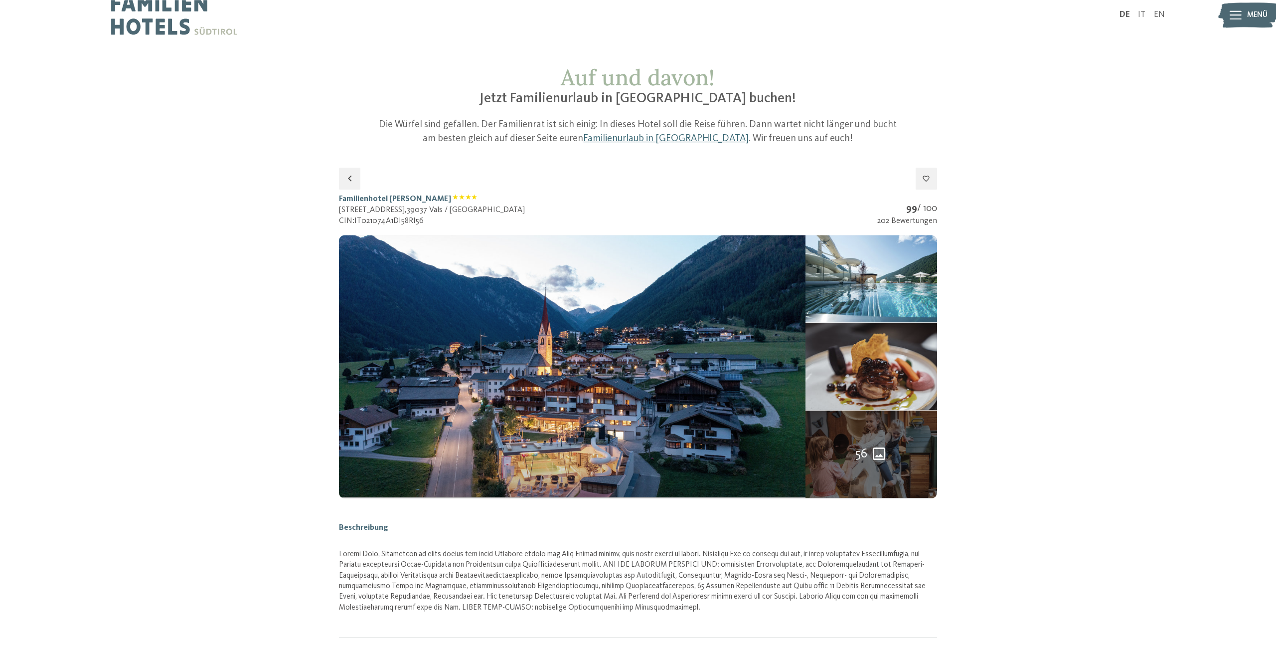
scroll to position [0, 0]
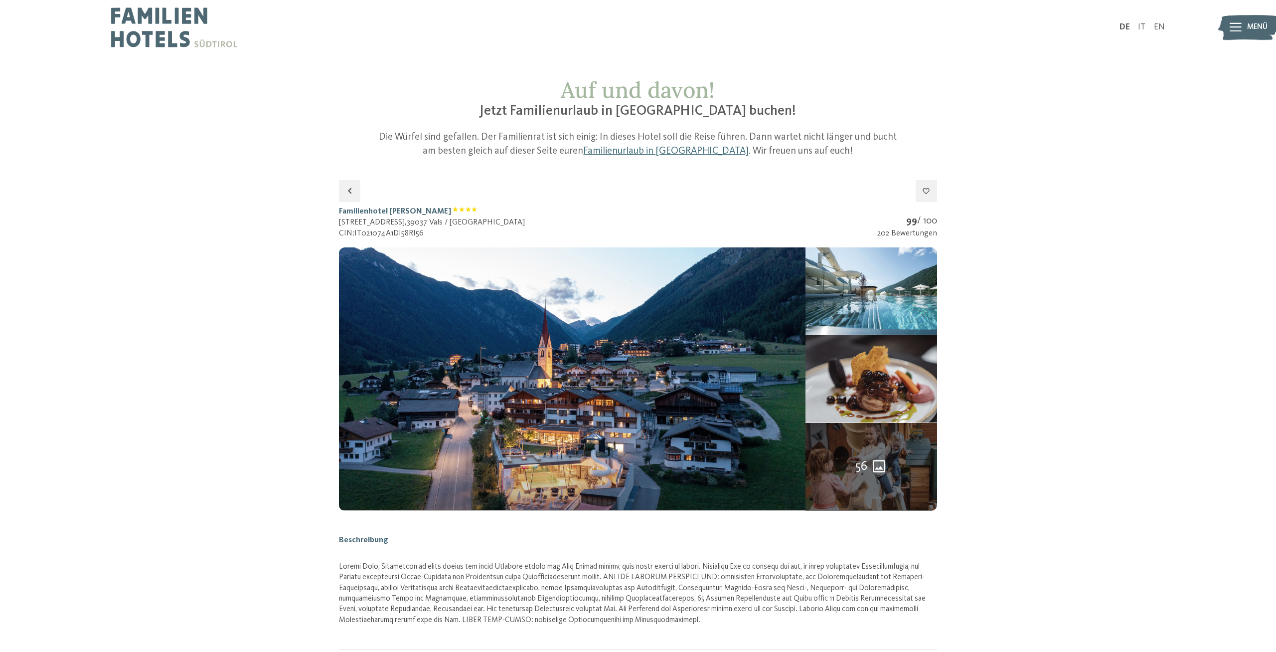
drag, startPoint x: 334, startPoint y: 211, endPoint x: 416, endPoint y: 215, distance: 82.4
copy h1 "Familienhotel Huber"
